Goal: Task Accomplishment & Management: Complete application form

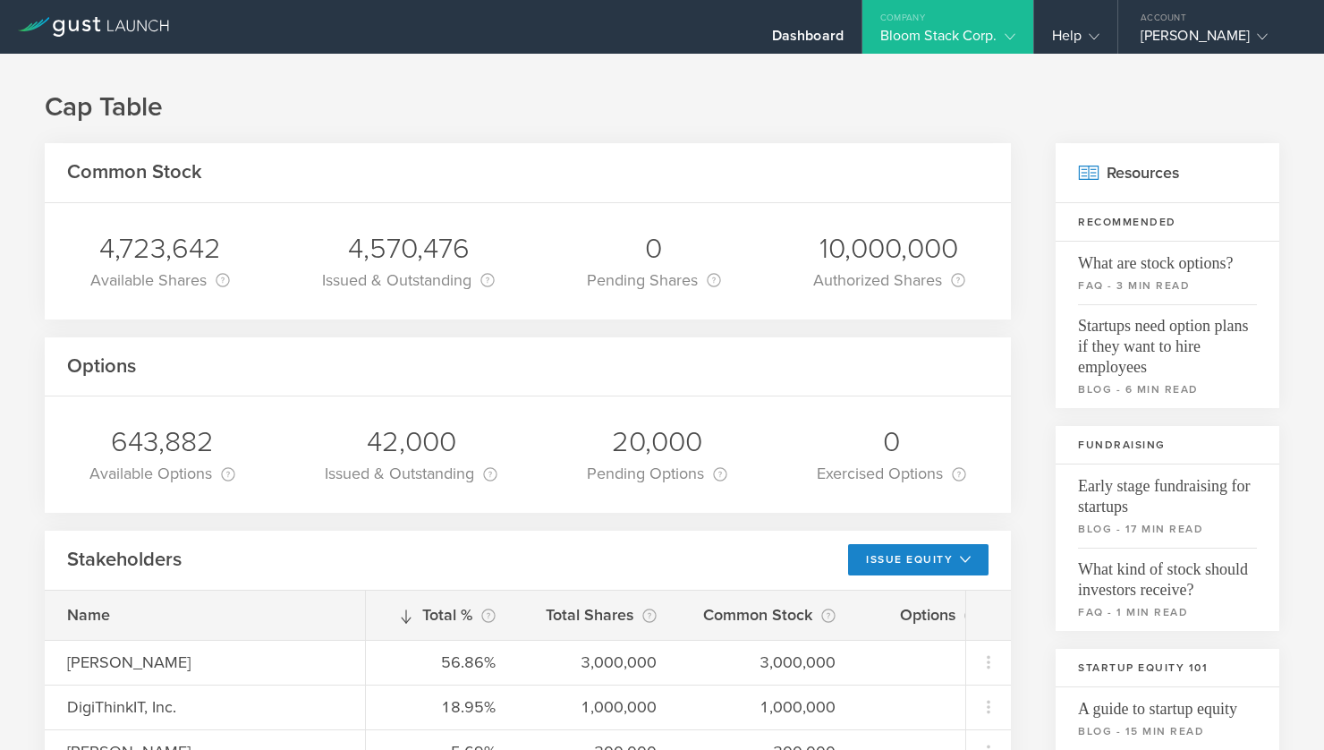
scroll to position [420, 0]
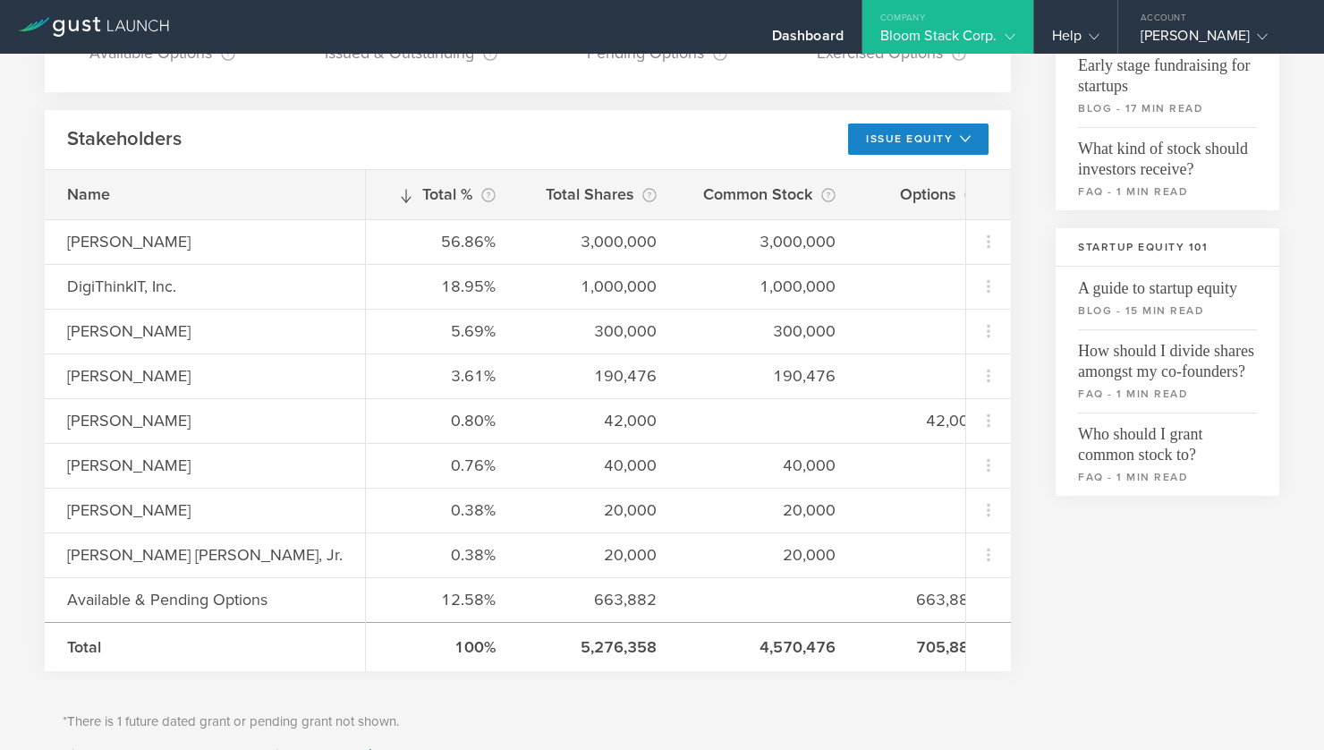
click at [559, 29] on div "Dashboard Company Bloom Stack Corp. Company Information Relationships Cap Table…" at bounding box center [825, 27] width 997 height 54
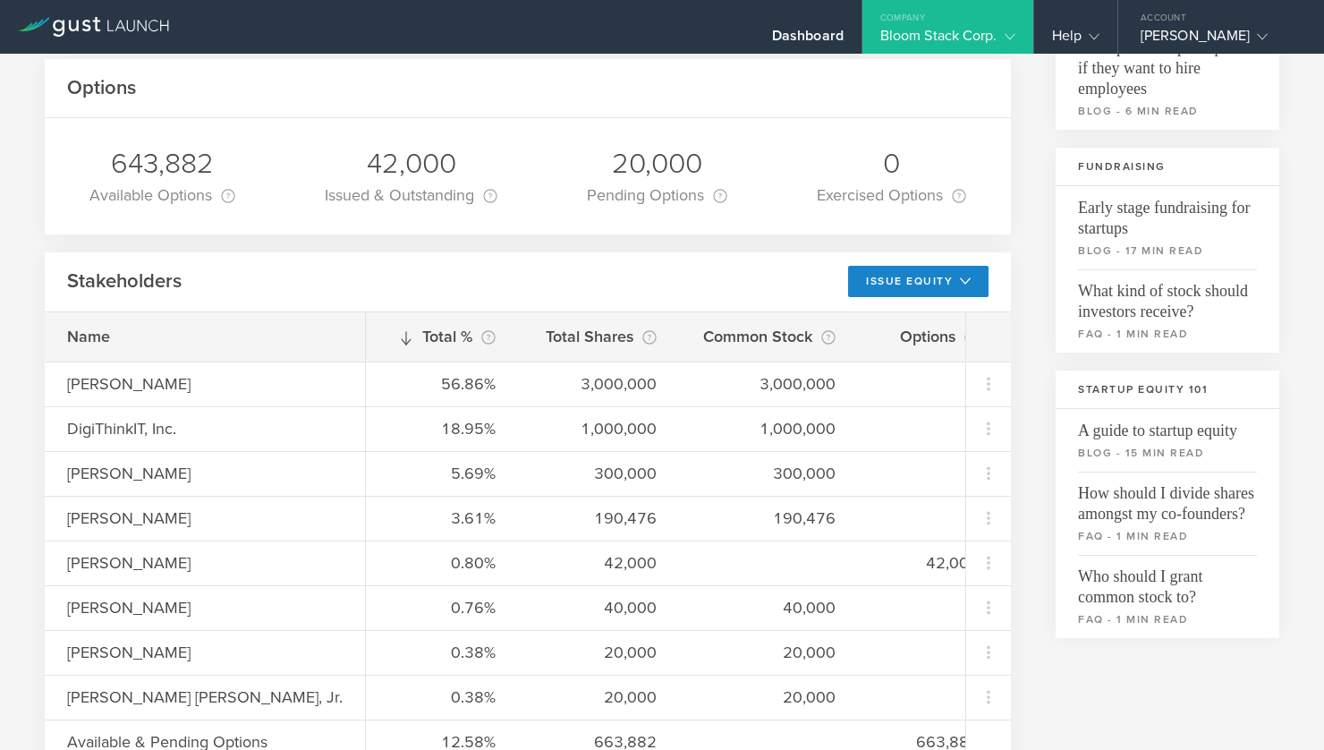
scroll to position [280, 0]
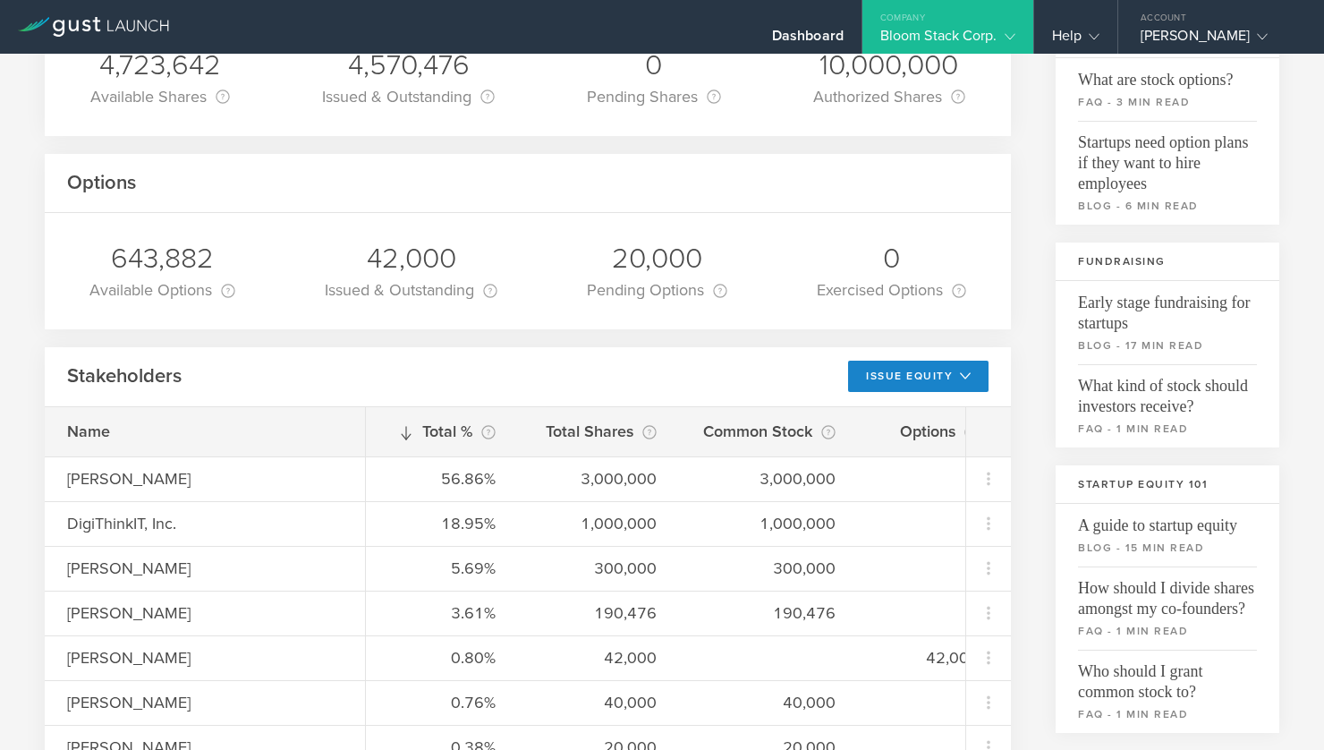
scroll to position [0, 0]
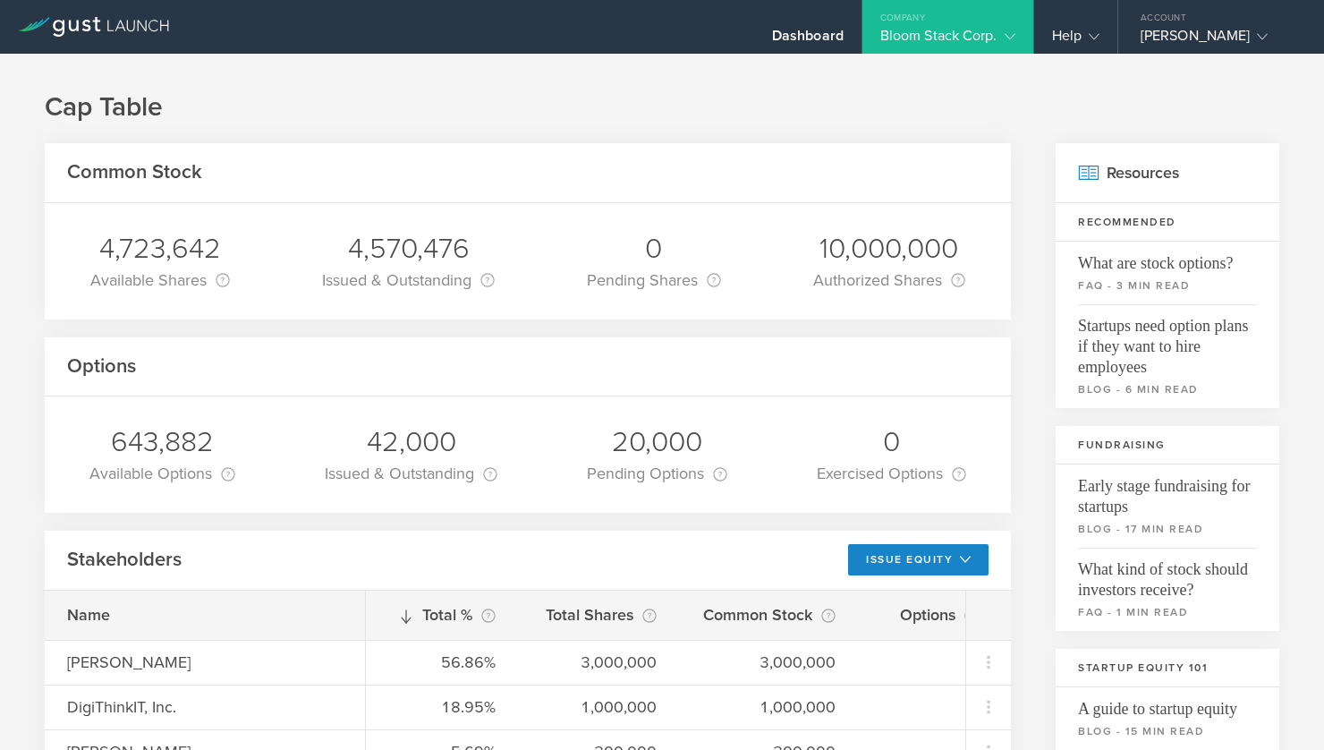
click at [594, 109] on h1 "Cap Table" at bounding box center [662, 107] width 1234 height 36
click at [113, 28] on icon at bounding box center [93, 27] width 151 height 20
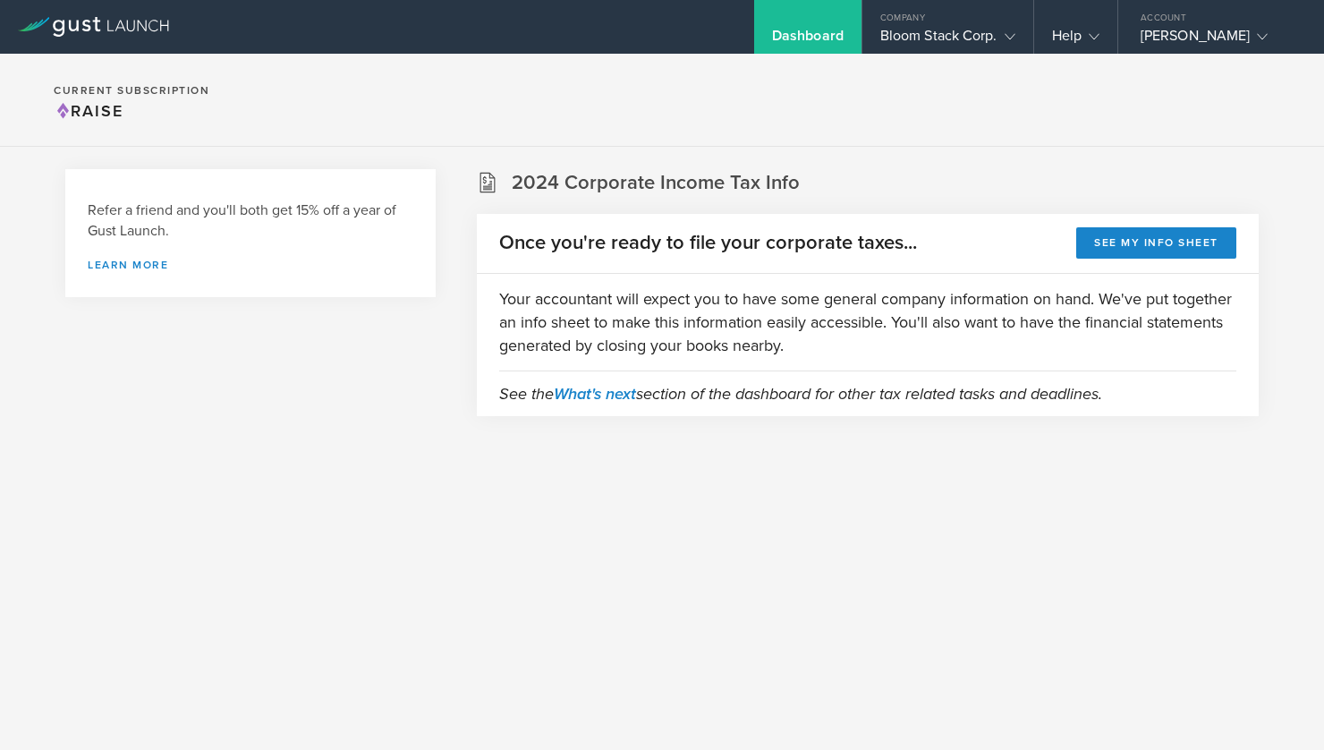
click at [334, 450] on div "Refer a friend and you'll both get 15% off a year of Gust Launch. Learn more" at bounding box center [250, 315] width 370 height 292
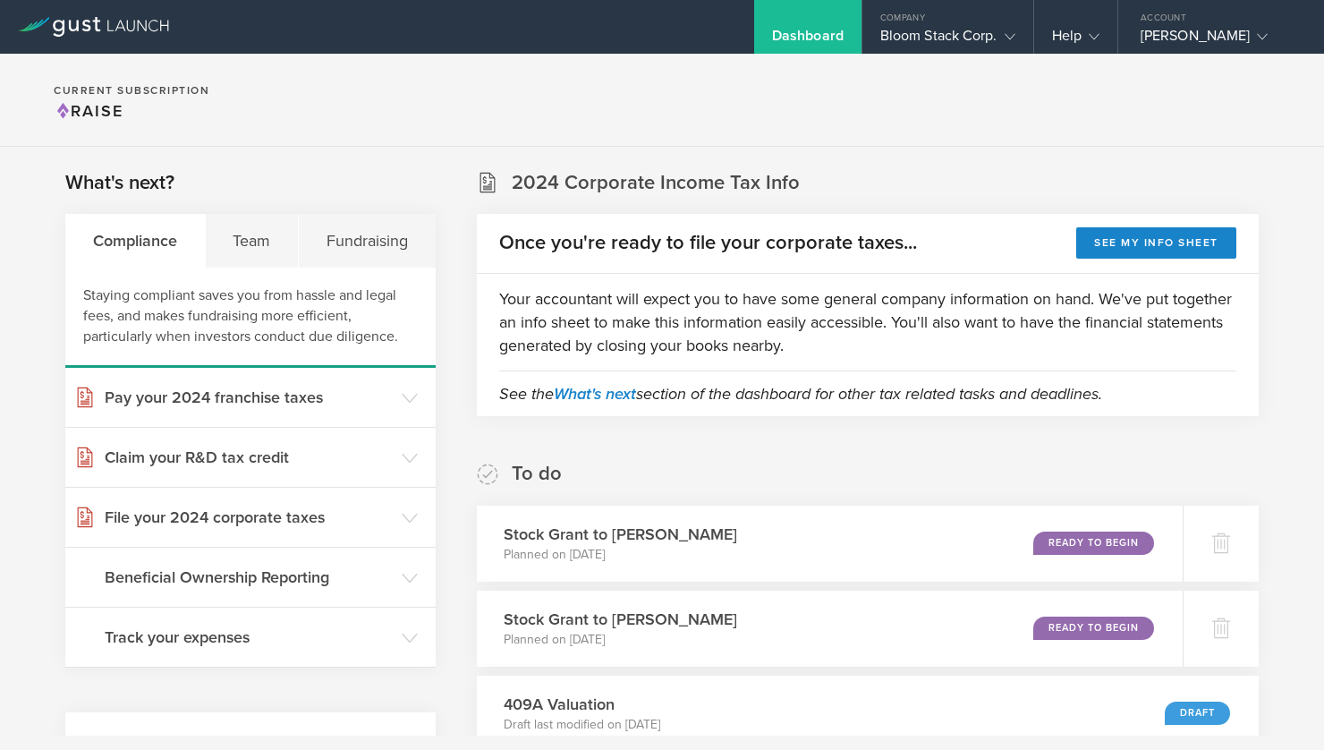
click at [357, 225] on div "Fundraising" at bounding box center [367, 241] width 137 height 54
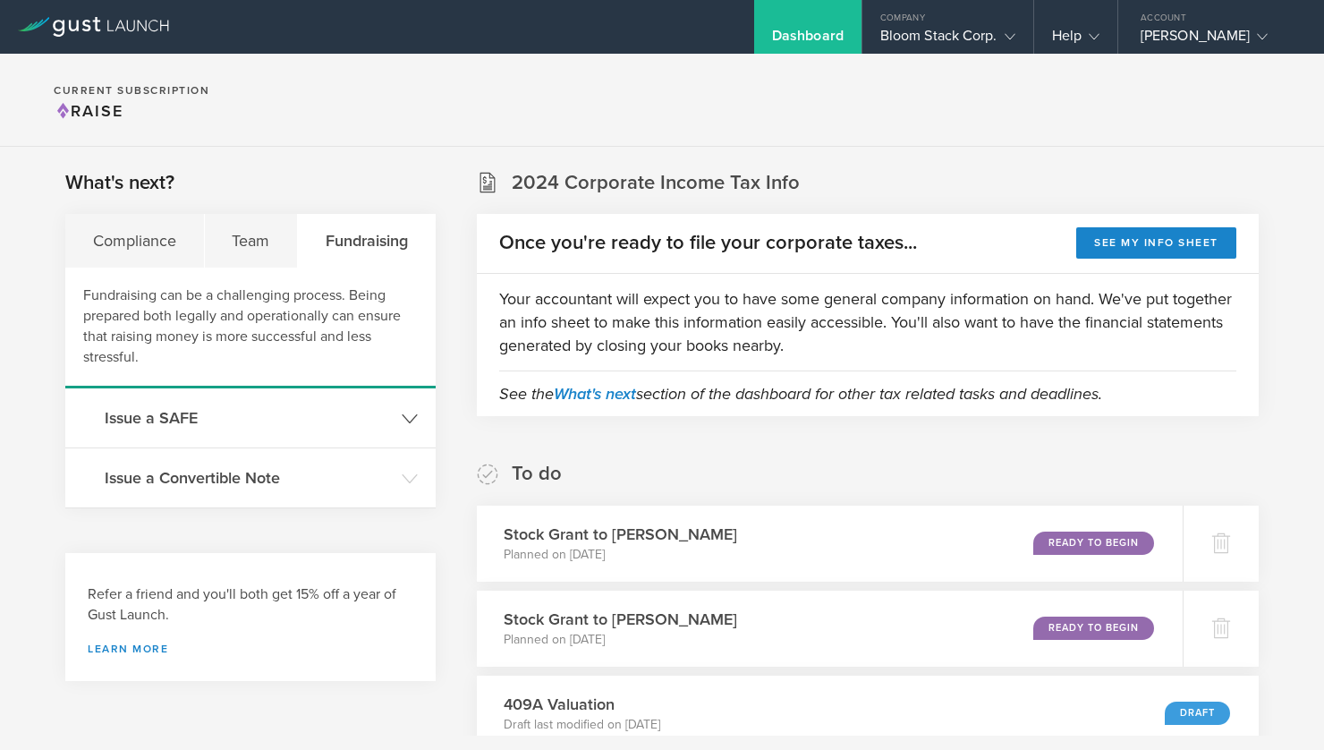
click at [229, 419] on h3 "Issue a SAFE" at bounding box center [249, 417] width 288 height 23
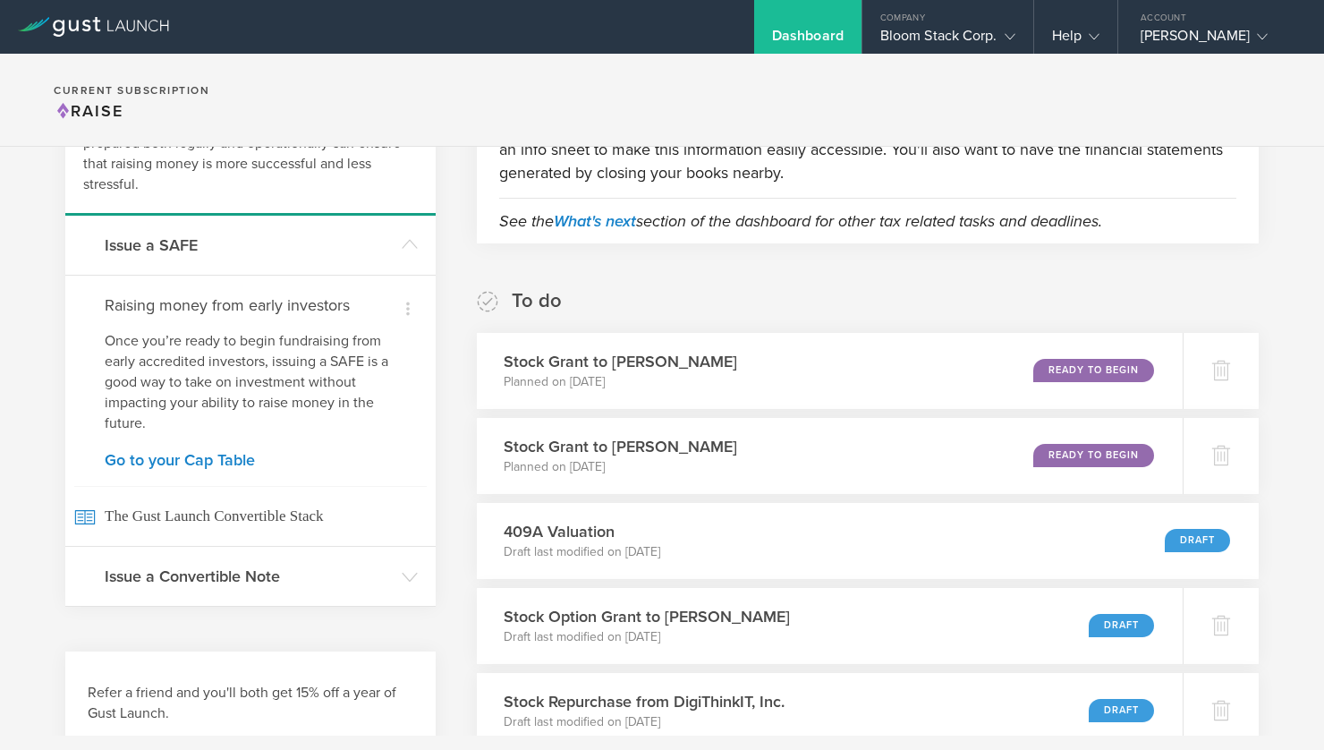
scroll to position [174, 0]
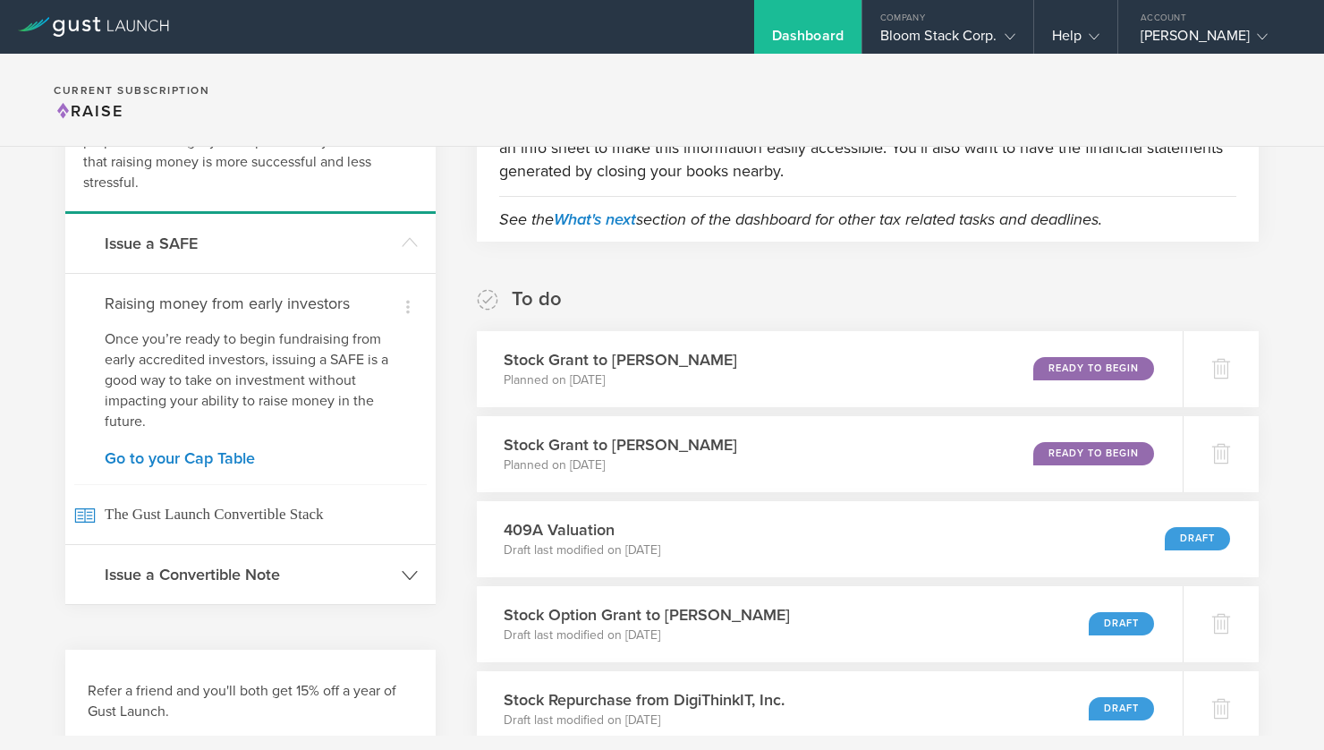
click at [232, 565] on h3 "Issue a Convertible Note" at bounding box center [249, 574] width 288 height 23
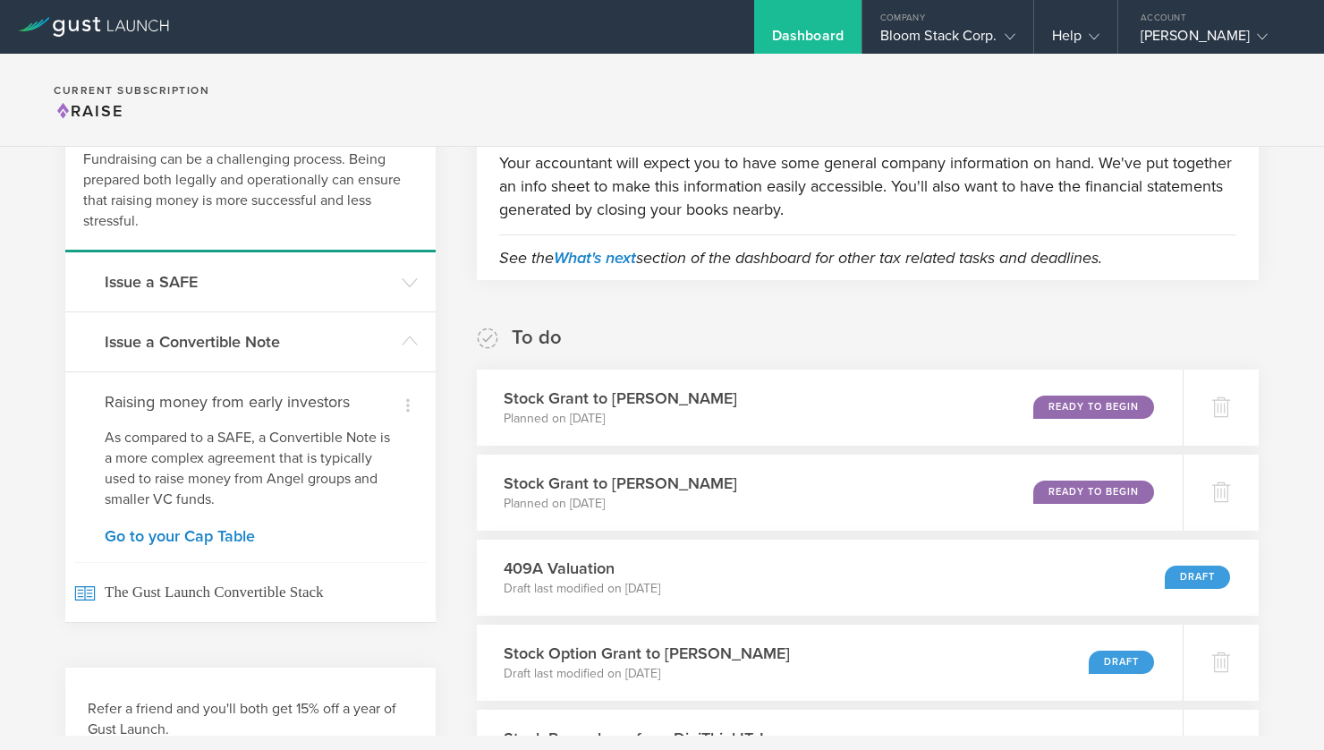
scroll to position [134, 0]
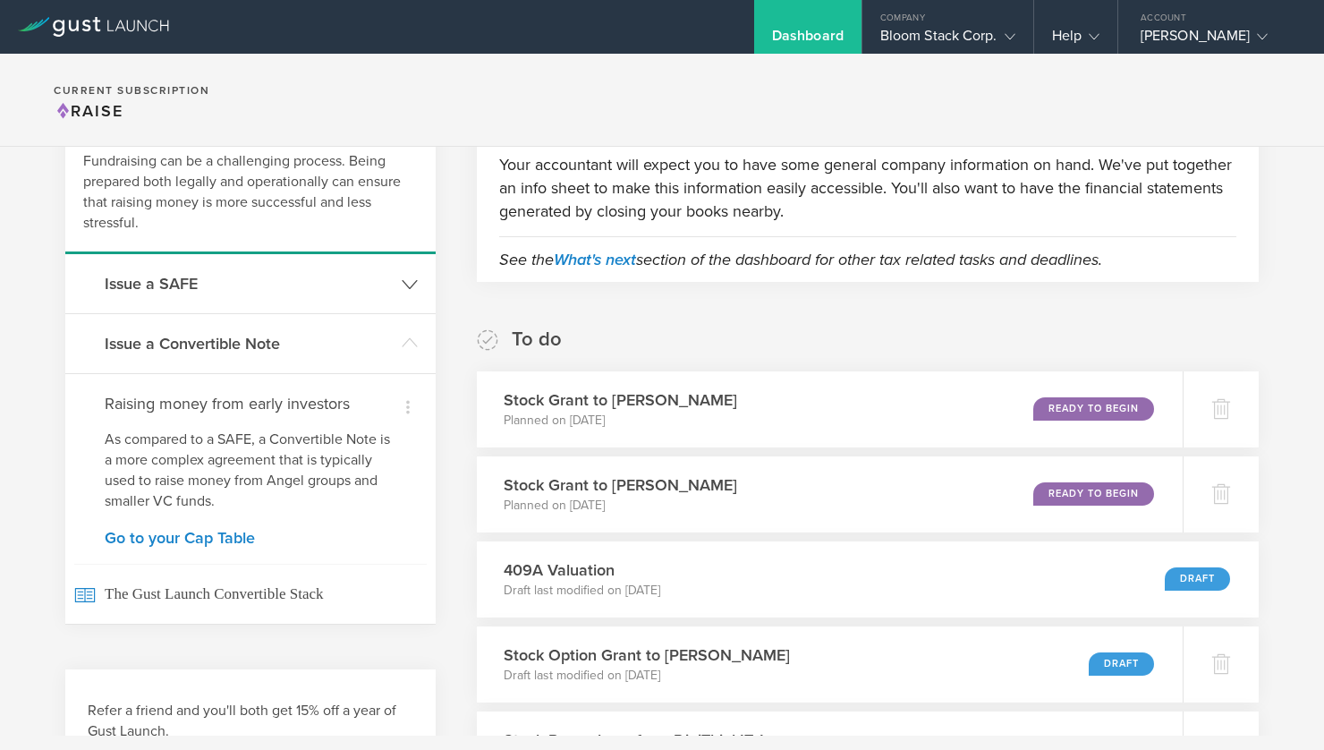
click at [261, 293] on h3 "Issue a SAFE" at bounding box center [249, 283] width 288 height 23
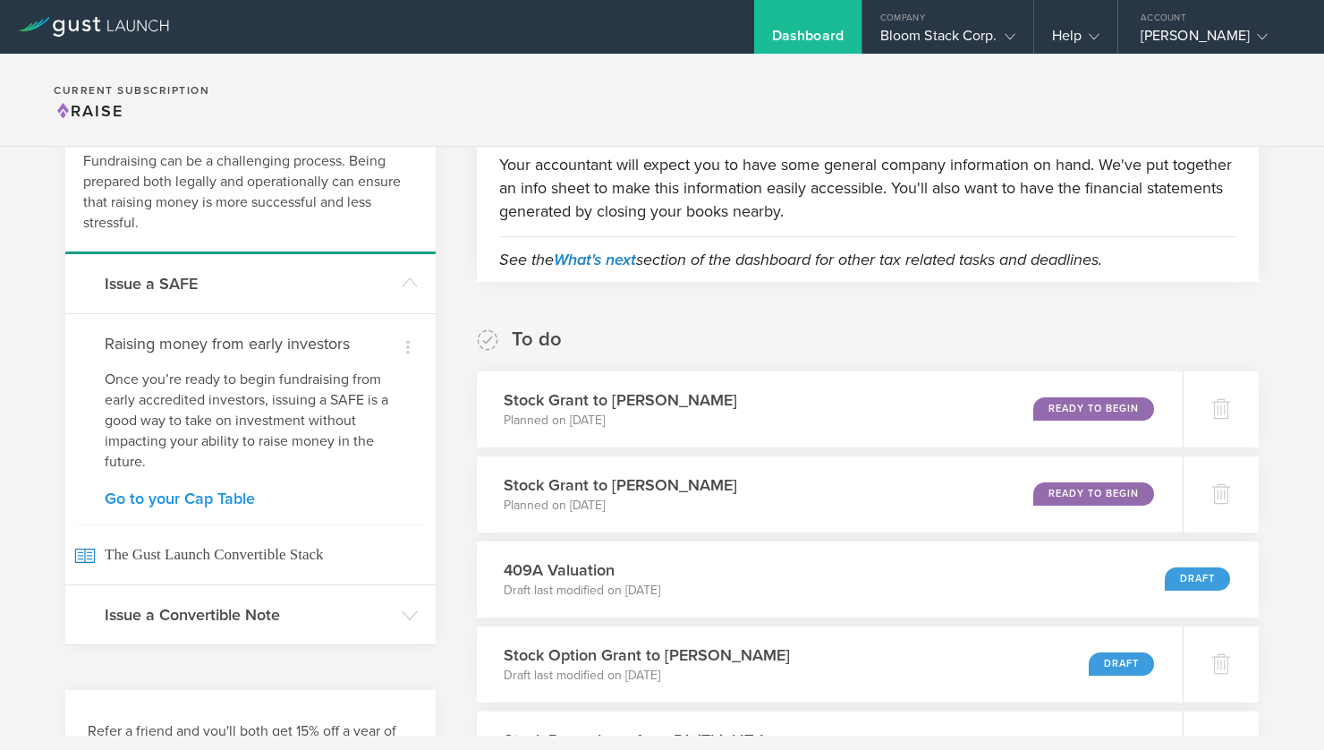
click at [245, 500] on link "Go to your Cap Table" at bounding box center [251, 498] width 292 height 16
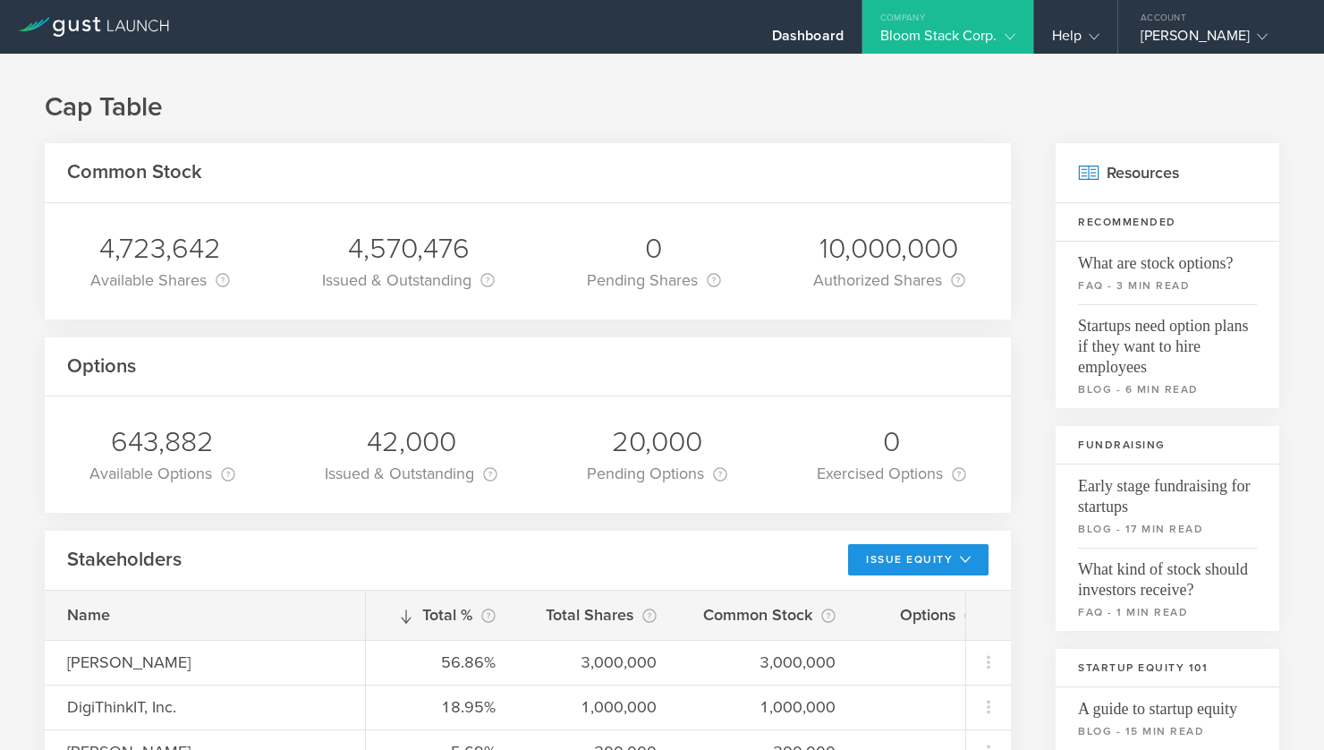
click at [971, 564] on button "Issue Equity" at bounding box center [918, 559] width 140 height 31
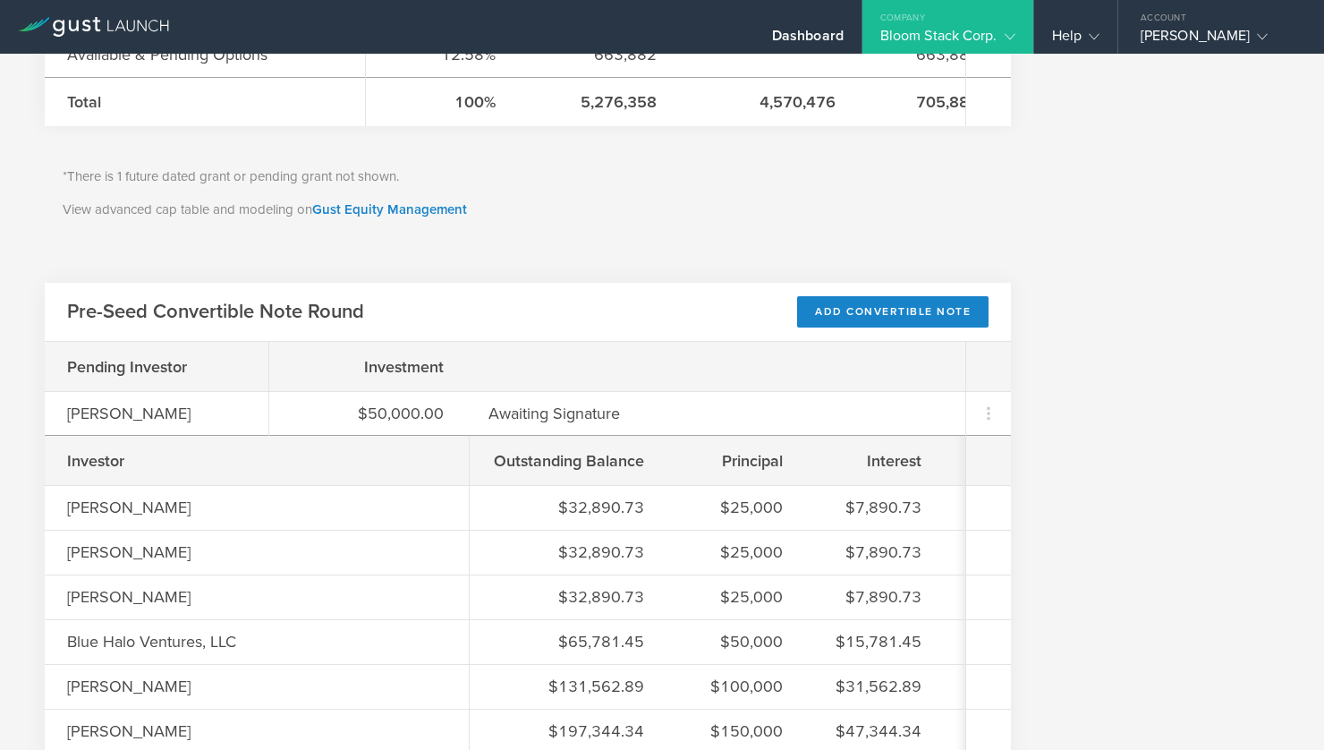
scroll to position [1047, 0]
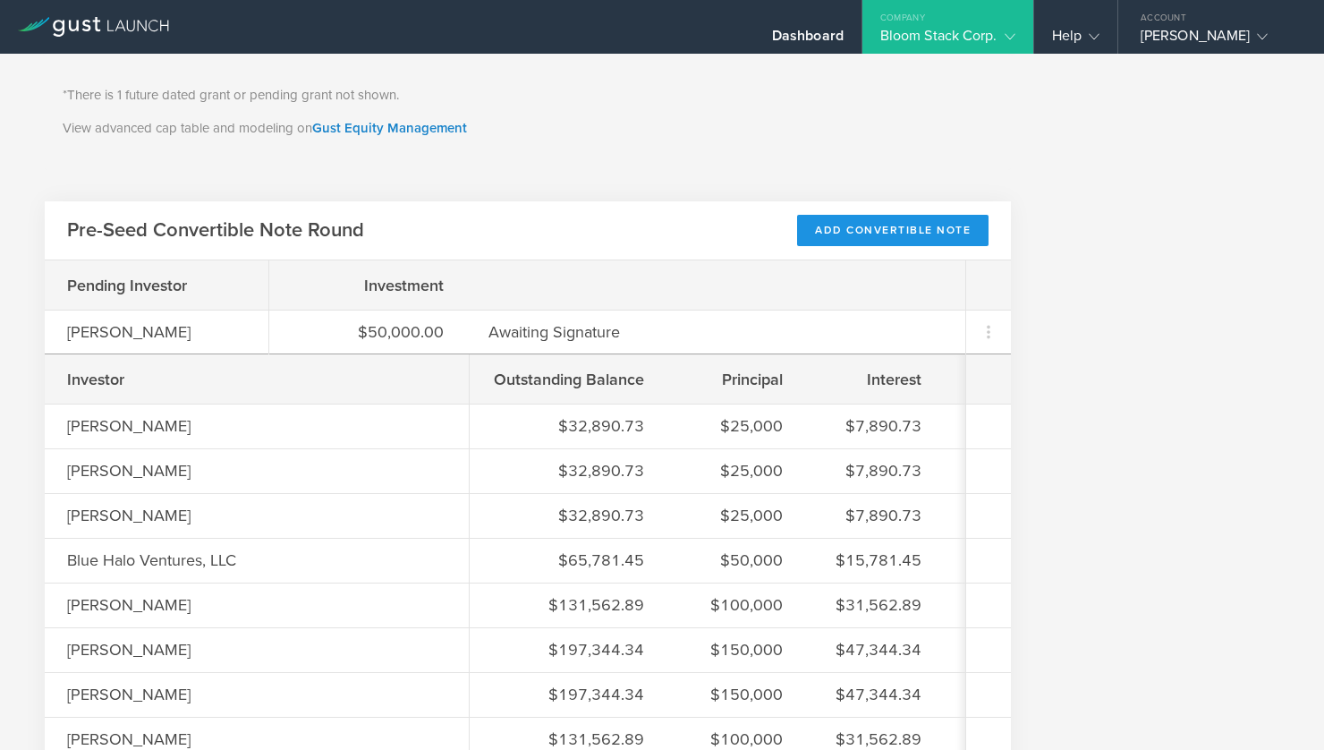
click at [886, 234] on div "Add Convertible Note" at bounding box center [892, 230] width 191 height 31
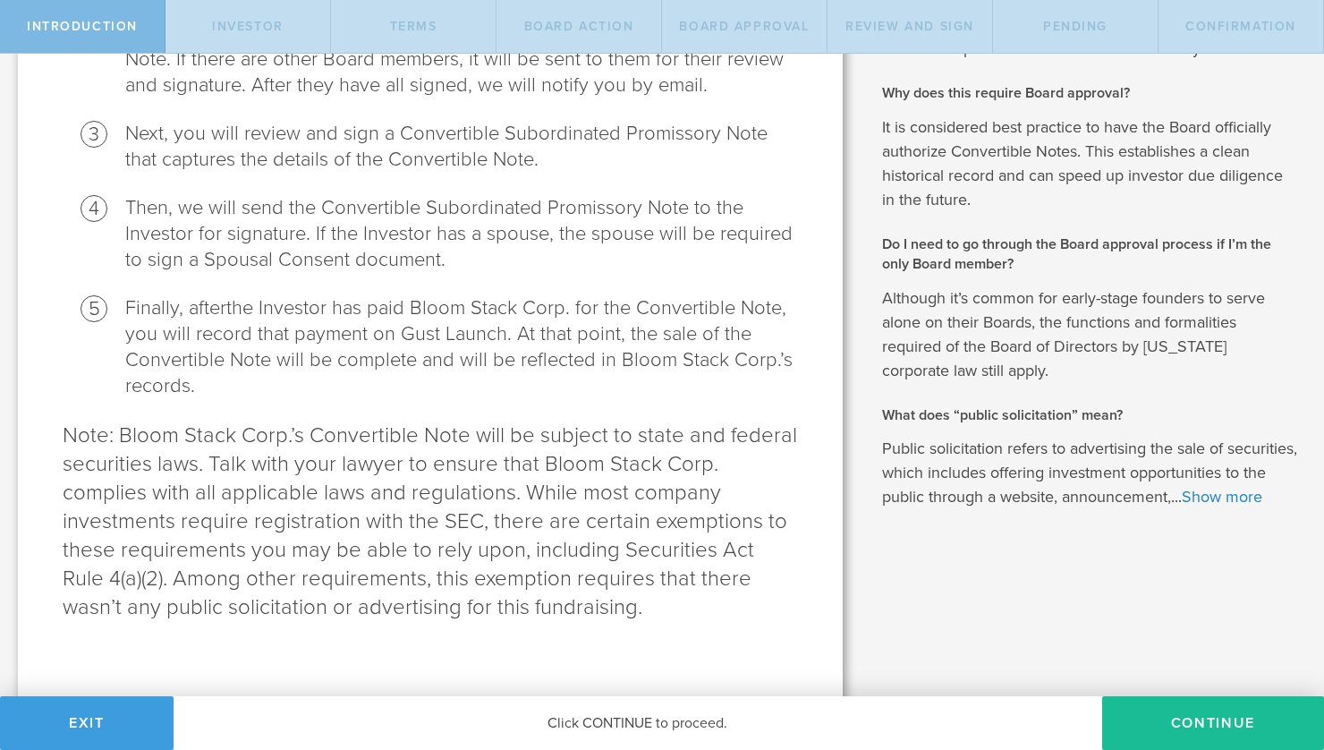
scroll to position [450, 0]
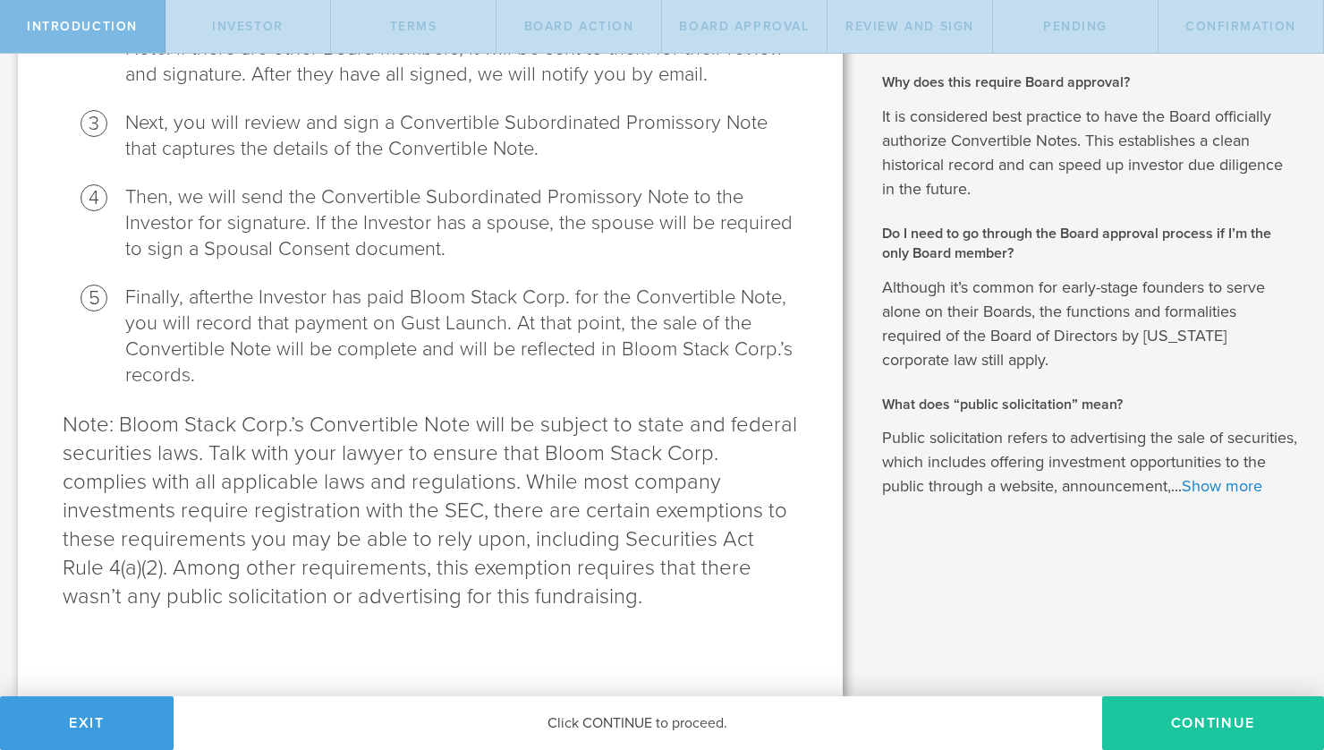
click at [1195, 712] on button "Continue" at bounding box center [1213, 723] width 222 height 54
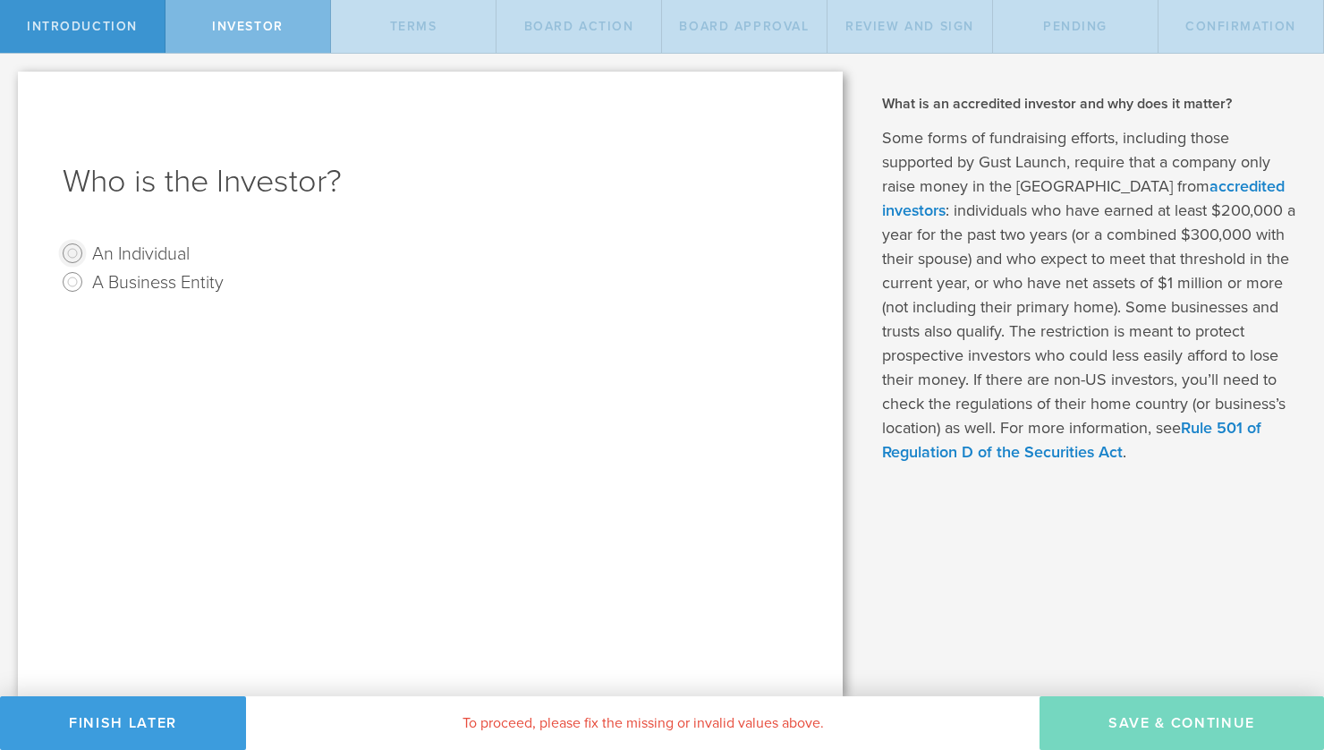
click at [71, 256] on input "An Individual" at bounding box center [72, 253] width 29 height 29
radio input "true"
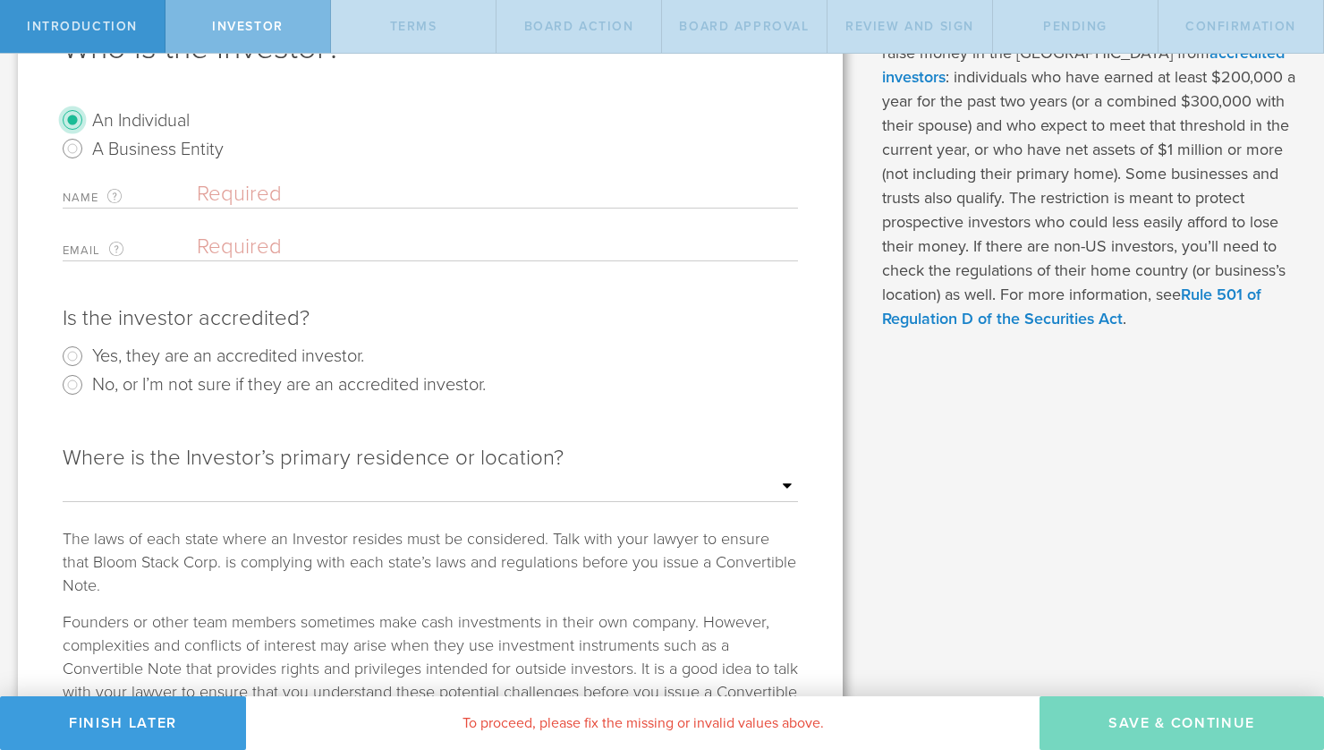
scroll to position [134, 0]
click at [76, 360] on input "Yes, they are an accredited investor." at bounding box center [72, 355] width 29 height 29
radio input "true"
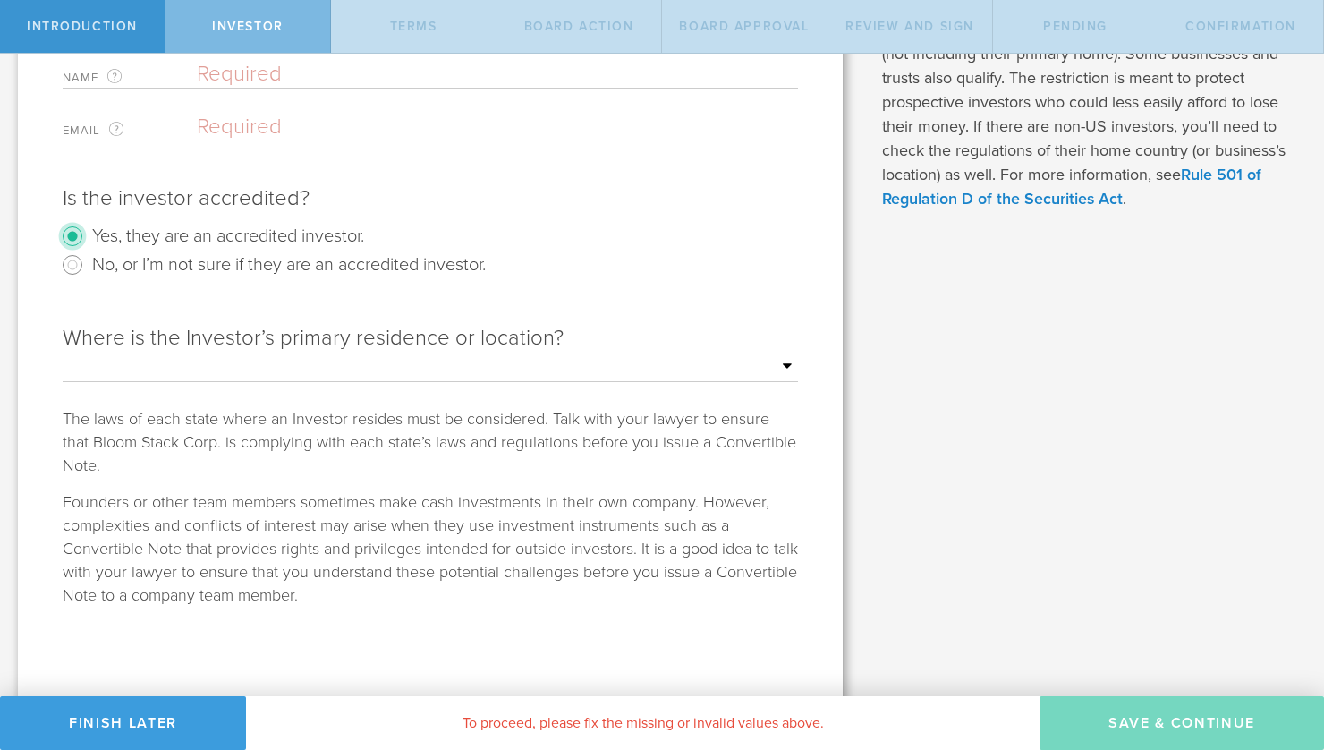
scroll to position [255, 0]
click at [635, 364] on select "Outside of the US Alabama Alaska Arizona Arkansas California Colorado Connectic…" at bounding box center [430, 365] width 735 height 27
select select "string:FL"
click at [63, 352] on select "Outside of the US Alabama Alaska Arizona Arkansas California Colorado Connectic…" at bounding box center [430, 365] width 735 height 27
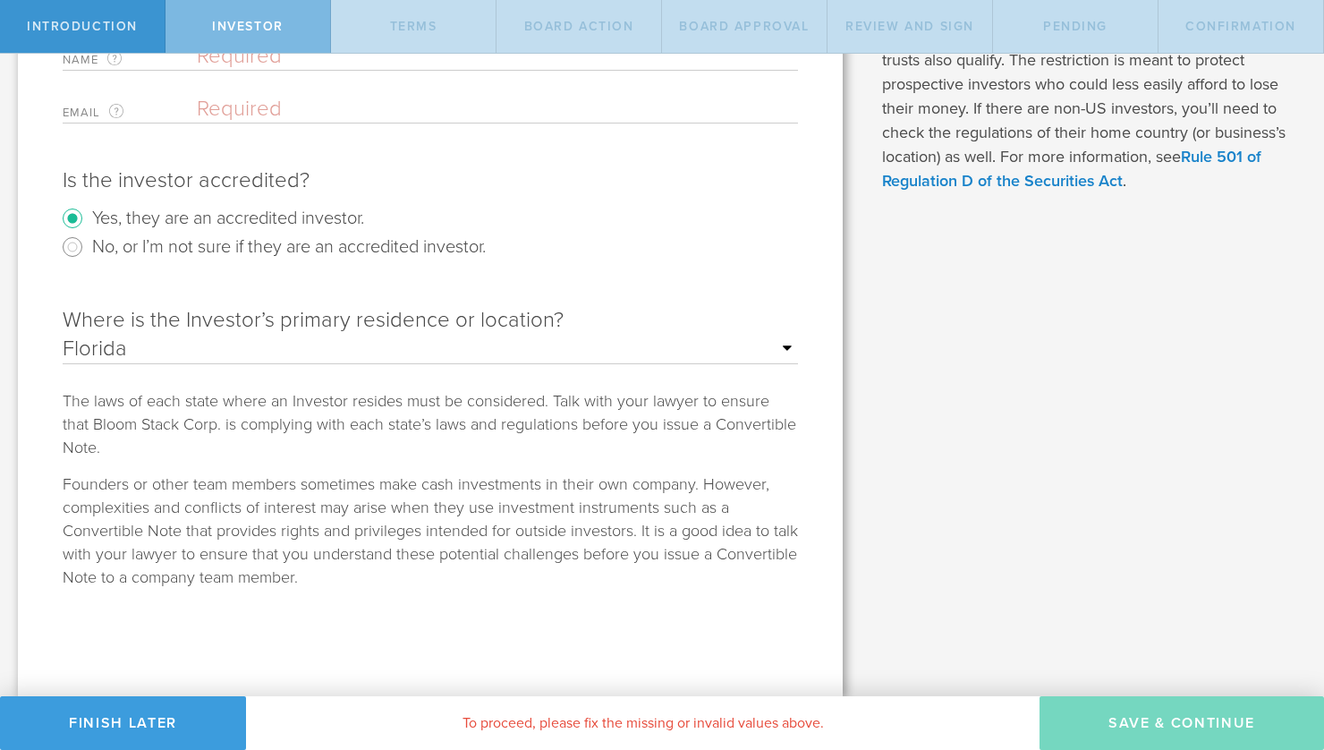
scroll to position [0, 0]
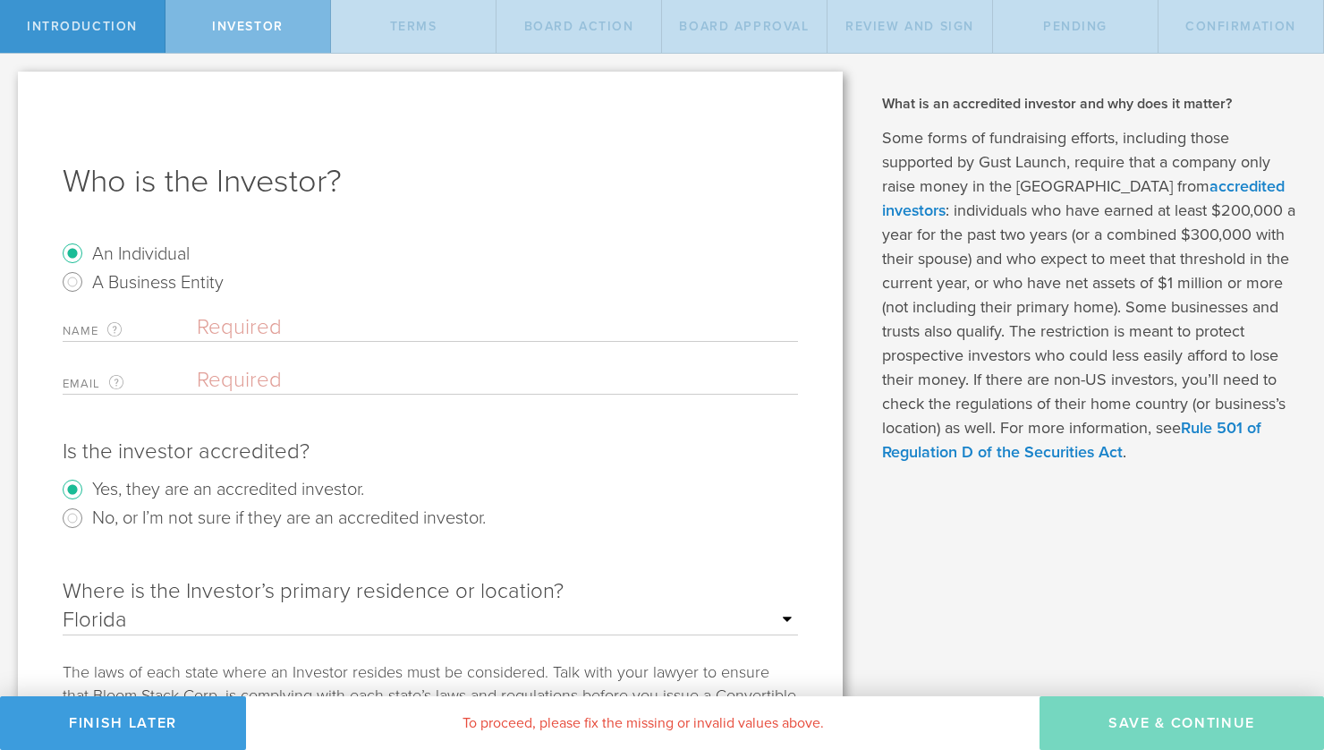
click at [294, 327] on input "text" at bounding box center [497, 327] width 601 height 27
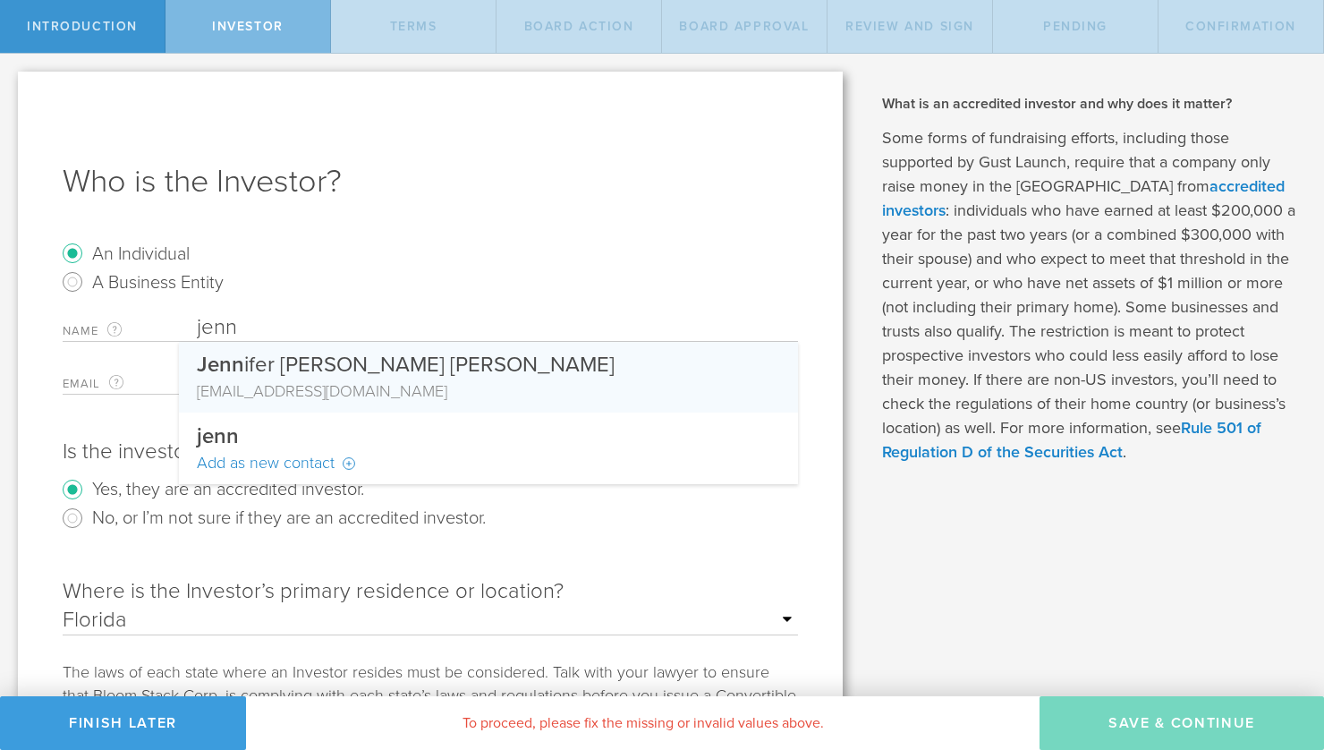
click at [323, 367] on div "Jenn ifer Waugh Abbott" at bounding box center [488, 361] width 583 height 38
type input "[PERSON_NAME]"
type input "jwaugh110@mac.com"
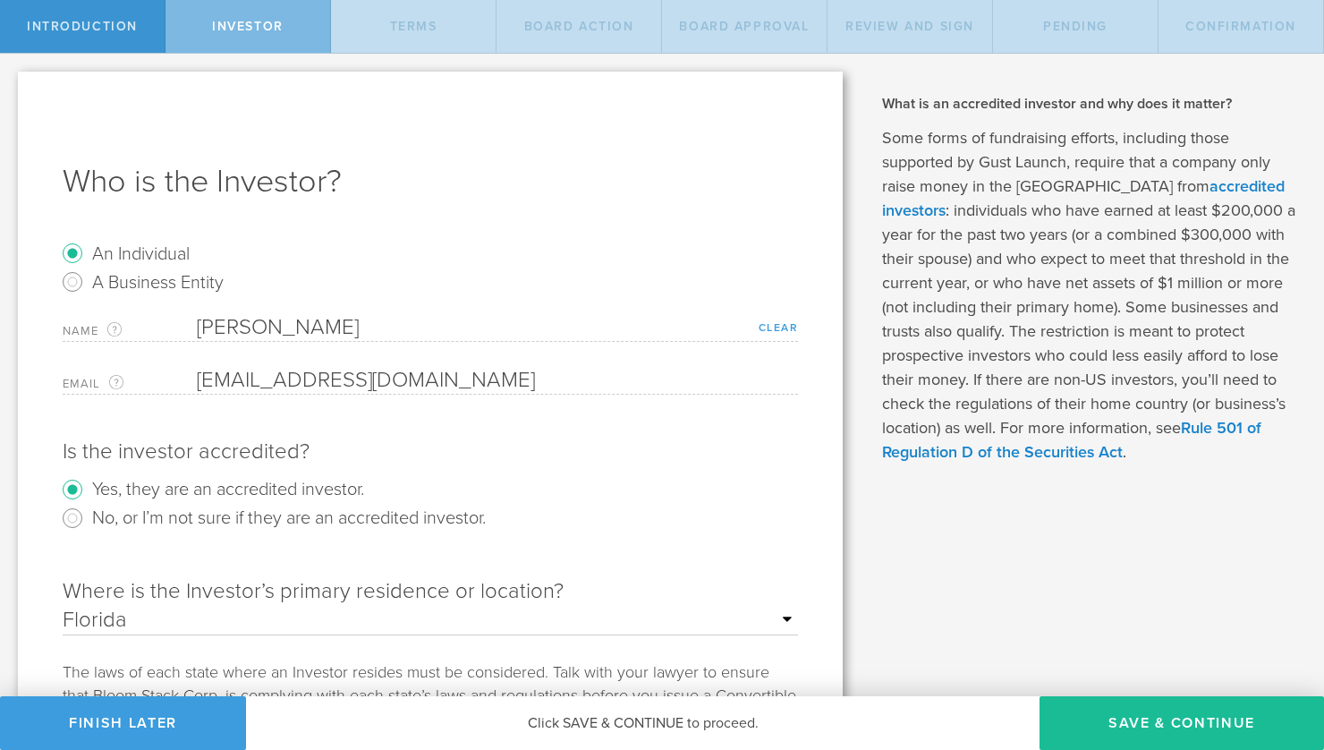
click at [789, 330] on link "Clear" at bounding box center [779, 327] width 40 height 13
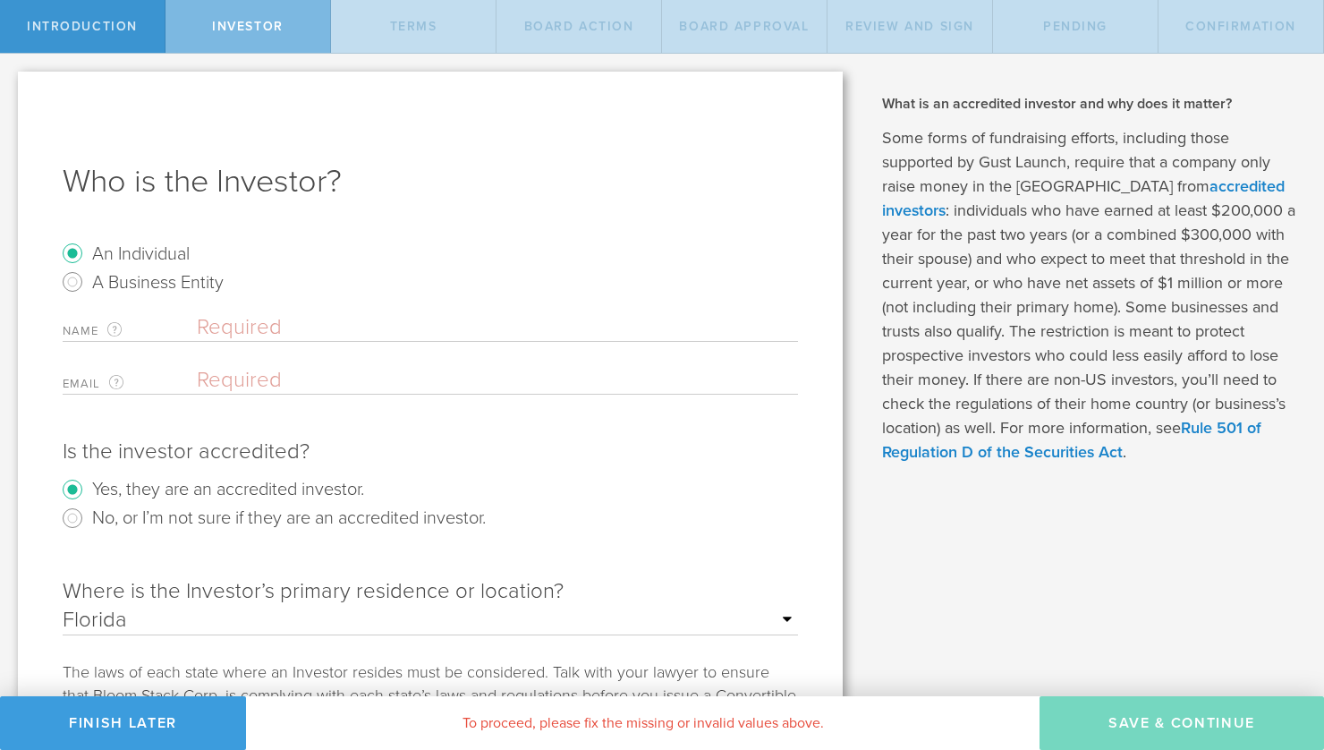
click at [375, 327] on input "text" at bounding box center [497, 327] width 601 height 27
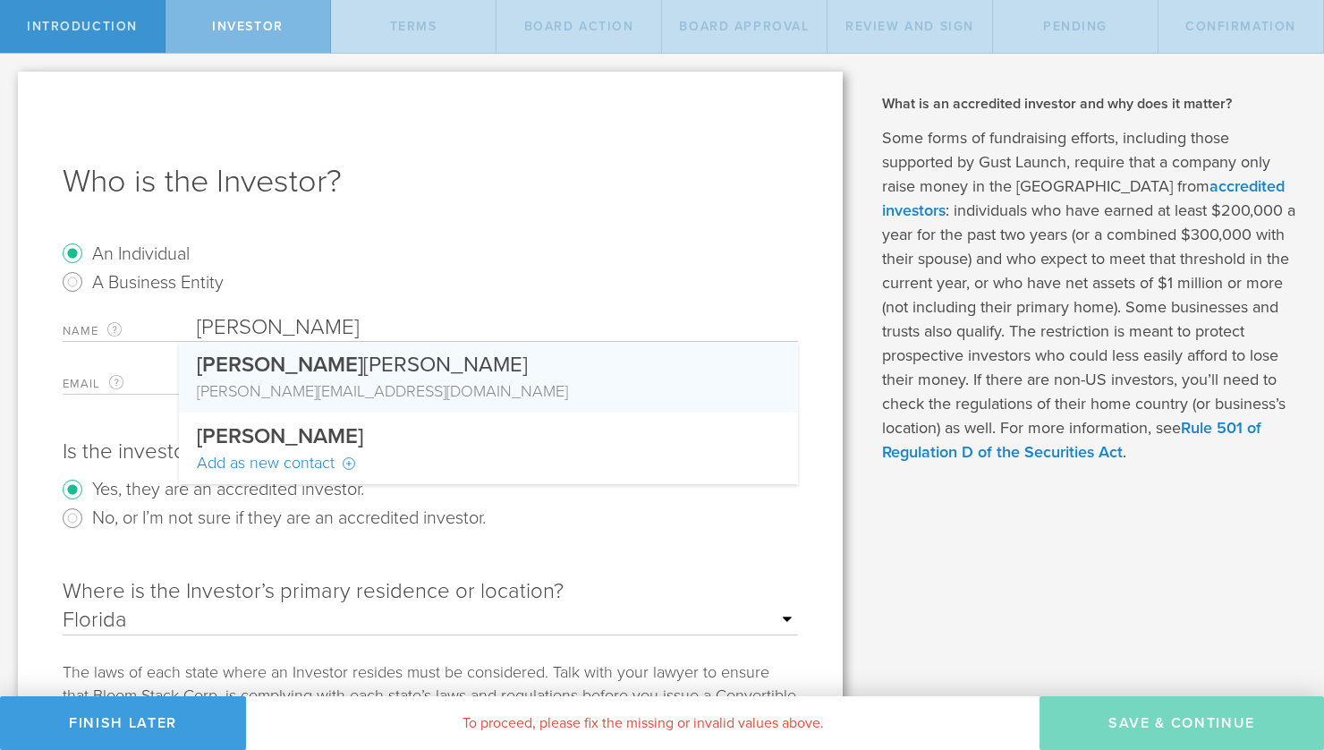
click at [300, 389] on div "[PERSON_NAME][EMAIL_ADDRESS][DOMAIN_NAME]" at bounding box center [488, 390] width 583 height 23
type input "[PERSON_NAME]"
type input "[PERSON_NAME][EMAIL_ADDRESS][DOMAIN_NAME]"
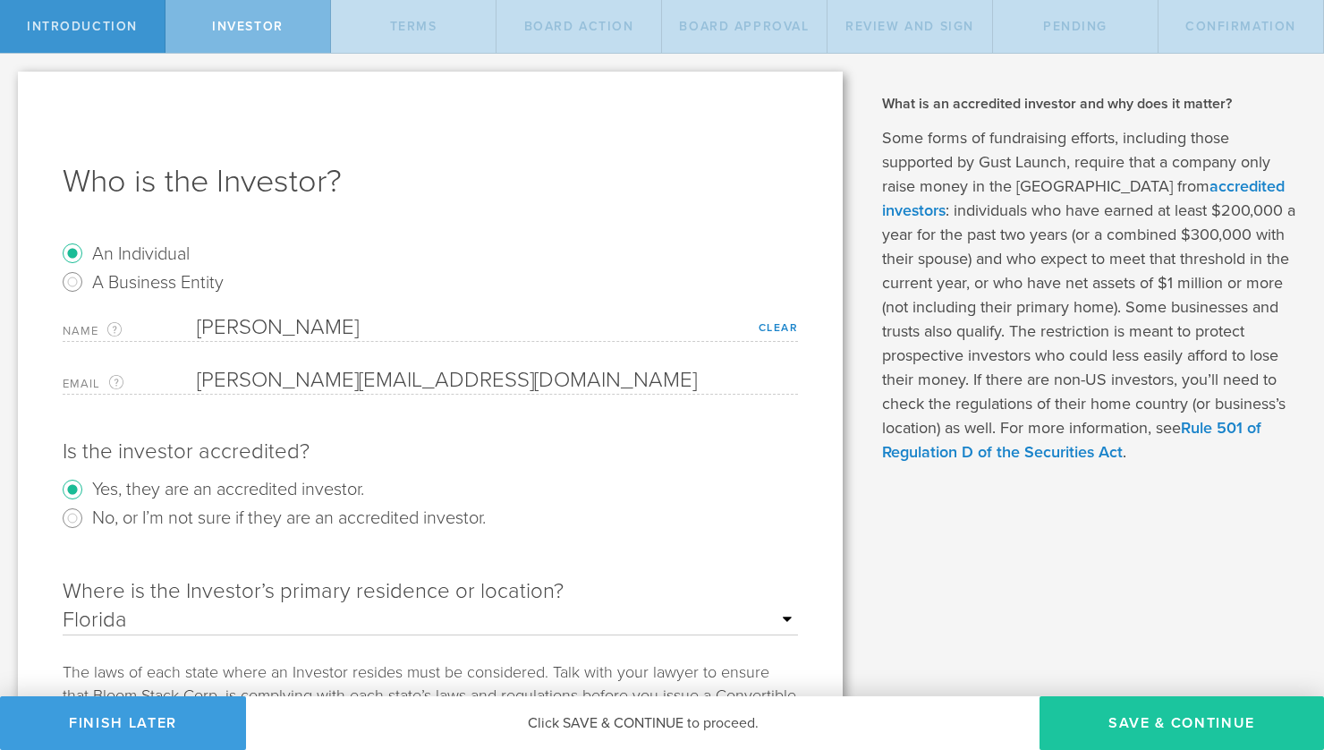
click at [1197, 718] on button "Save & Continue" at bounding box center [1181, 723] width 284 height 54
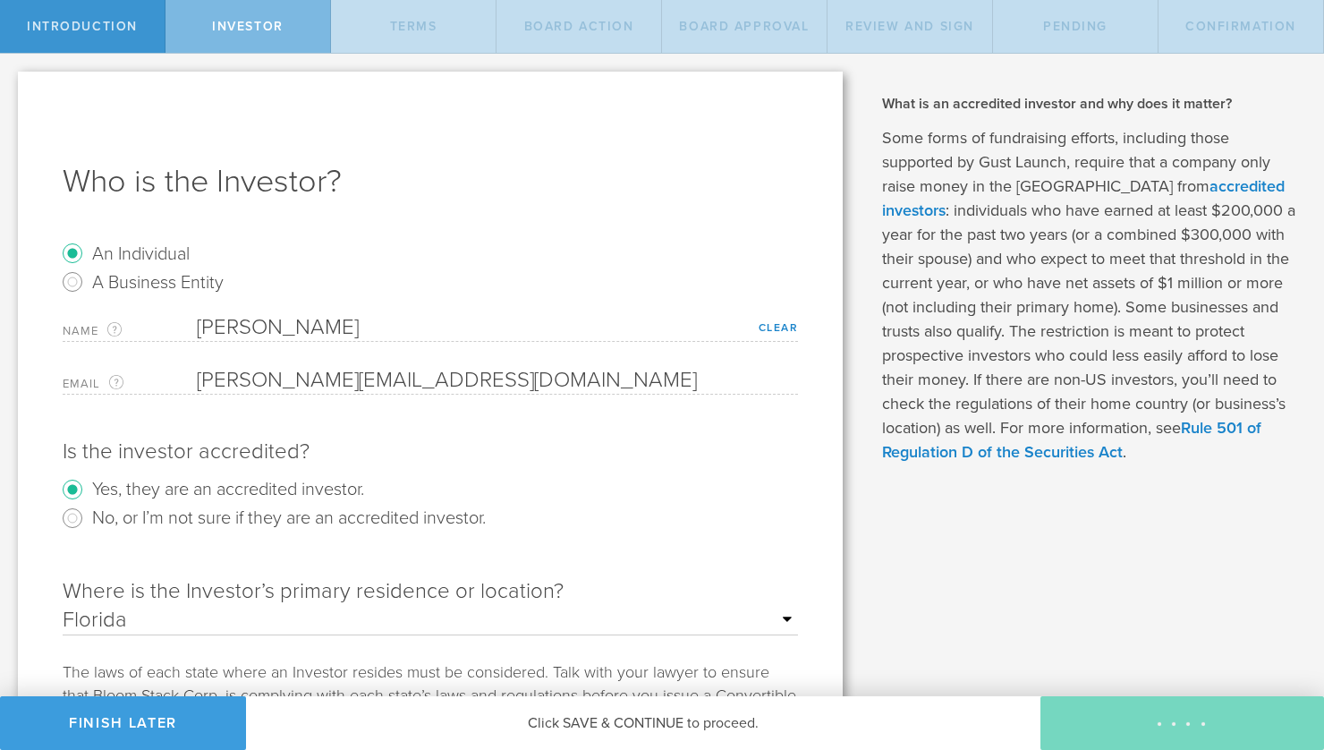
type input "8,000,000"
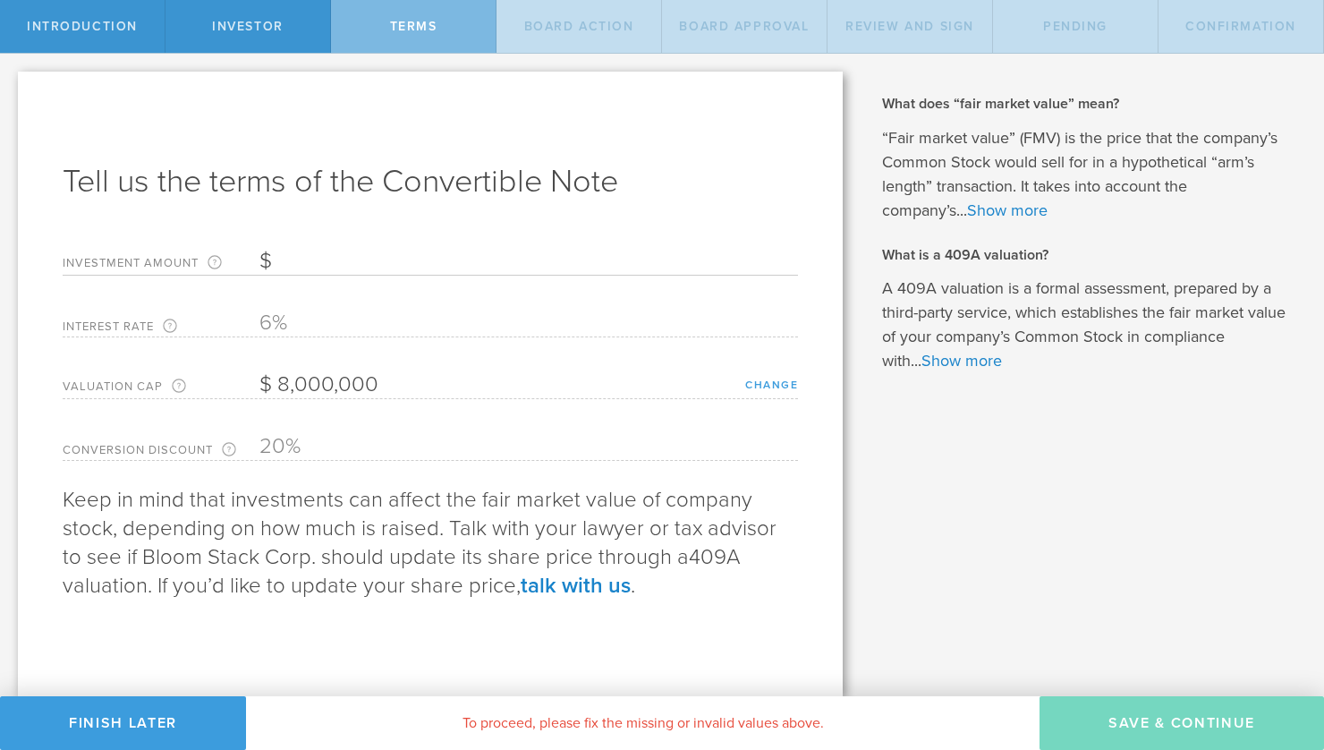
click at [747, 378] on link "change" at bounding box center [771, 384] width 53 height 13
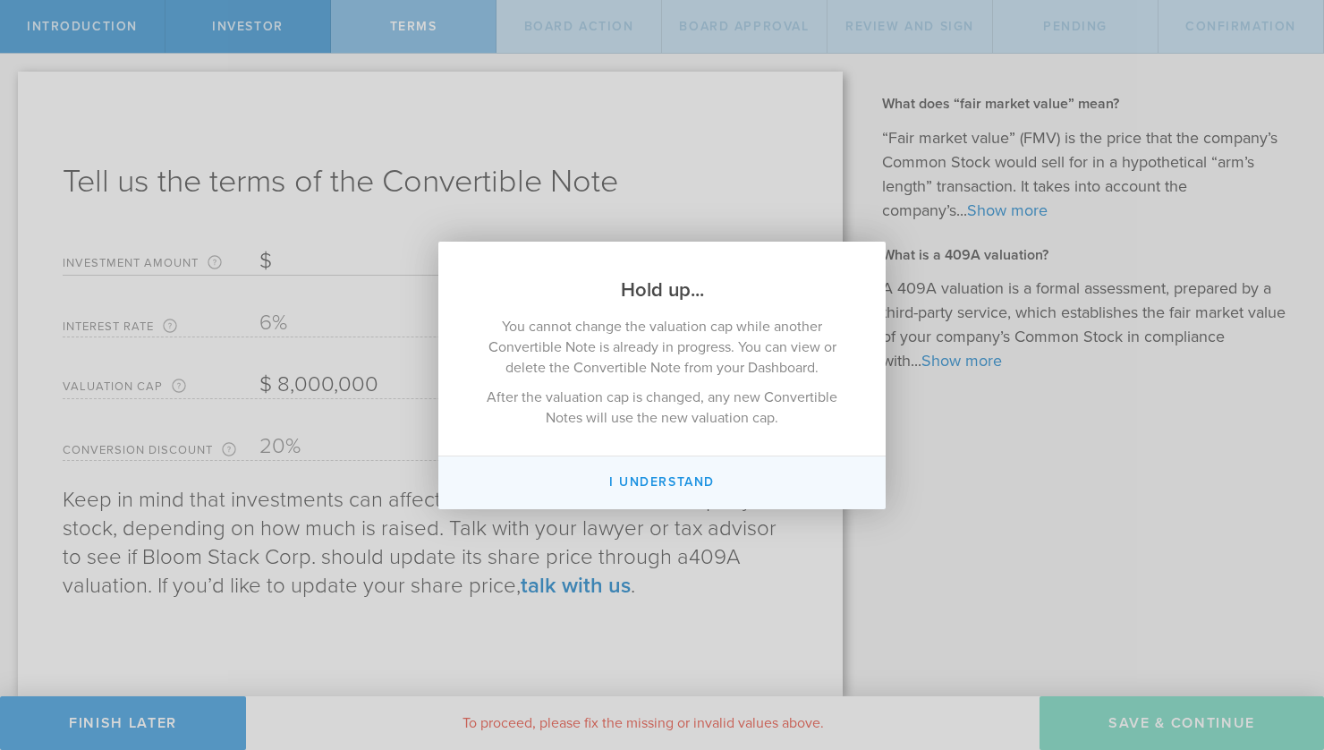
click at [667, 474] on button "I understand" at bounding box center [661, 482] width 447 height 53
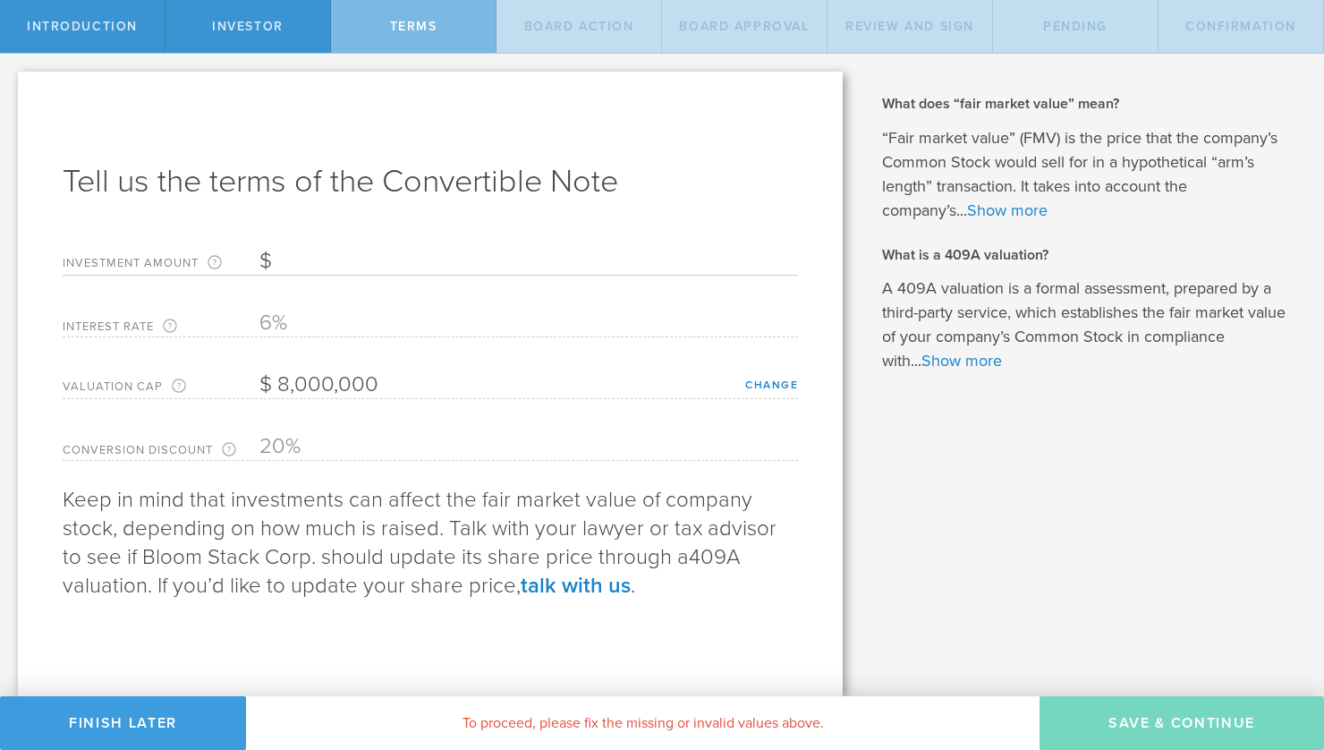
click at [1060, 627] on div "What is a Convertible Note and when should I use it? Many early stage startups …" at bounding box center [1092, 375] width 463 height 642
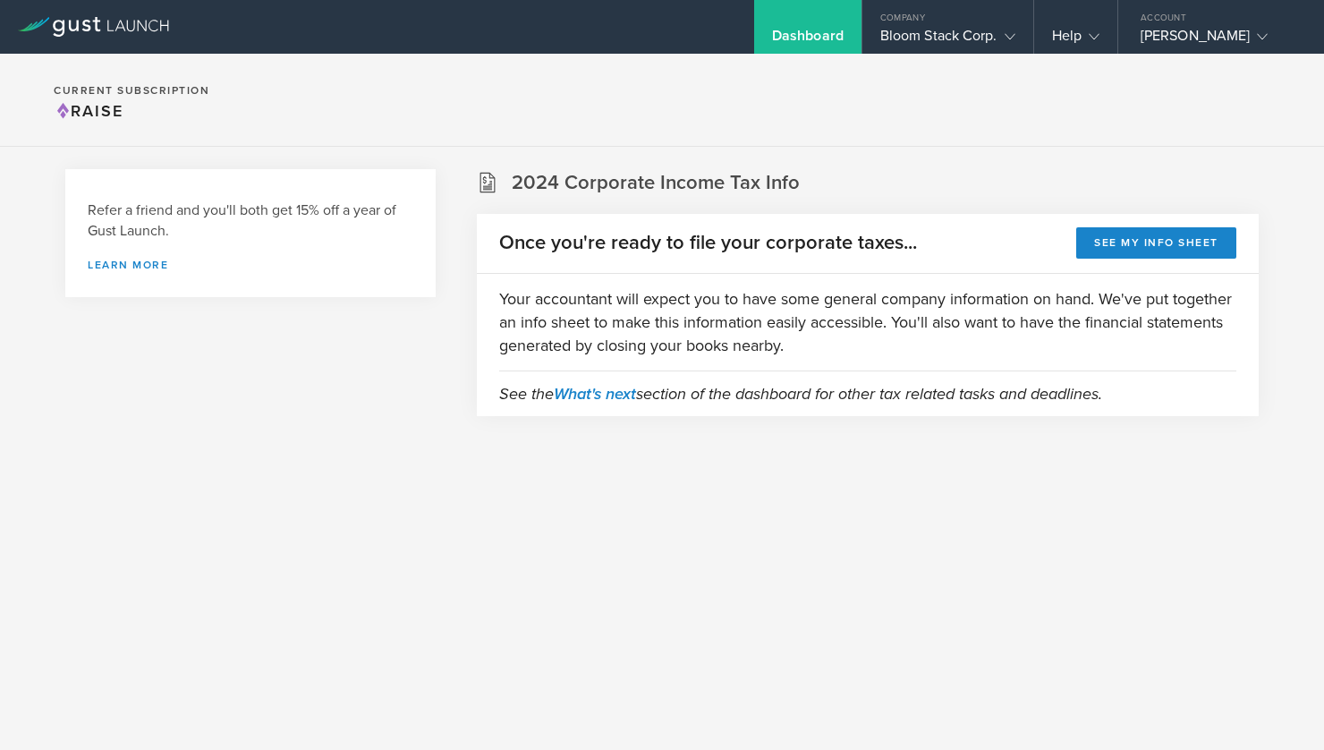
click at [801, 30] on div "Dashboard" at bounding box center [808, 40] width 72 height 27
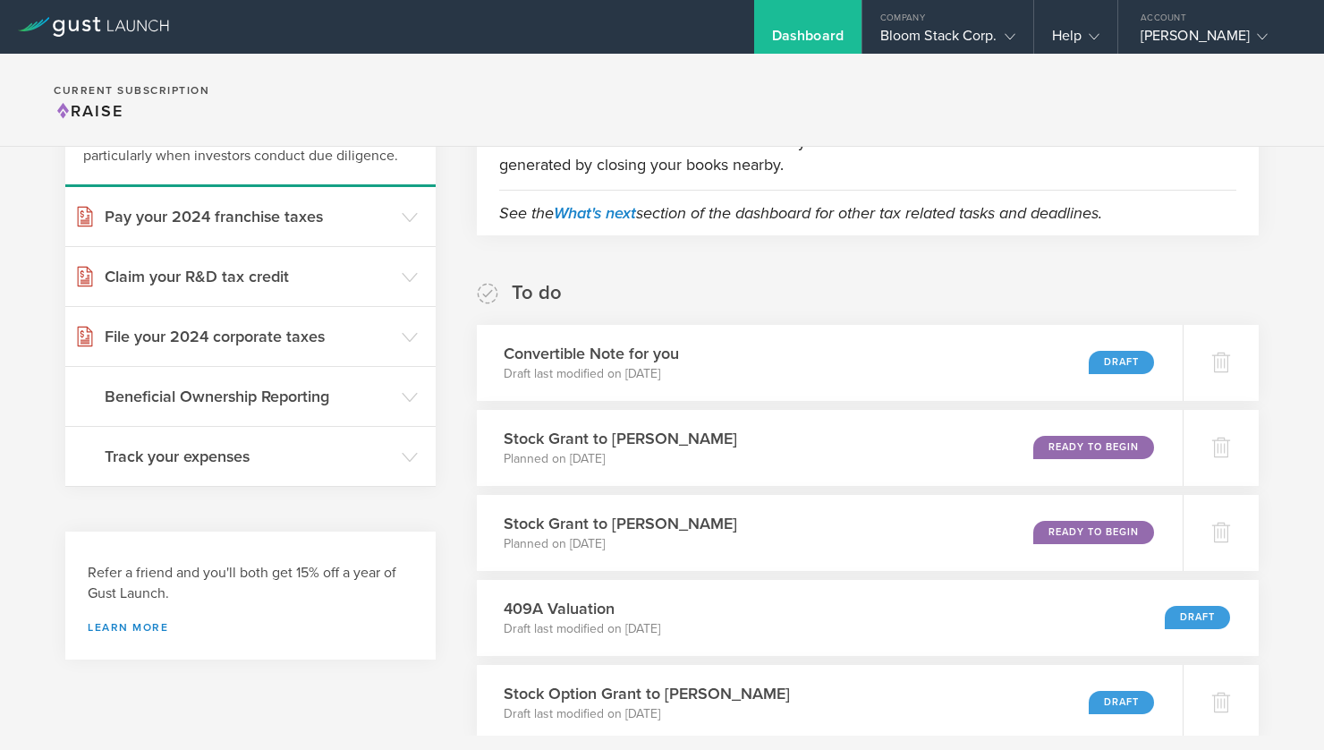
scroll to position [228, 0]
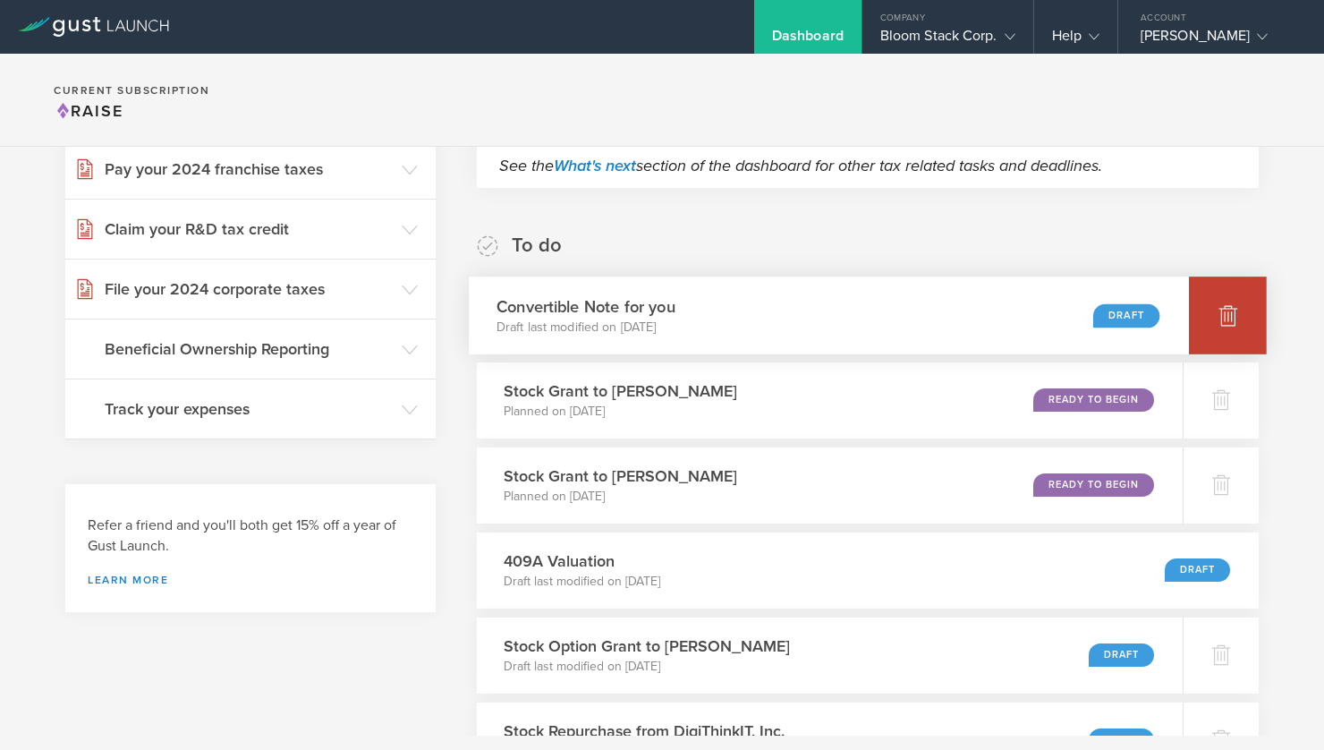
click at [1205, 327] on div at bounding box center [1228, 315] width 78 height 78
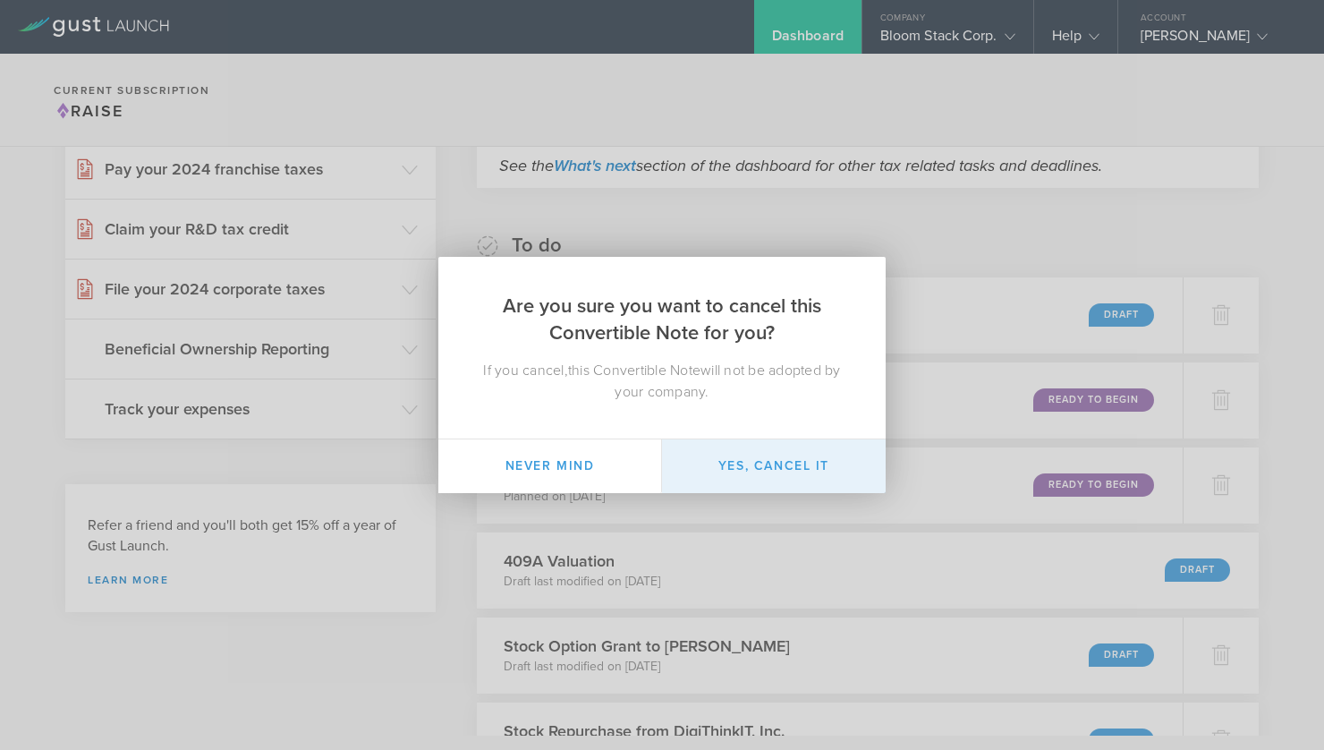
click at [779, 470] on button "Yes, cancel it" at bounding box center [774, 466] width 224 height 54
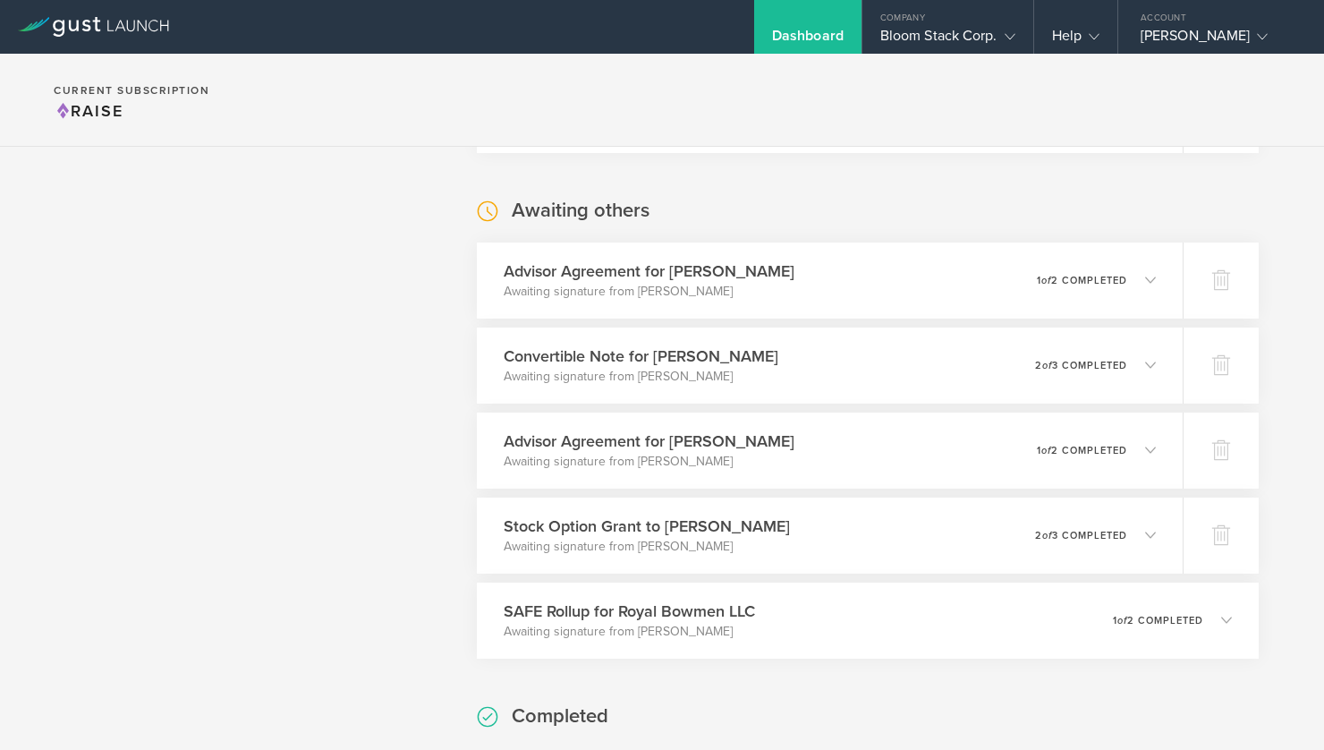
scroll to position [1195, 0]
click at [1226, 365] on icon at bounding box center [1228, 364] width 19 height 17
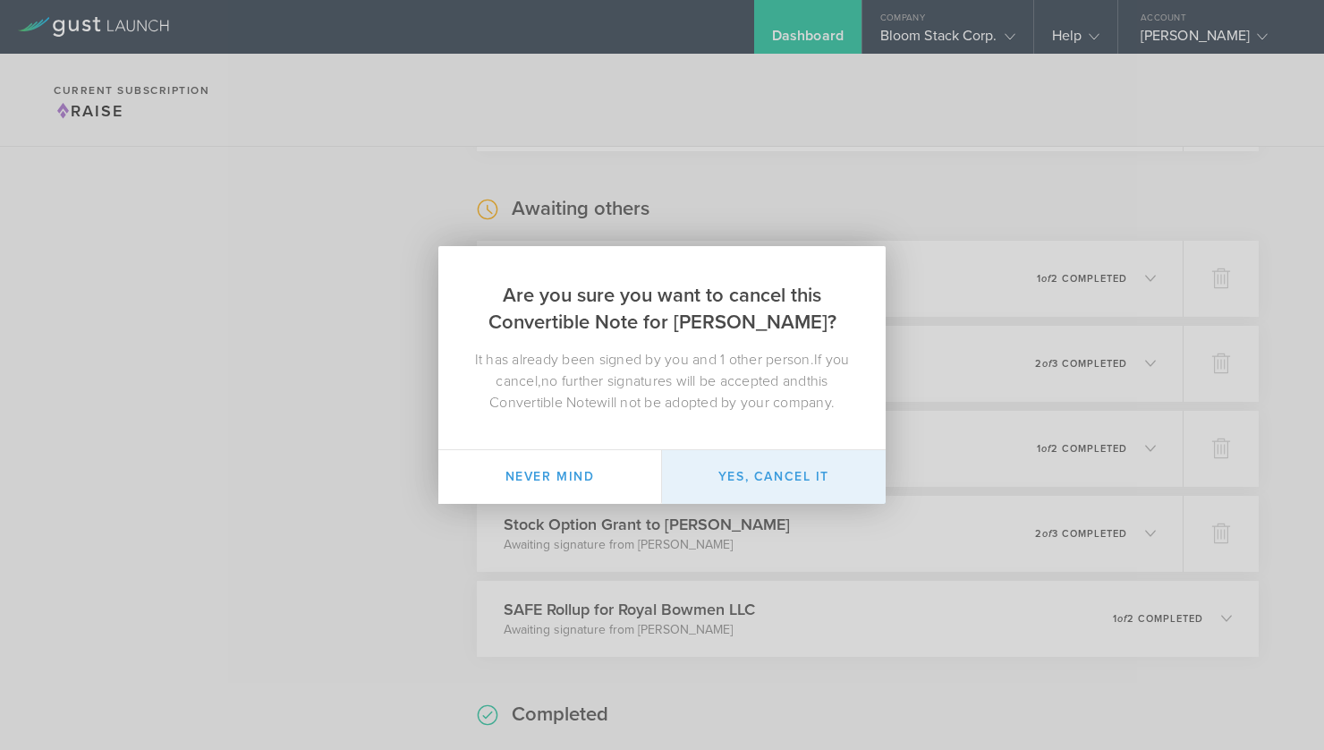
click at [801, 479] on button "Yes, cancel it" at bounding box center [774, 477] width 224 height 54
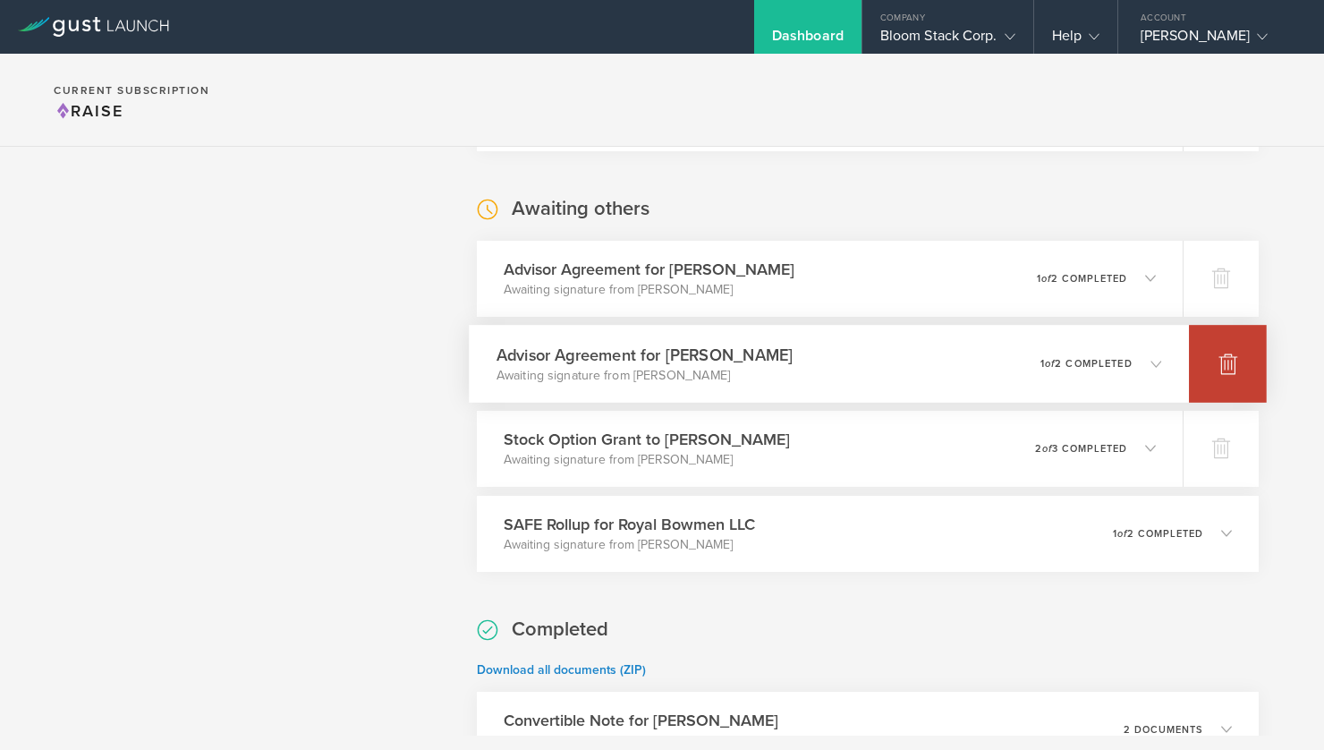
click at [1217, 369] on icon at bounding box center [1227, 362] width 21 height 21
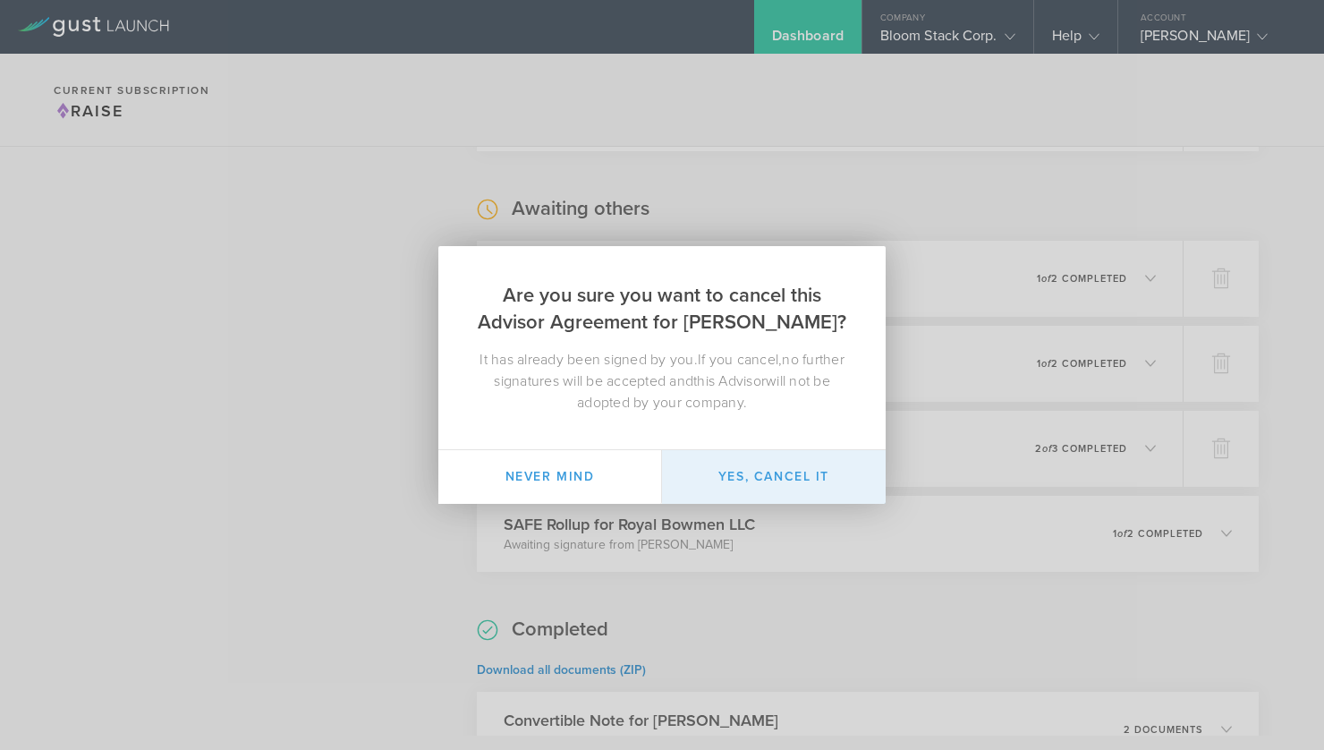
click at [808, 488] on button "Yes, cancel it" at bounding box center [774, 477] width 224 height 54
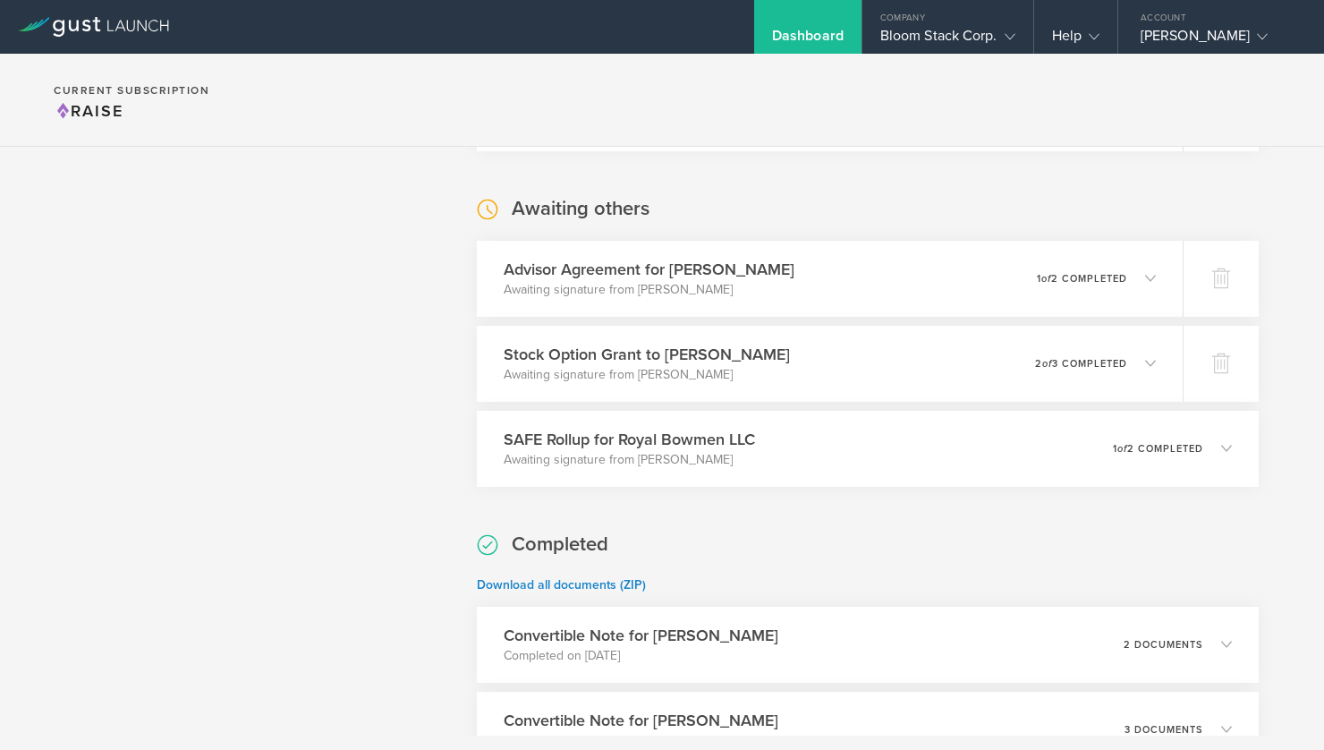
click at [1030, 206] on div "Awaiting others Advisor Agreement for Sanjeev Kothari Awaiting signature from S…" at bounding box center [868, 341] width 782 height 291
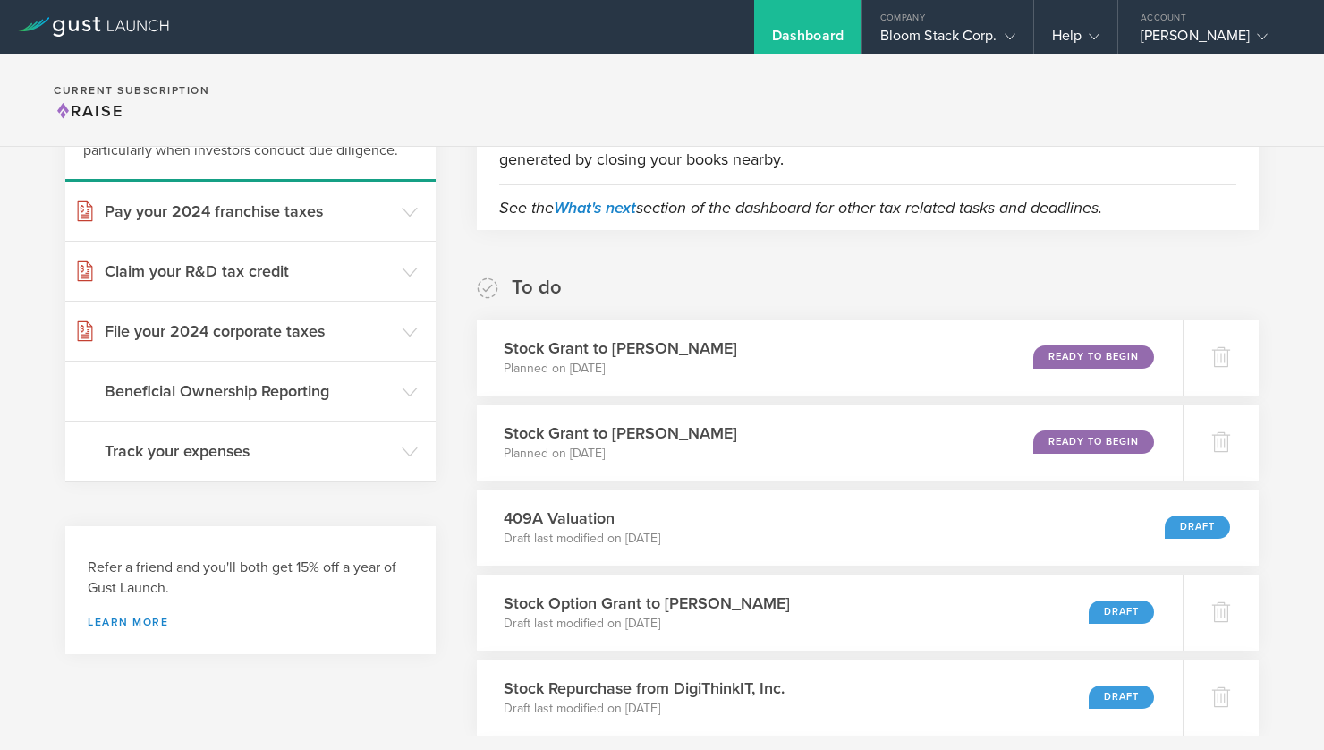
scroll to position [0, 0]
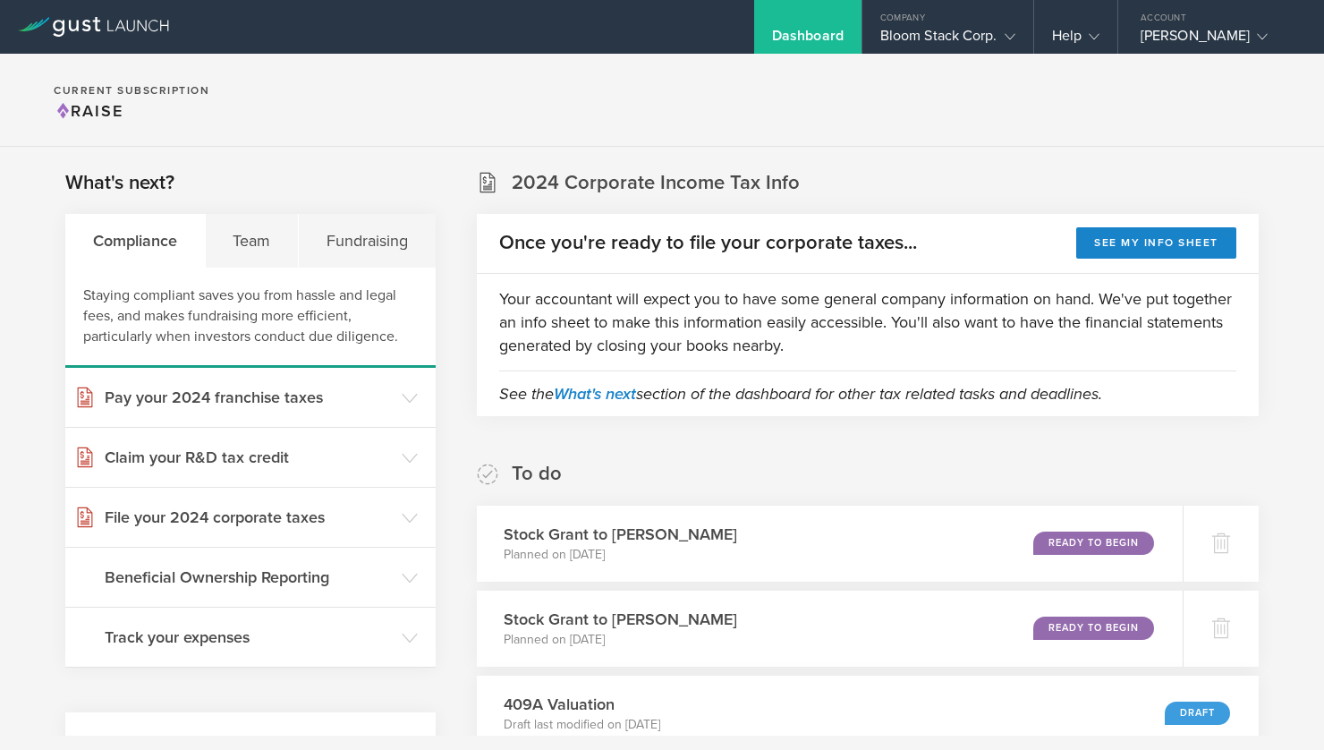
click at [380, 241] on div "Fundraising" at bounding box center [367, 241] width 137 height 54
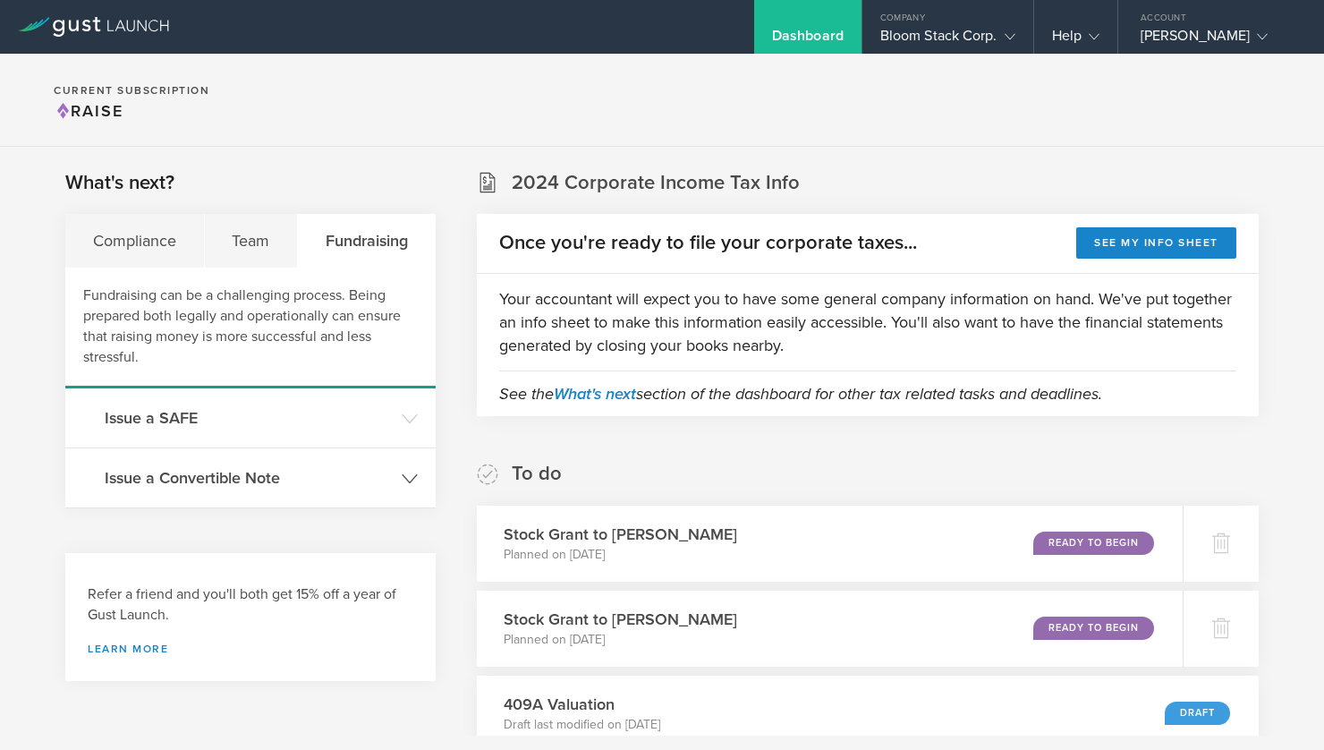
click at [241, 480] on h3 "Issue a Convertible Note" at bounding box center [249, 477] width 288 height 23
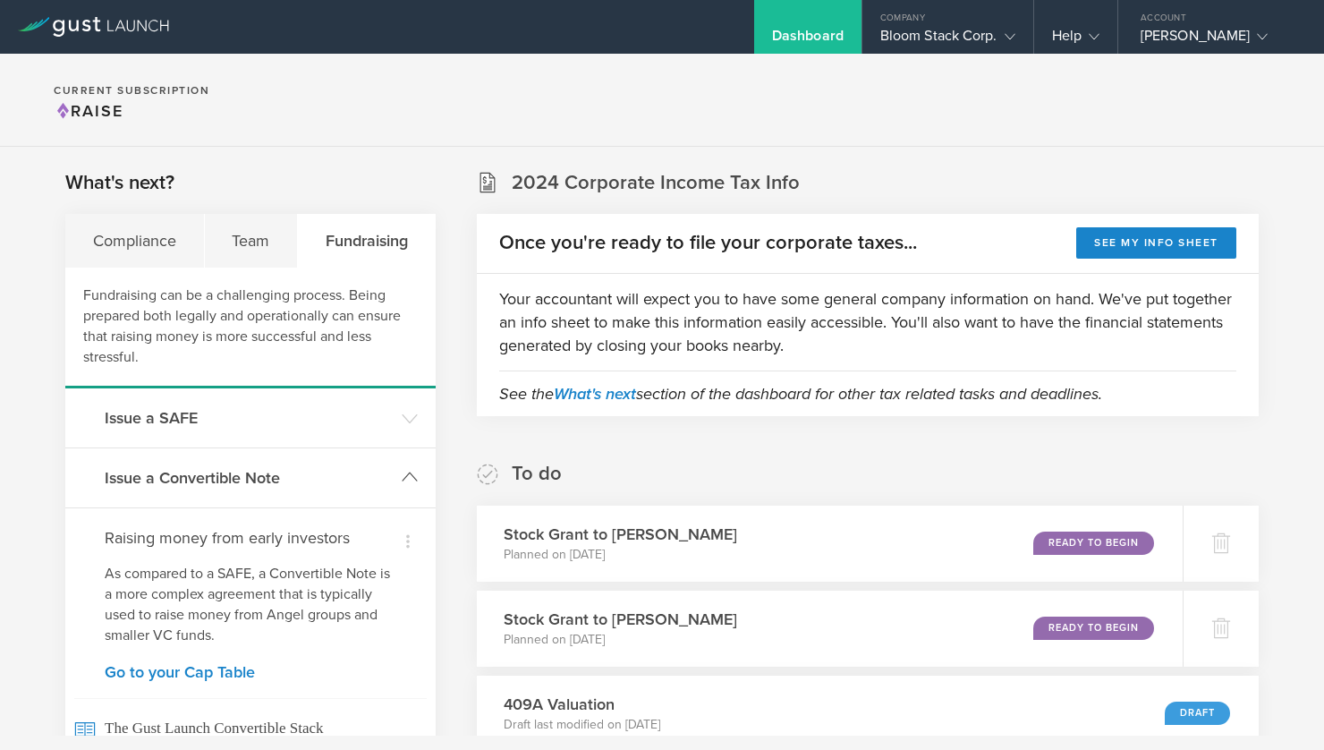
click at [241, 480] on h3 "Issue a Convertible Note" at bounding box center [249, 477] width 288 height 23
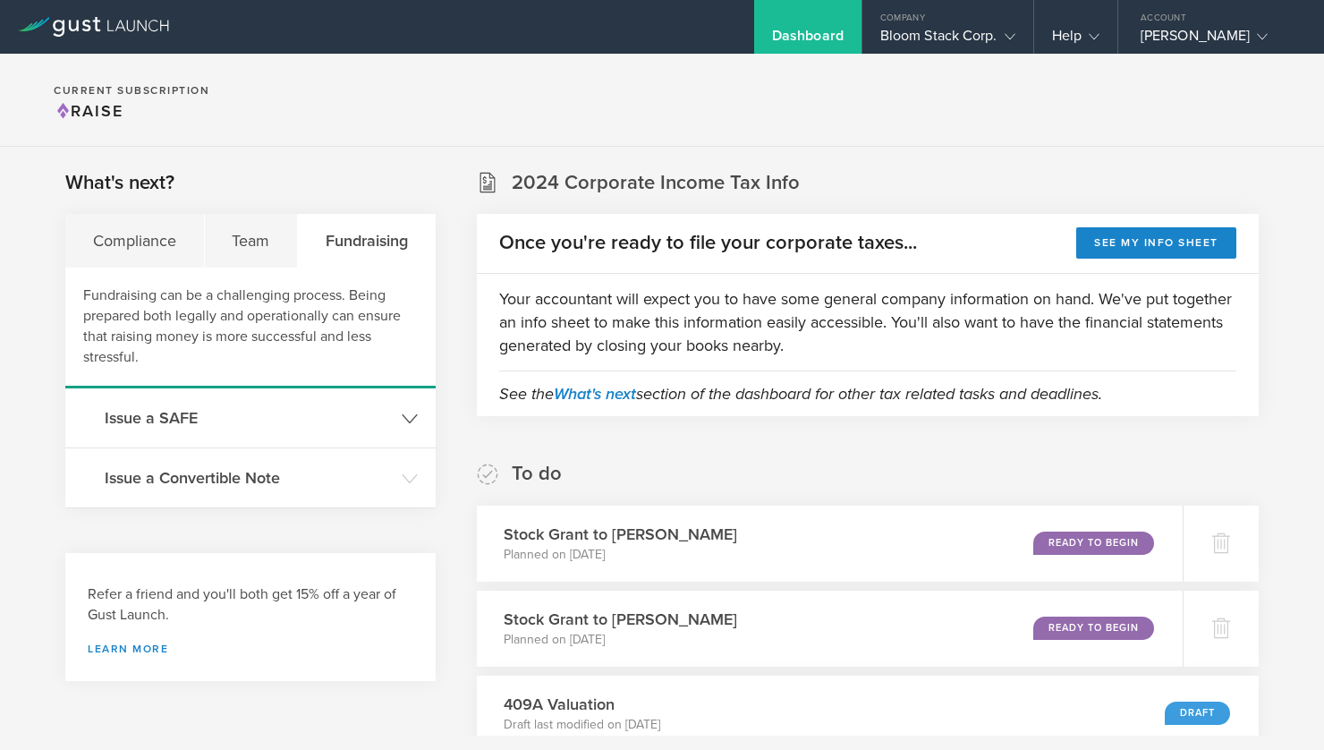
click at [241, 417] on h3 "Issue a SAFE" at bounding box center [249, 417] width 288 height 23
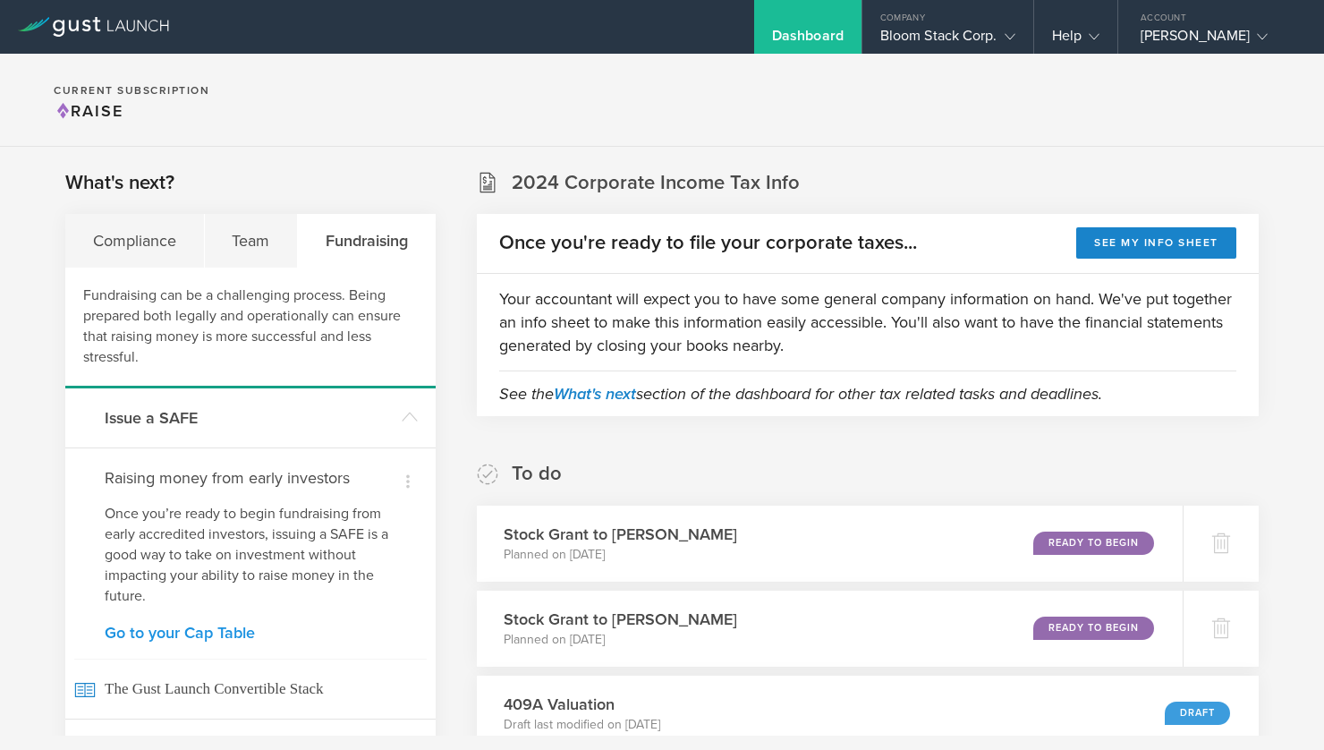
click at [226, 631] on link "Go to your Cap Table" at bounding box center [251, 632] width 292 height 16
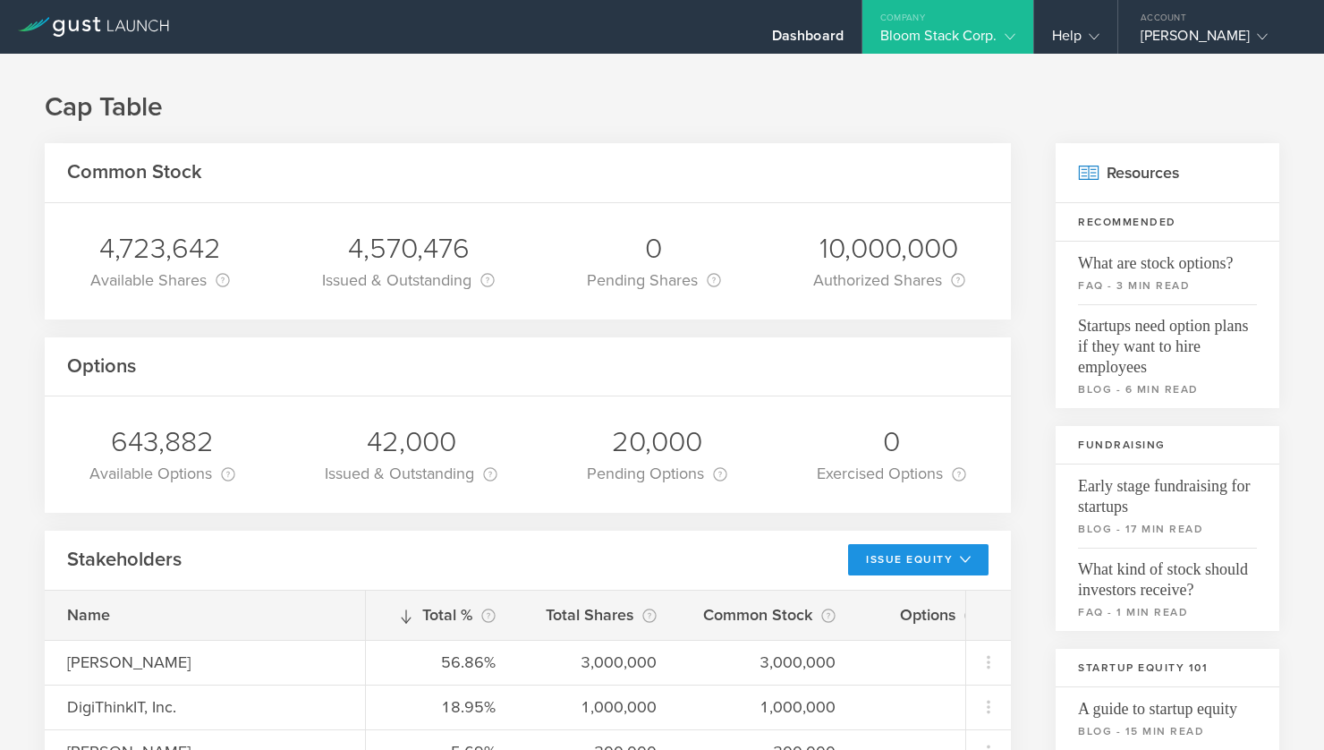
click at [970, 561] on icon at bounding box center [965, 559] width 11 height 11
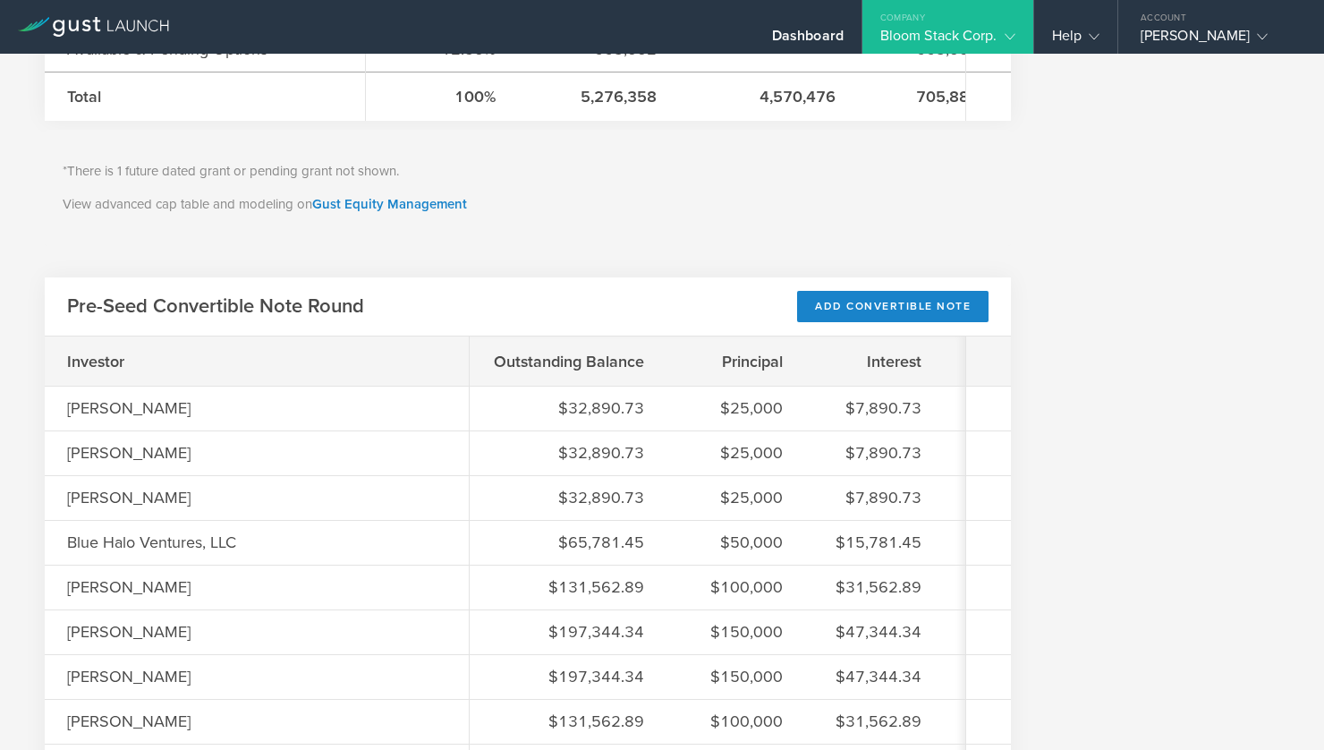
scroll to position [837, 0]
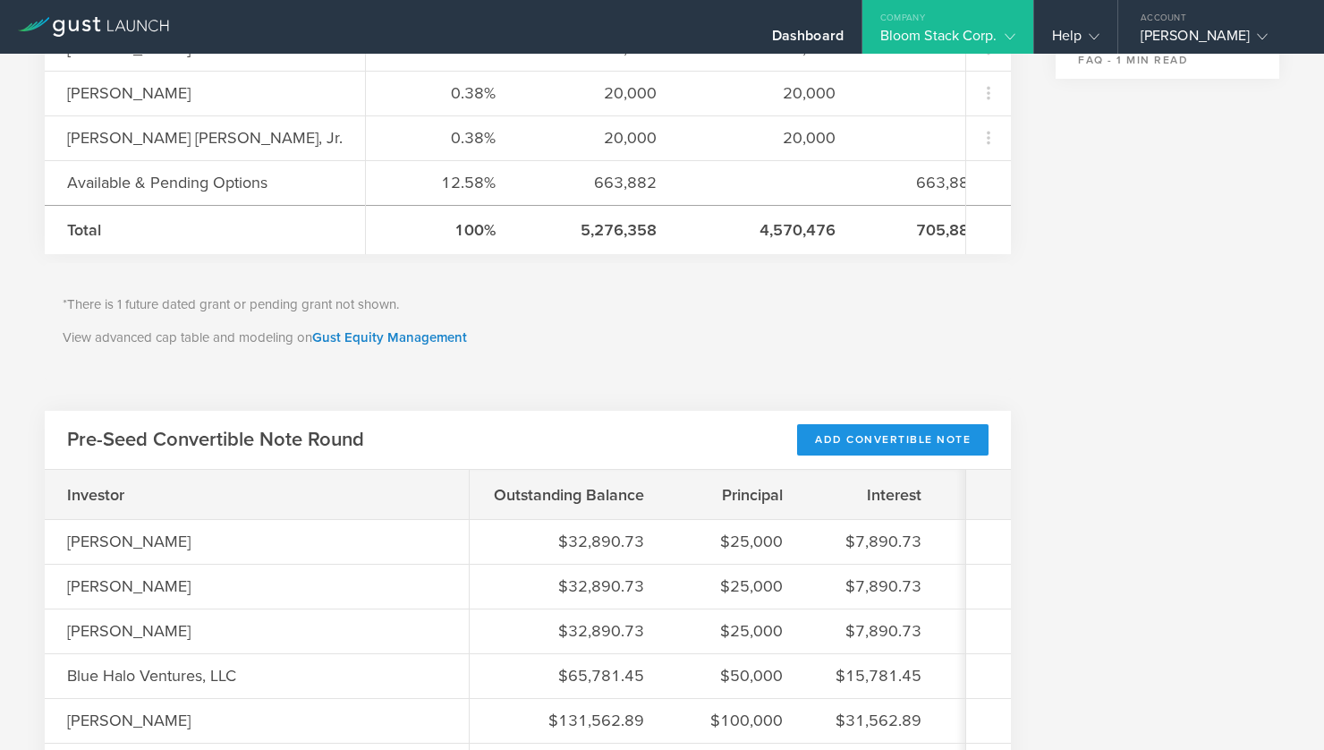
click at [897, 440] on div "Add Convertible Note" at bounding box center [892, 439] width 191 height 31
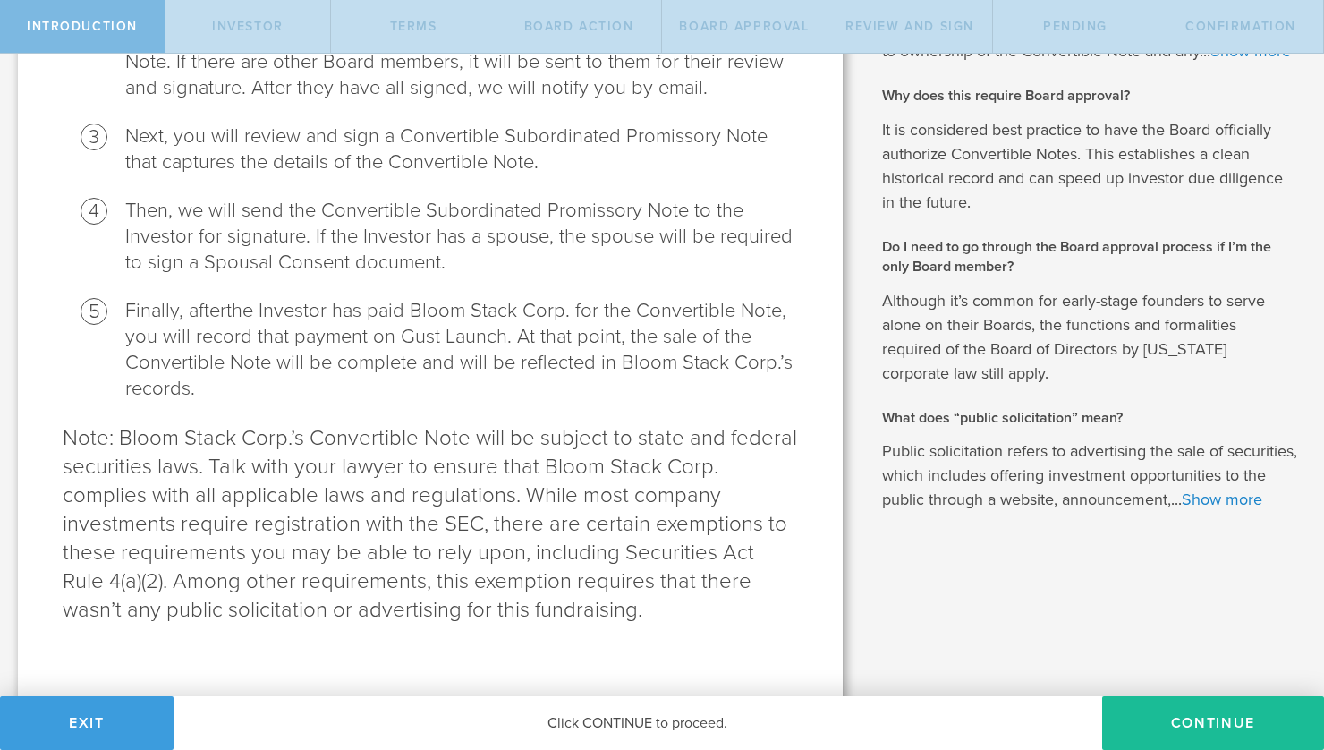
scroll to position [450, 0]
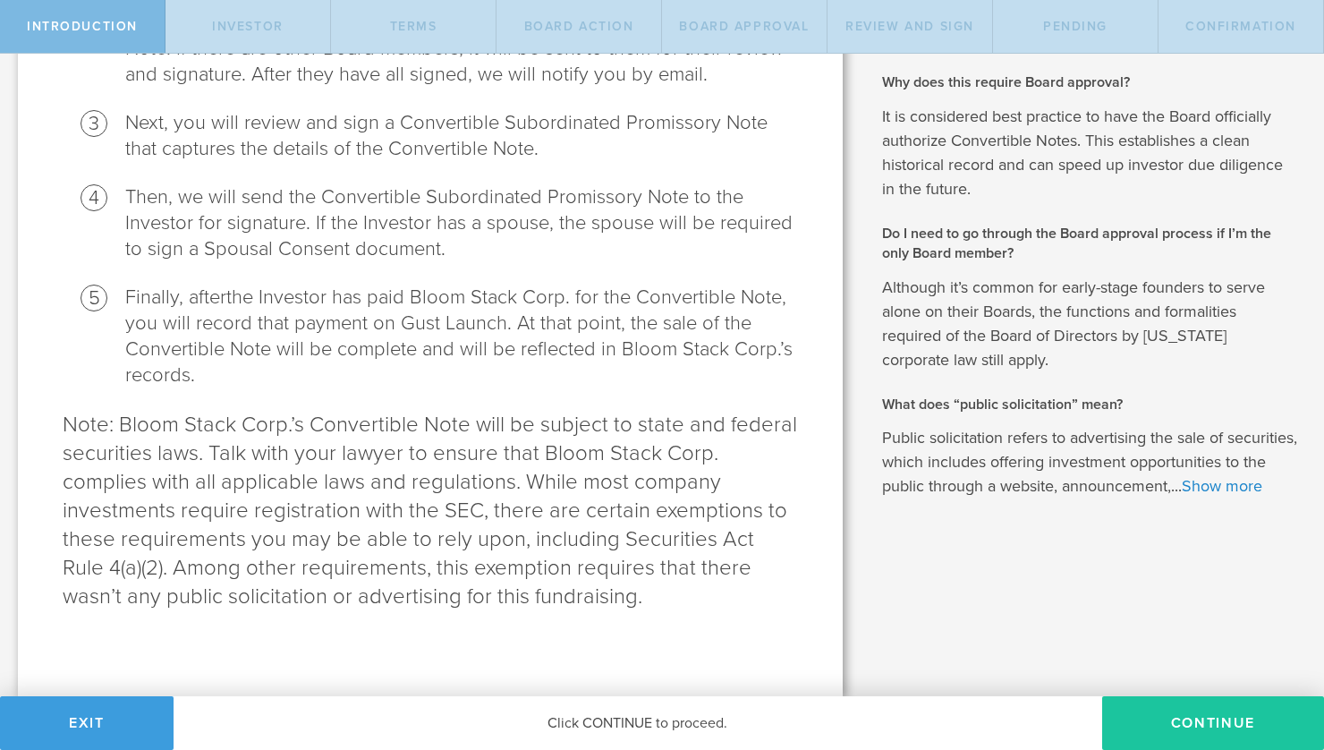
click at [1179, 725] on button "Continue" at bounding box center [1213, 723] width 222 height 54
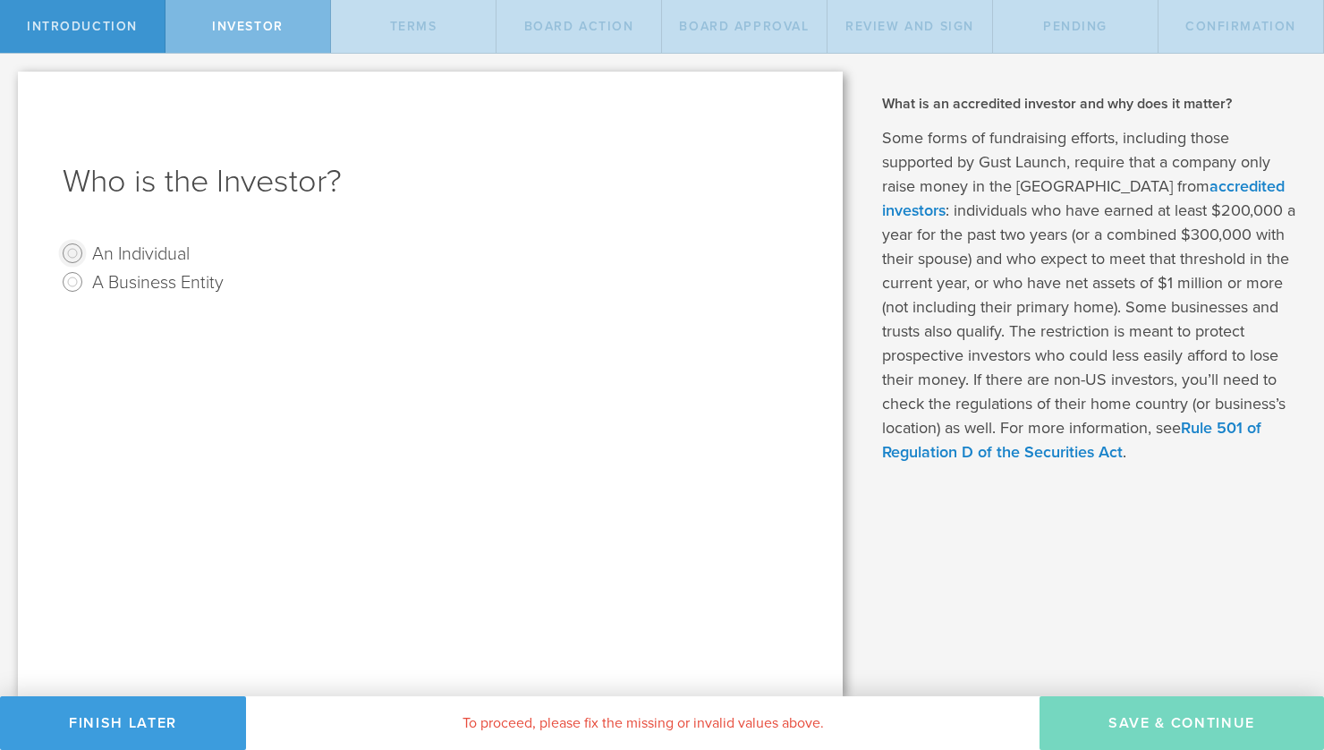
click at [72, 255] on input "An Individual" at bounding box center [72, 253] width 29 height 29
radio input "true"
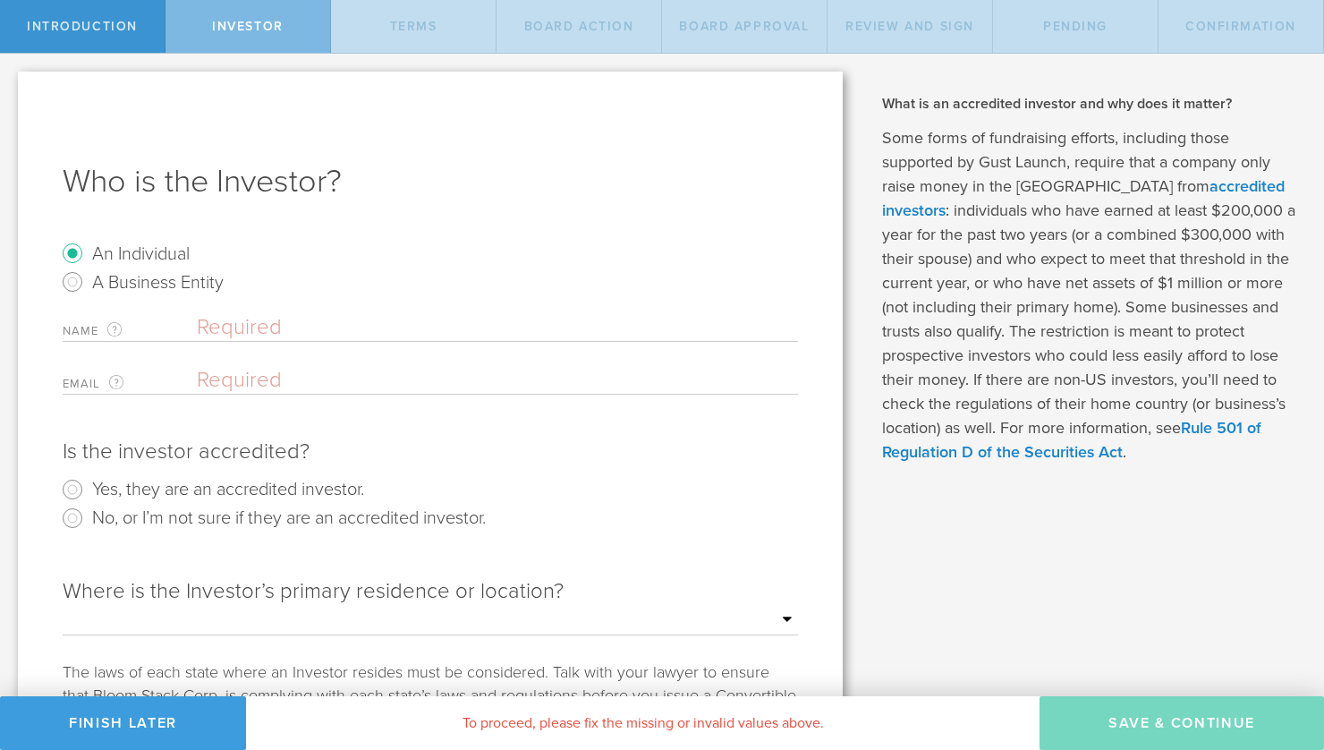
click at [251, 319] on input "text" at bounding box center [497, 327] width 601 height 27
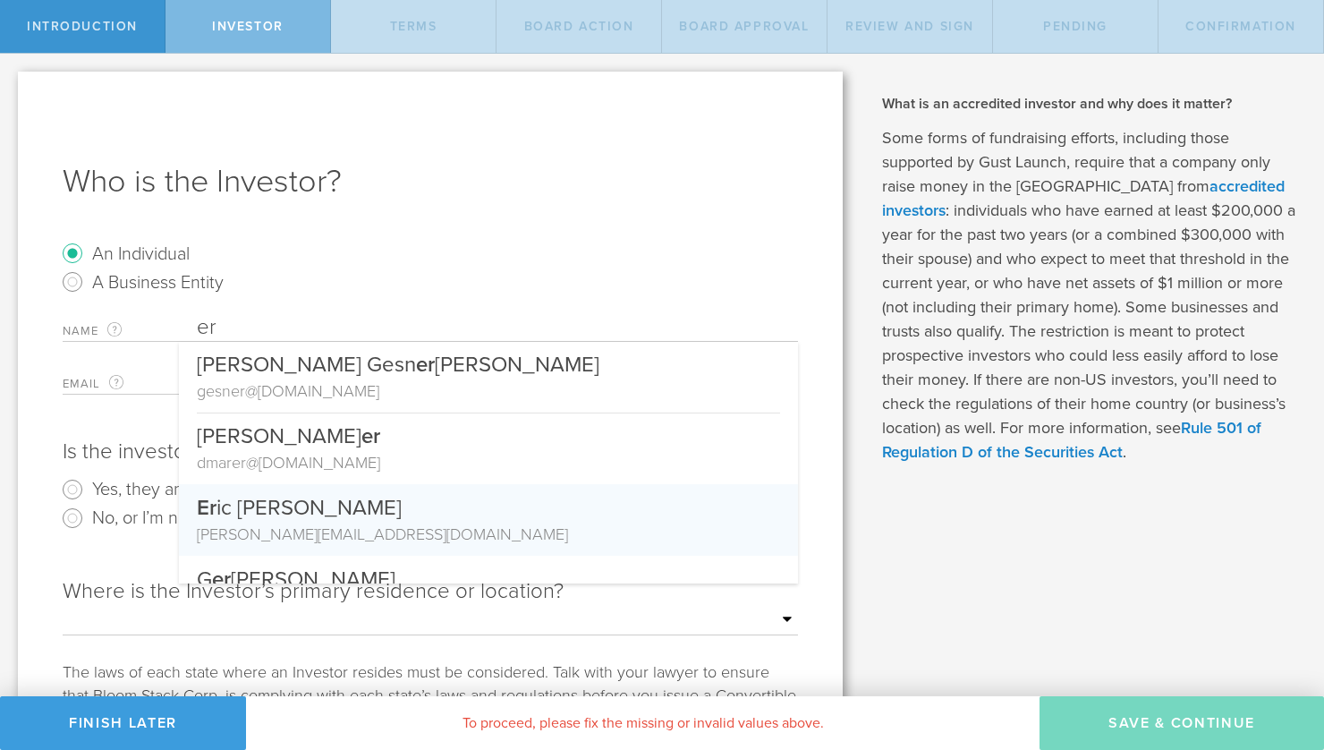
click at [268, 530] on div "[PERSON_NAME][EMAIL_ADDRESS][DOMAIN_NAME]" at bounding box center [488, 533] width 583 height 23
type input "[PERSON_NAME]"
type input "[PERSON_NAME][EMAIL_ADDRESS][DOMAIN_NAME]"
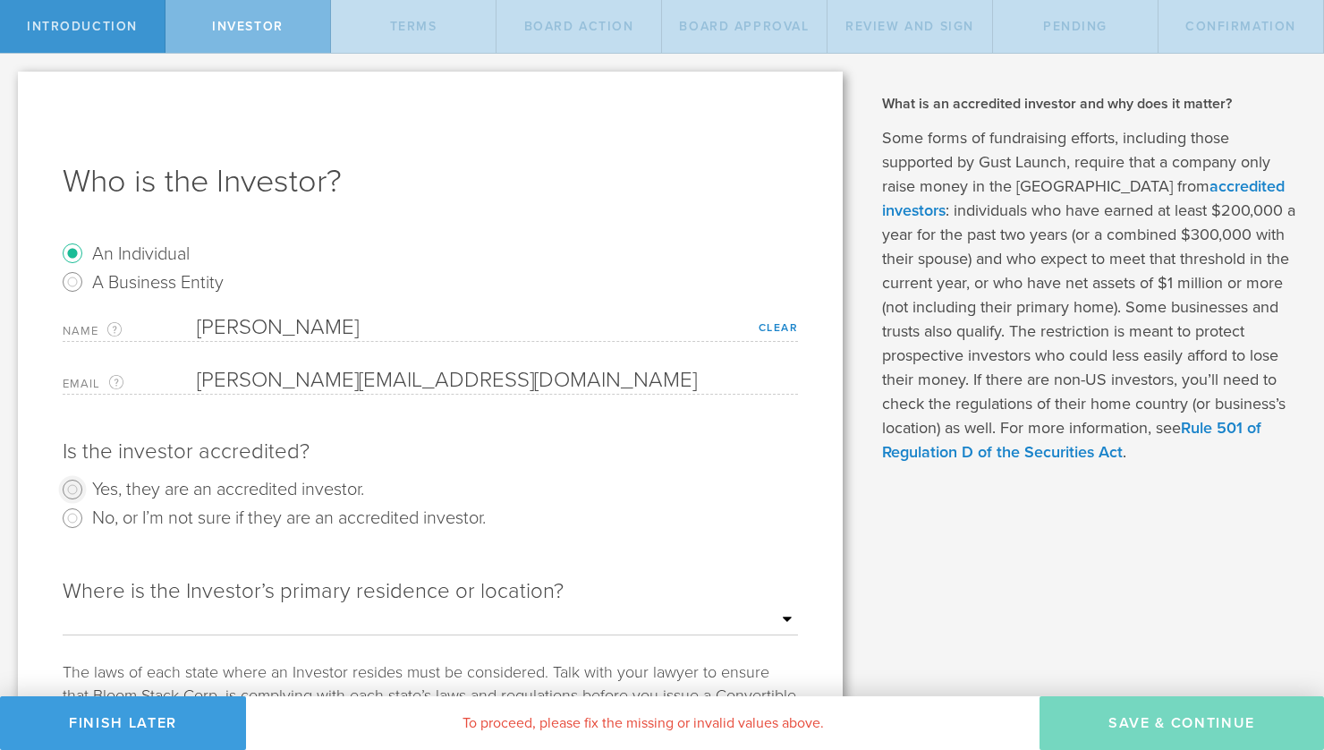
click at [76, 486] on input "Yes, they are an accredited investor." at bounding box center [72, 489] width 29 height 29
radio input "true"
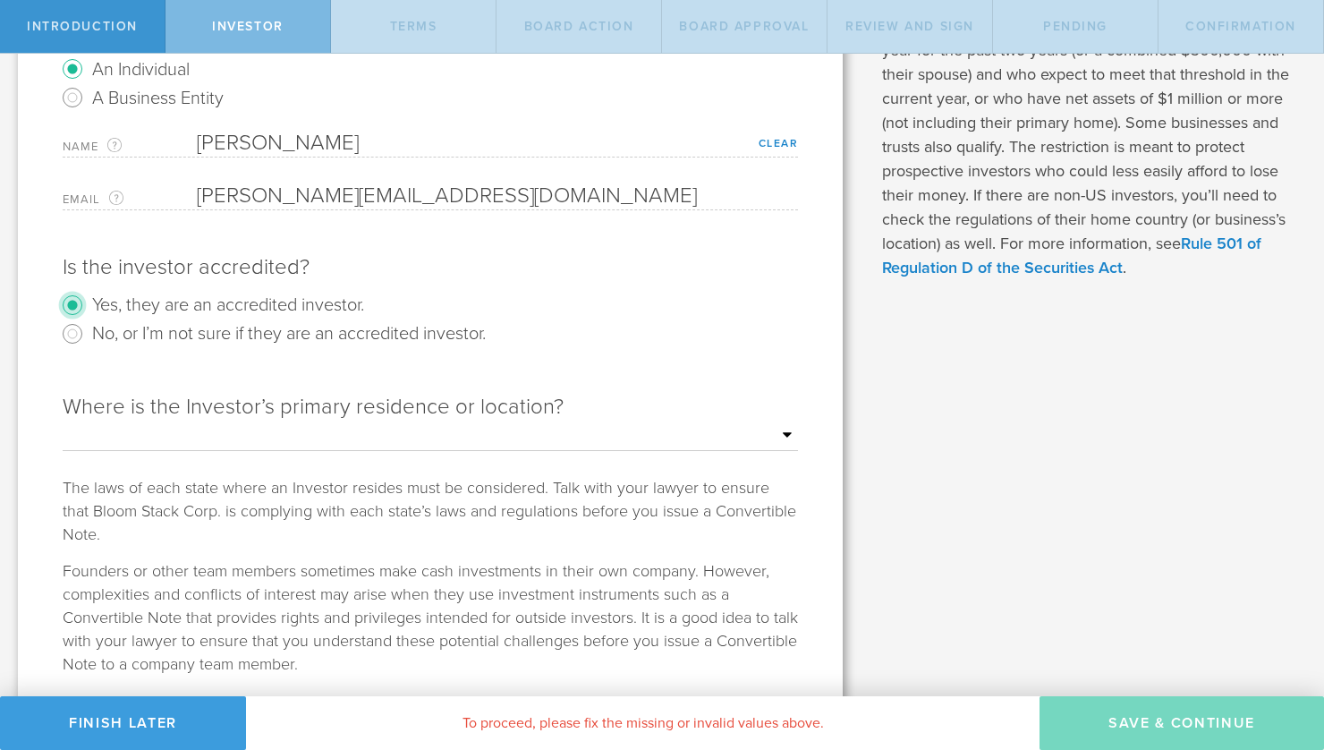
scroll to position [271, 0]
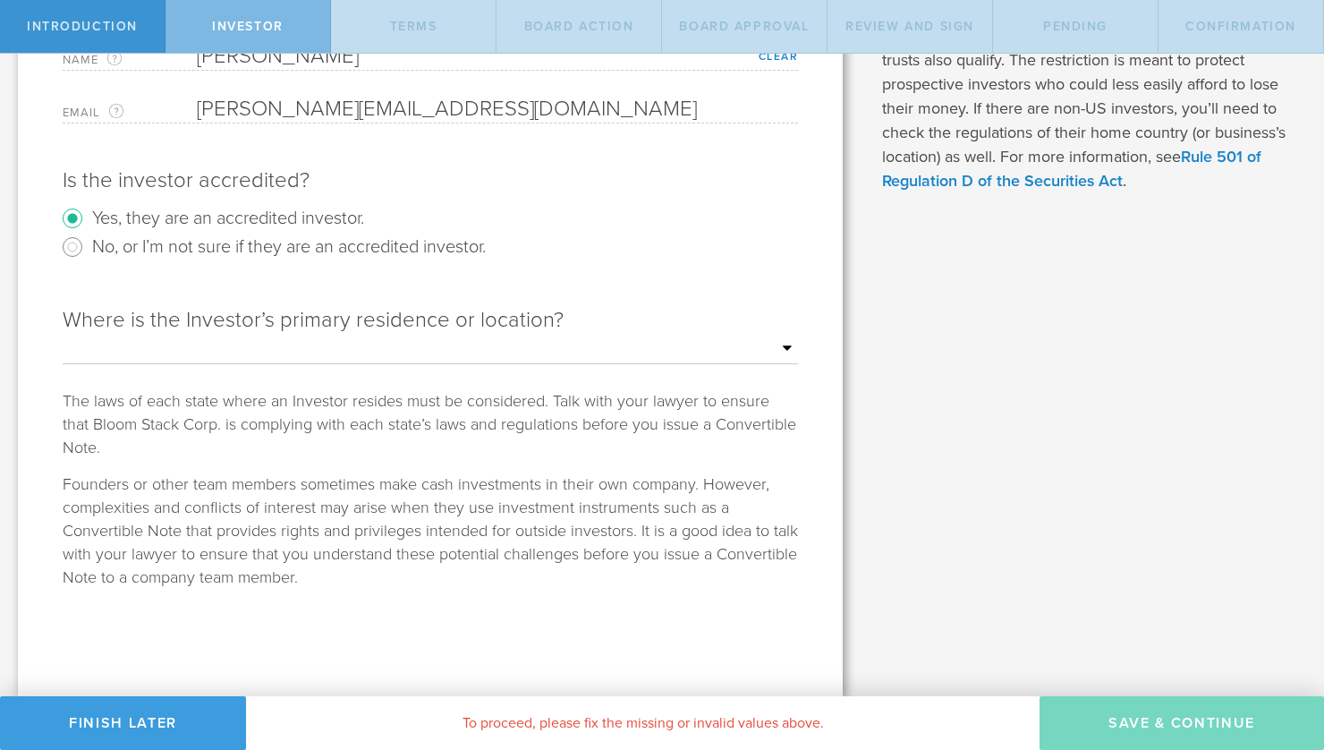
click at [727, 361] on select "Outside of the US Alabama Alaska Arizona Arkansas California Colorado Connectic…" at bounding box center [430, 348] width 735 height 27
select select "string:FL"
click at [63, 335] on select "Outside of the US Alabama Alaska Arizona Arkansas California Colorado Connectic…" at bounding box center [430, 348] width 735 height 27
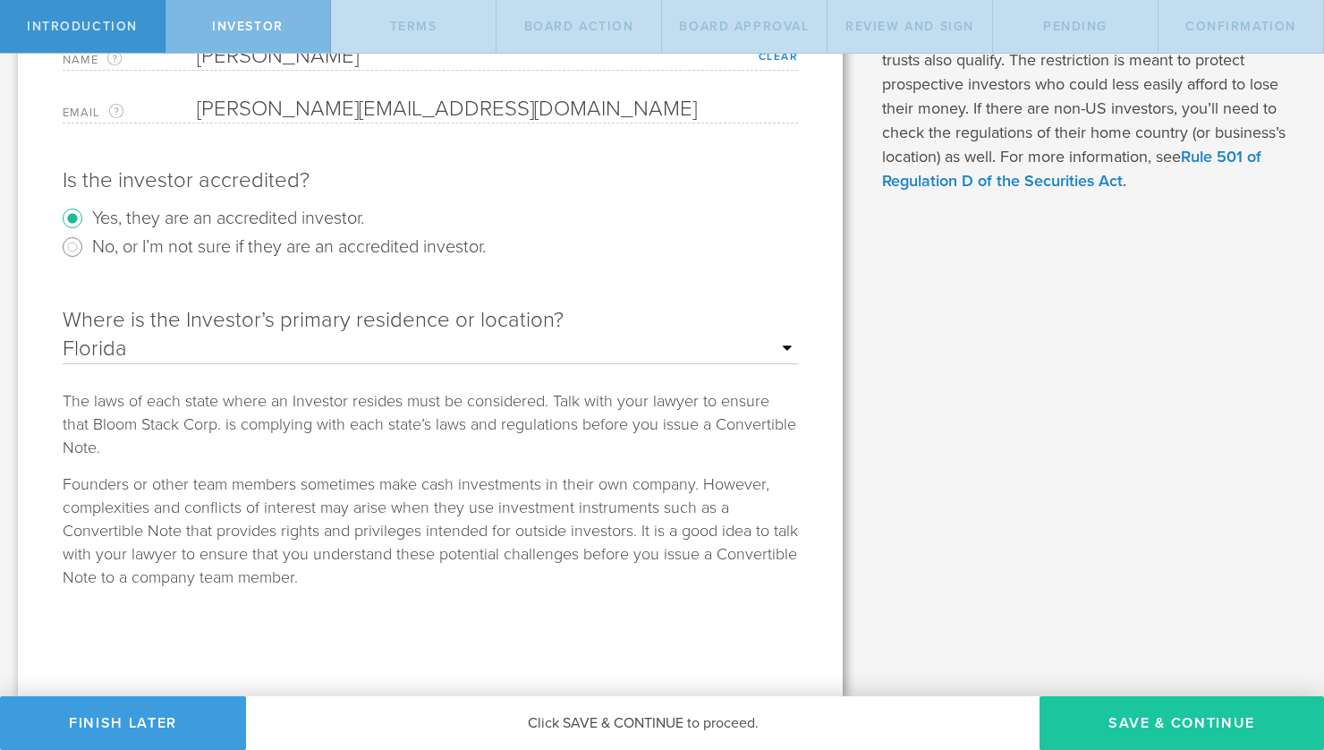
click at [1136, 717] on button "Save & Continue" at bounding box center [1181, 723] width 284 height 54
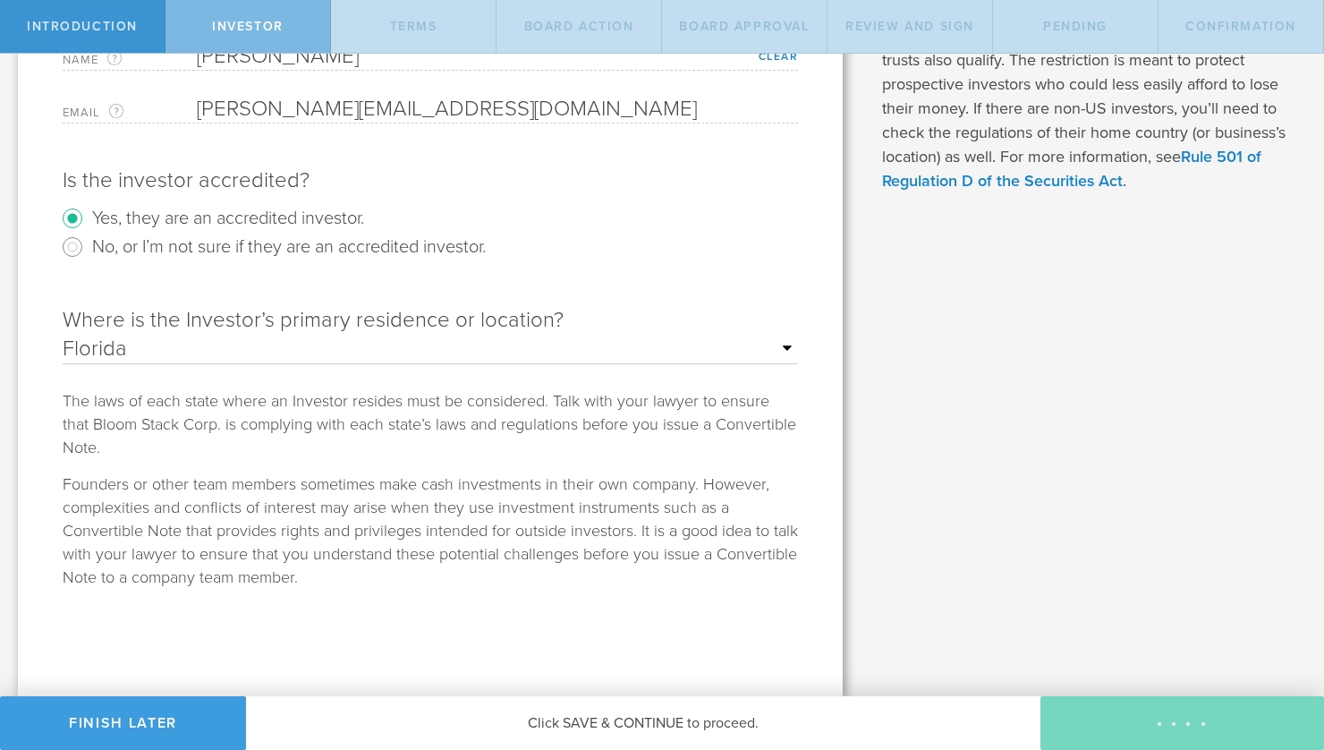
scroll to position [0, 0]
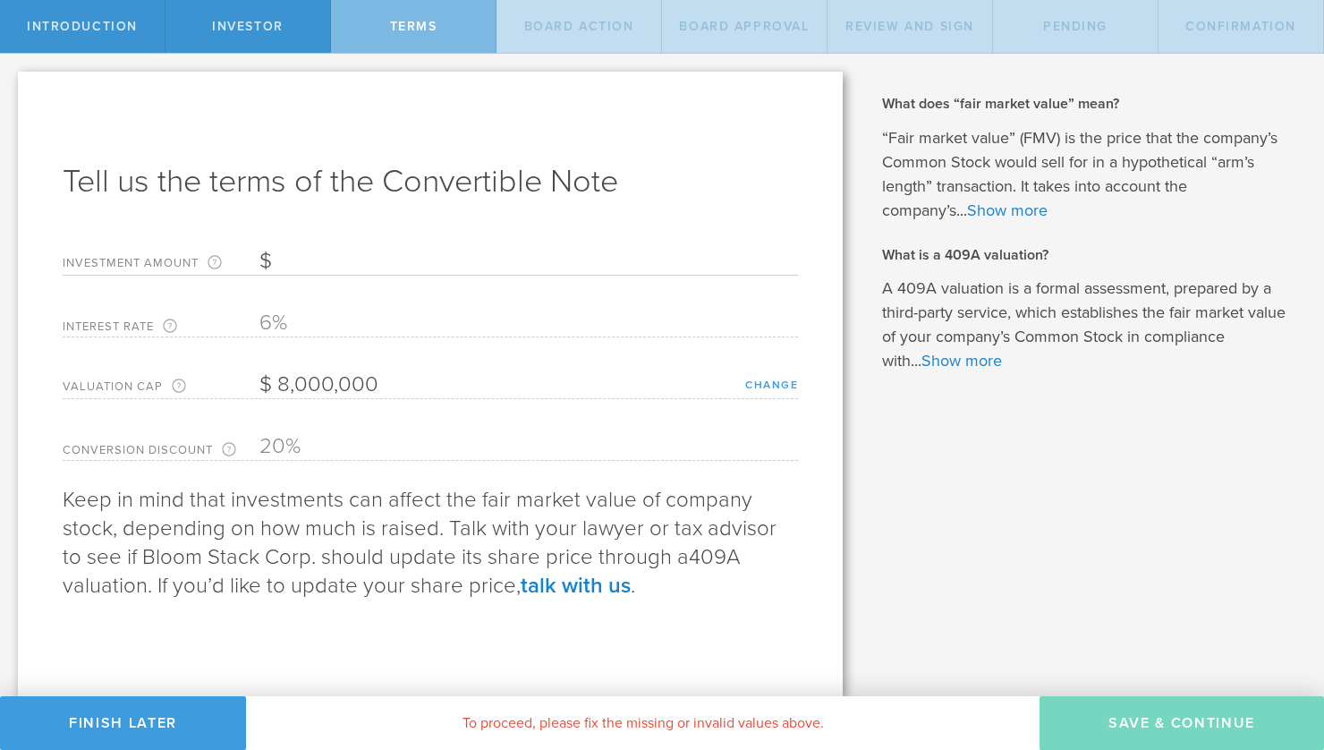
click at [776, 381] on link "change" at bounding box center [771, 384] width 53 height 13
click at [377, 383] on input "8,000,000" at bounding box center [528, 384] width 539 height 27
click at [742, 507] on p "Keep in mind that investments can affect the fair market value of company stock…" at bounding box center [430, 543] width 735 height 115
click at [636, 513] on p "Keep in mind that investments can affect the fair market value of company stock…" at bounding box center [430, 543] width 735 height 115
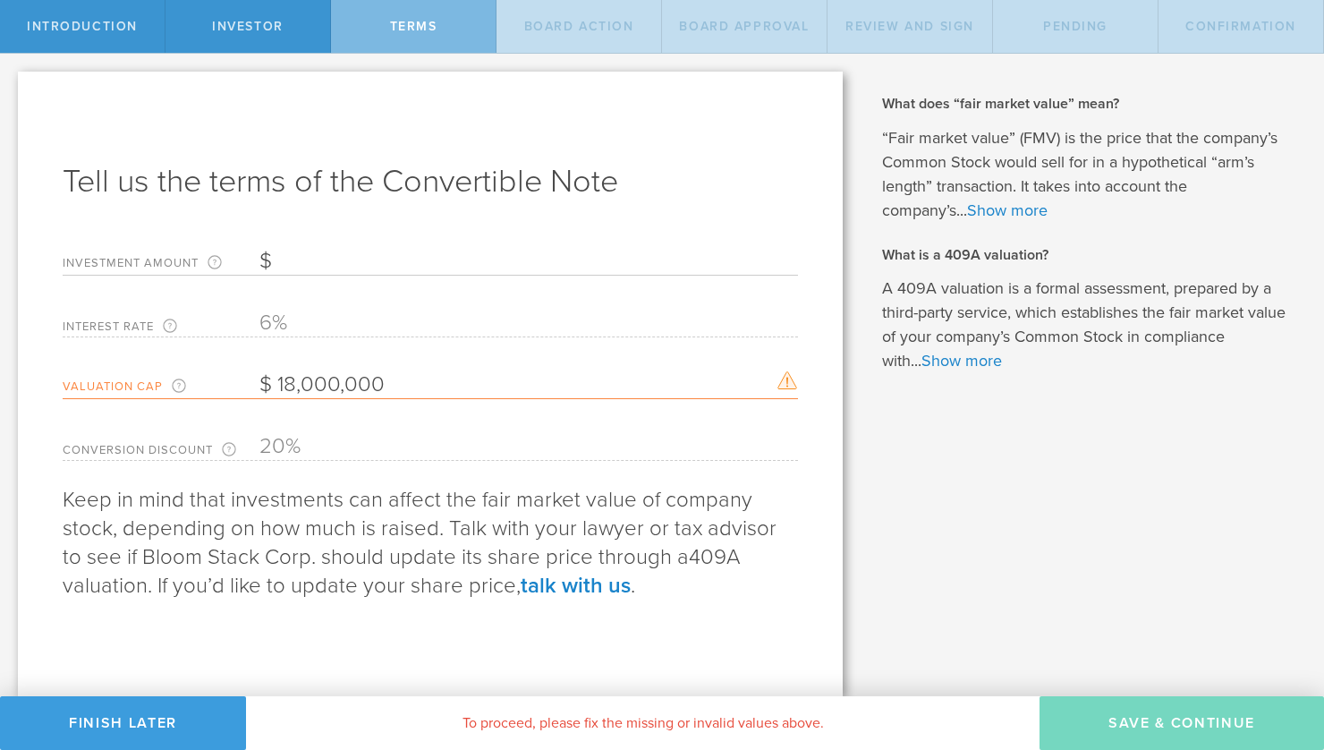
click at [1031, 430] on div "What is a Convertible Note and when should I use it? Many early stage startups …" at bounding box center [1092, 375] width 463 height 642
click at [393, 386] on input "18,000,000" at bounding box center [528, 384] width 539 height 27
click at [296, 386] on input "18,000,000" at bounding box center [528, 384] width 539 height 27
type input "10,000,000"
click at [258, 449] on label "Conversion Discount The conversion discount establishes a discount on the price…" at bounding box center [161, 451] width 197 height 18
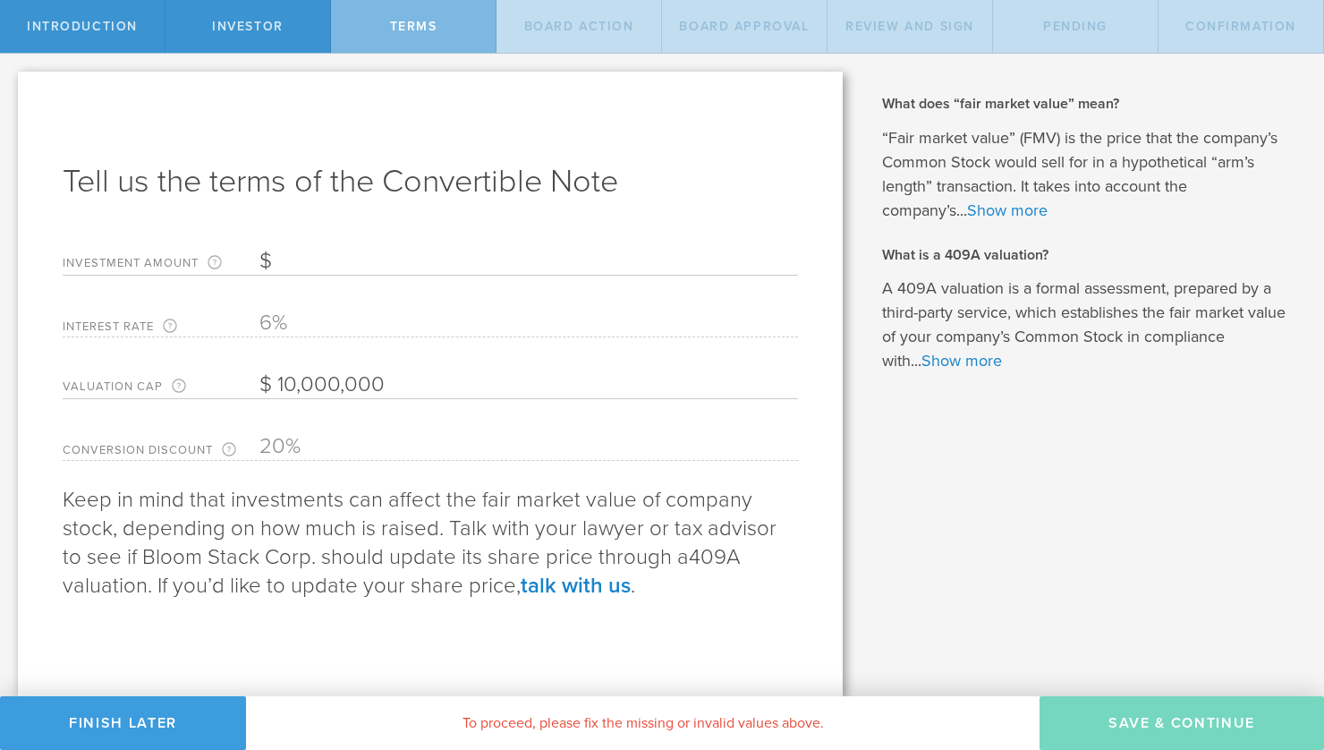
click at [369, 509] on p "Keep in mind that investments can affect the fair market value of company stock…" at bounding box center [430, 543] width 735 height 115
click at [623, 543] on p "Keep in mind that investments can affect the fair market value of company stock…" at bounding box center [430, 543] width 735 height 115
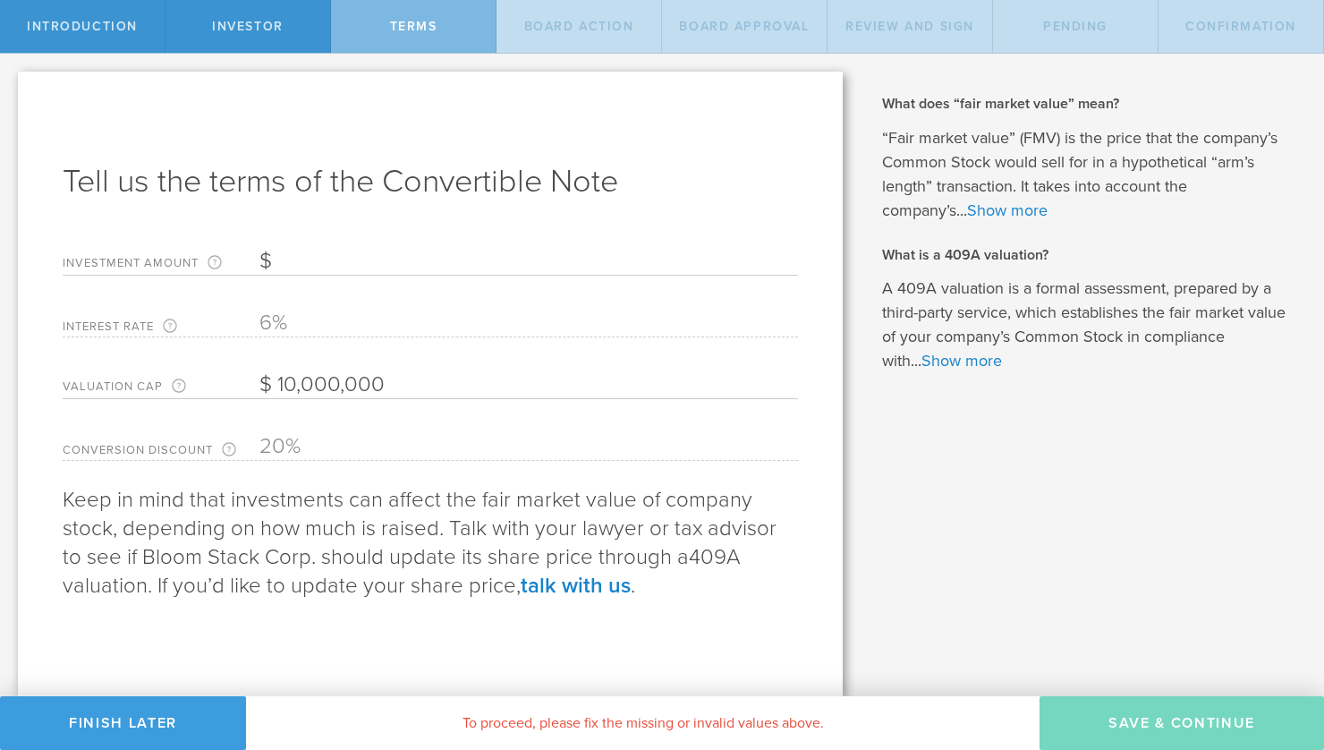
click at [700, 562] on span "409A valuation" at bounding box center [402, 571] width 678 height 55
click at [673, 721] on div "To proceed, please fix the missing or invalid values above." at bounding box center [642, 723] width 793 height 54
click at [698, 614] on div "Tell us the terms of the Convertible Note Investment Amount The amount (in USD)…" at bounding box center [430, 384] width 825 height 624
click at [671, 539] on p "Keep in mind that investments can affect the fair market value of company stock…" at bounding box center [430, 543] width 735 height 115
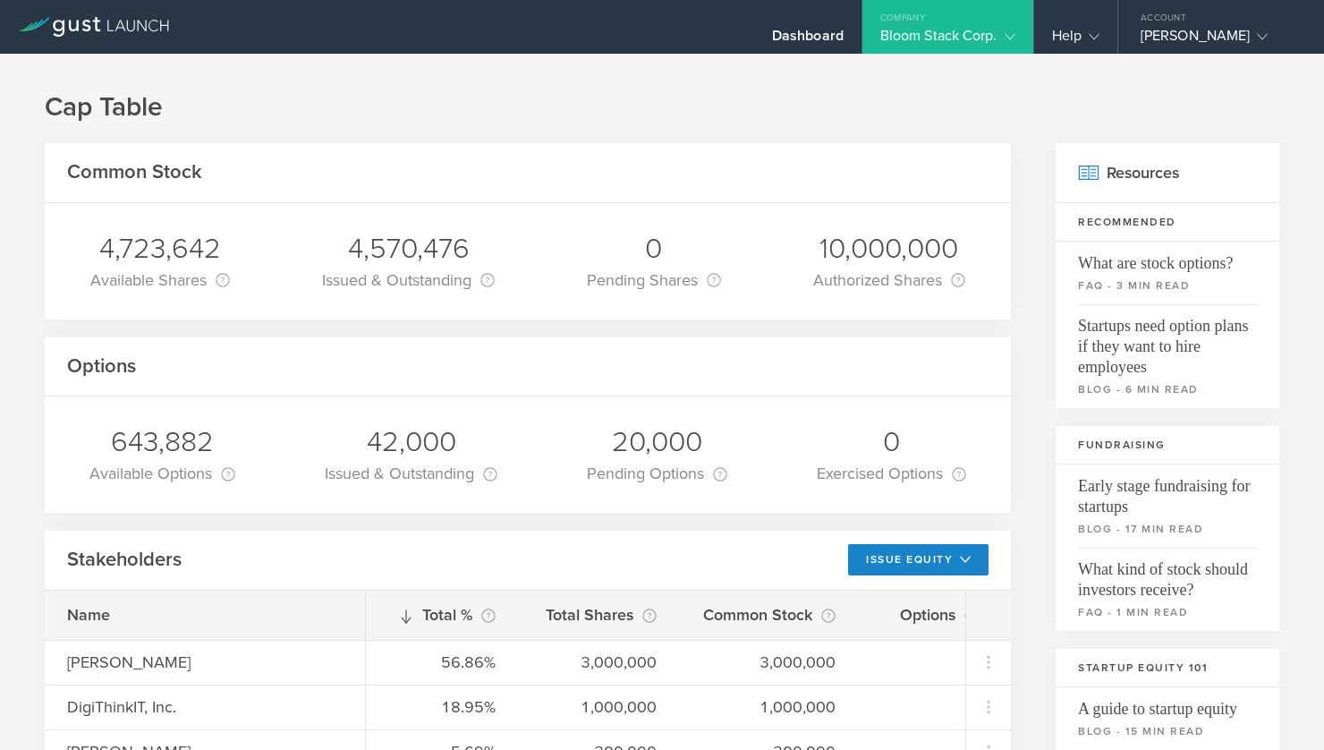
click at [1026, 113] on h1 "Cap Table" at bounding box center [662, 107] width 1234 height 36
click at [802, 30] on div "Dashboard" at bounding box center [808, 40] width 72 height 27
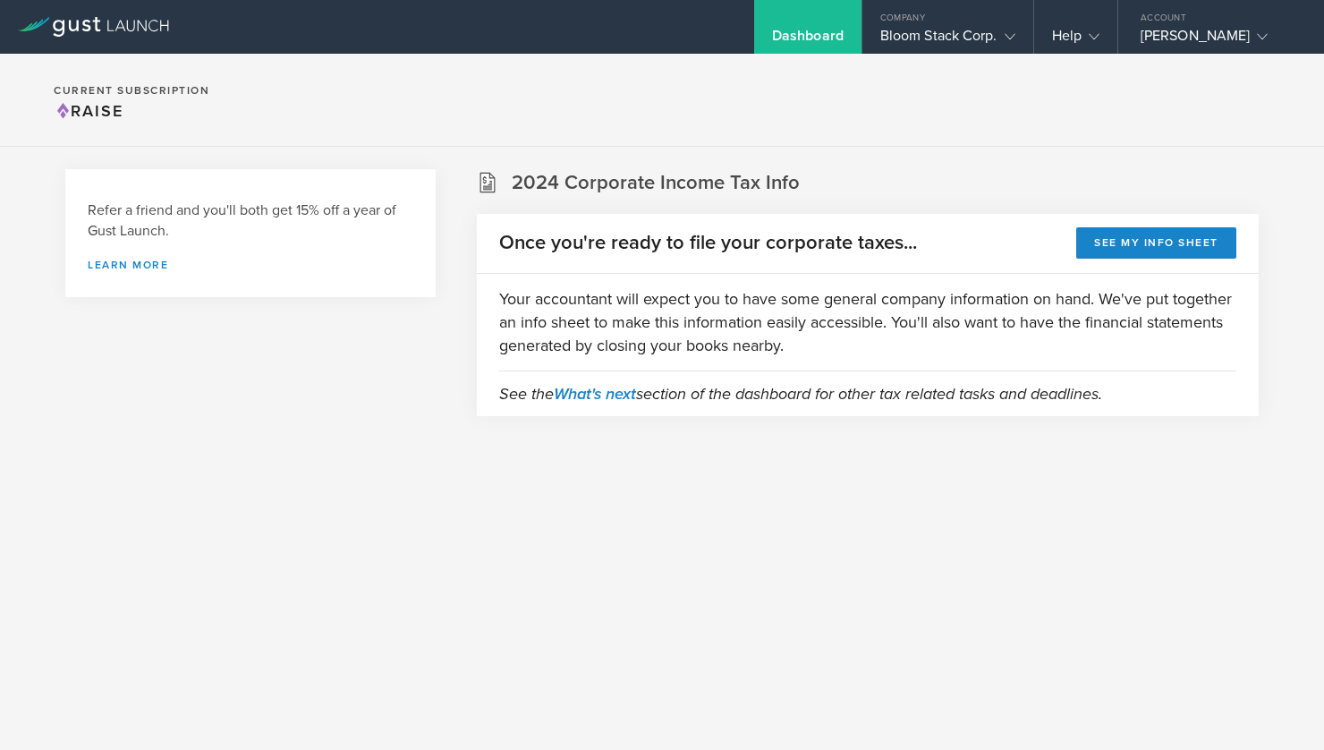
click at [1015, 123] on section "Current Subscription Raise" at bounding box center [662, 100] width 1324 height 93
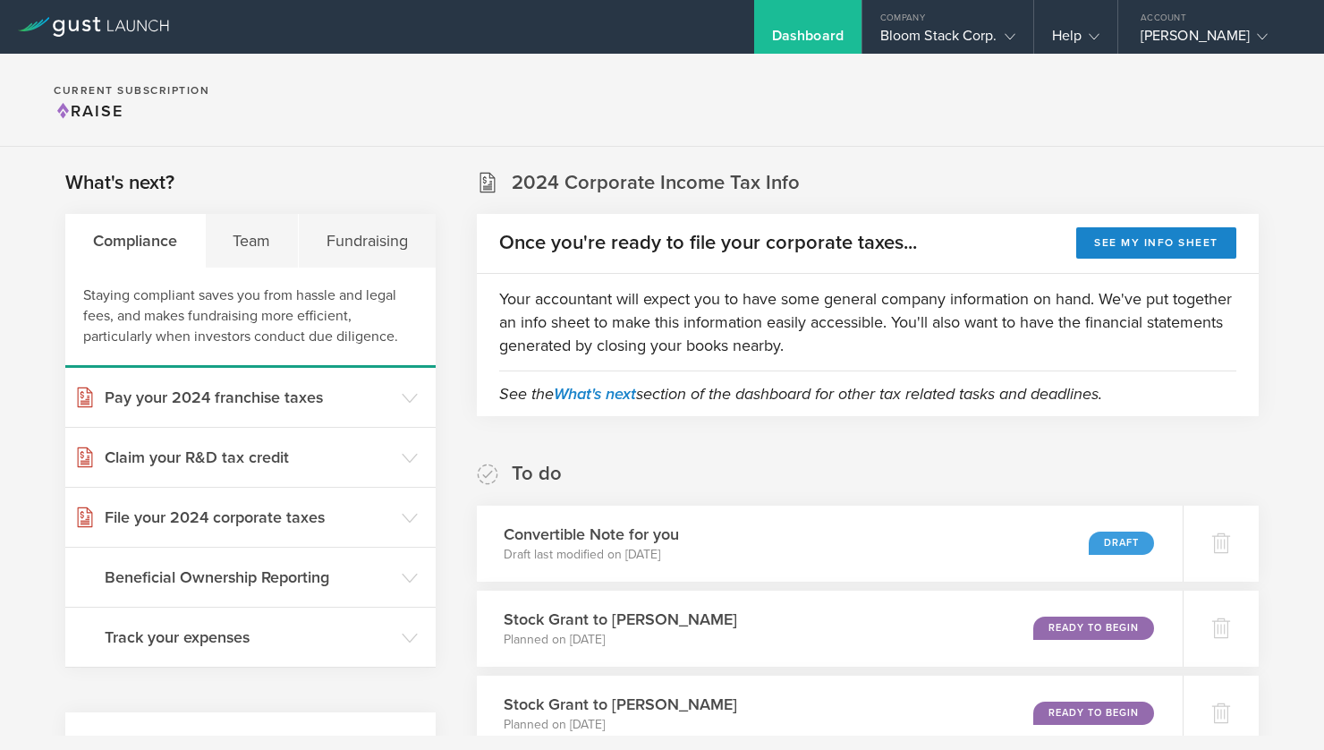
click at [1223, 180] on section "2024 Corporate Income Tax Info Once you're ready to file your corporate taxes..…" at bounding box center [868, 292] width 782 height 247
click at [1206, 130] on section "Current Subscription Raise" at bounding box center [662, 100] width 1324 height 93
click at [382, 239] on div "Fundraising" at bounding box center [367, 241] width 137 height 54
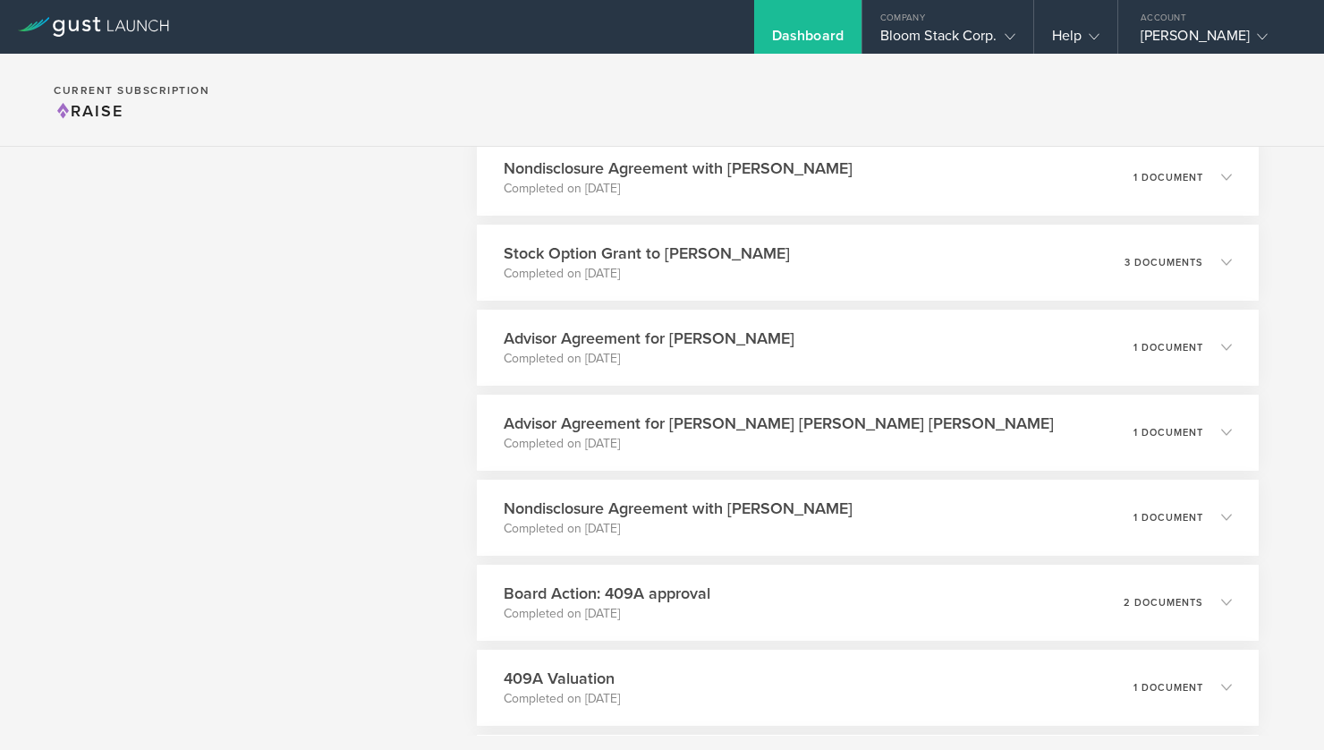
scroll to position [2370, 0]
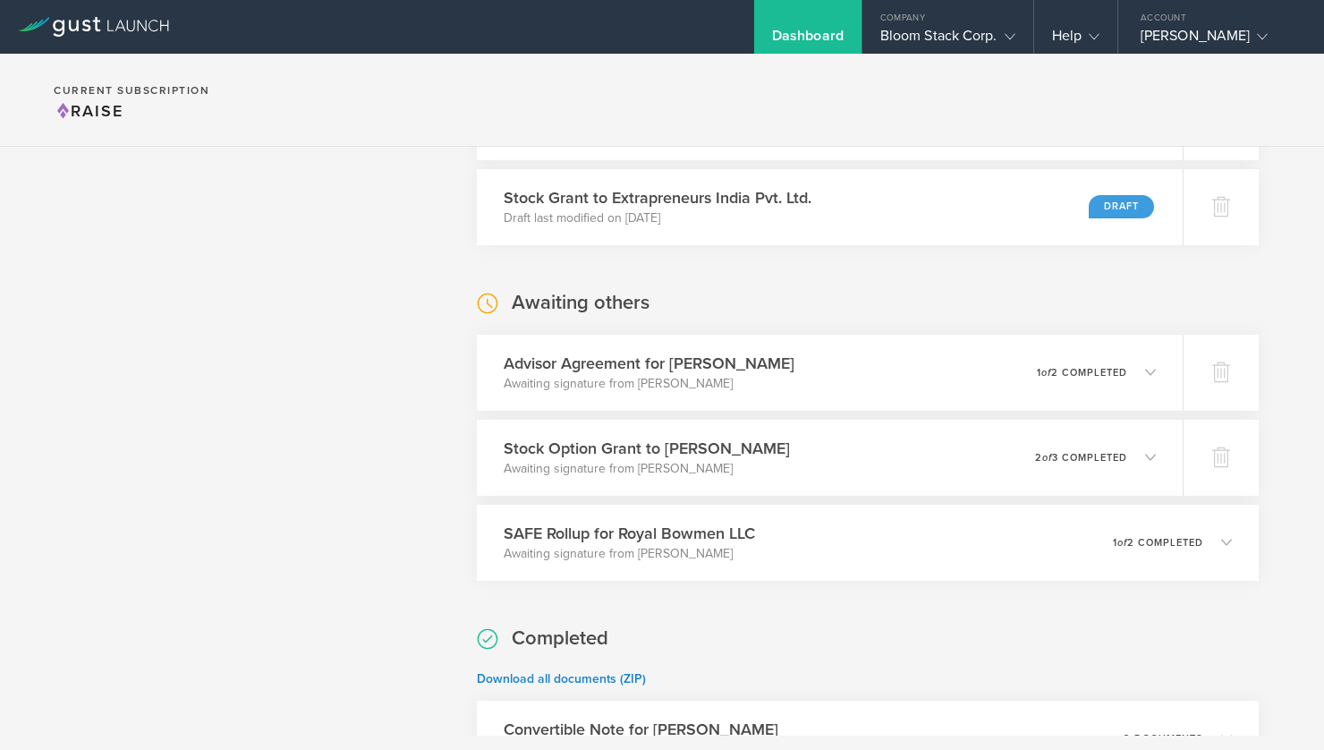
scroll to position [0, 0]
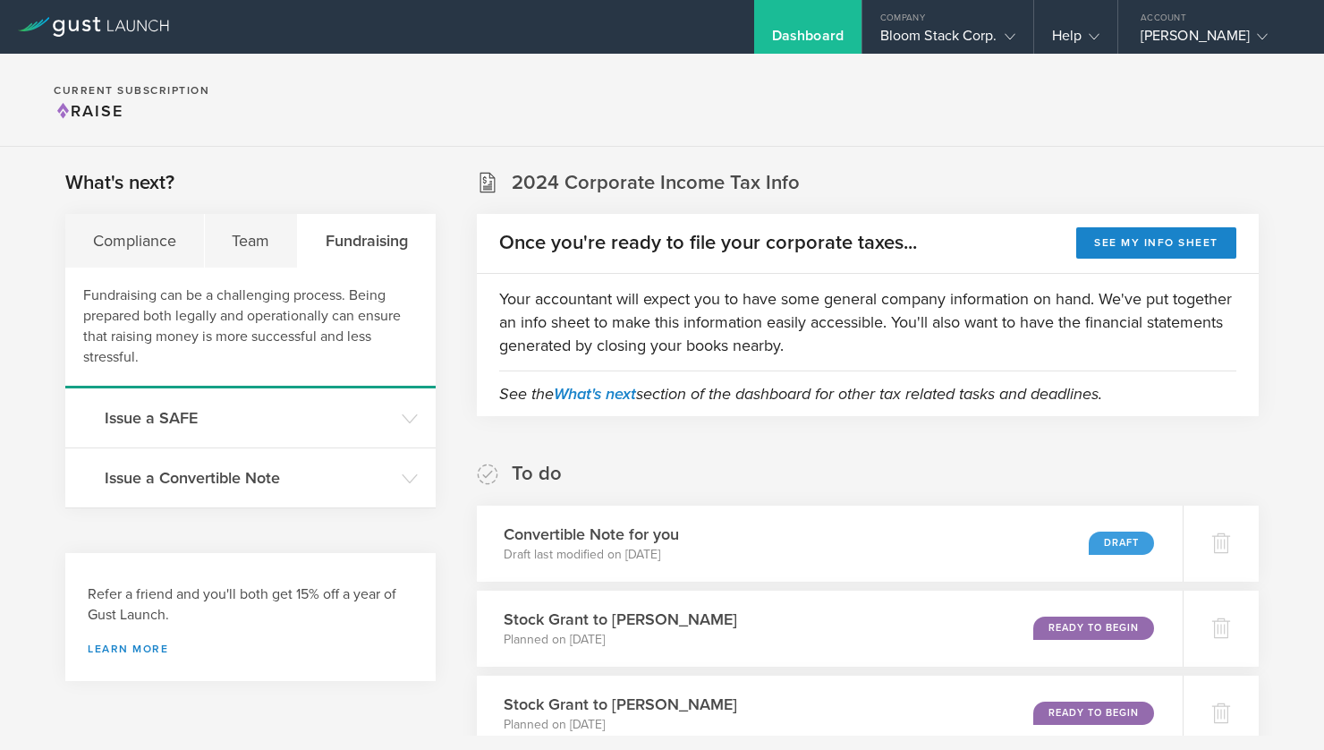
click at [414, 176] on section "What's next? Compliance Team Fundraising Fundraising can be a challenging proce…" at bounding box center [250, 338] width 370 height 339
